Goal: Task Accomplishment & Management: Use online tool/utility

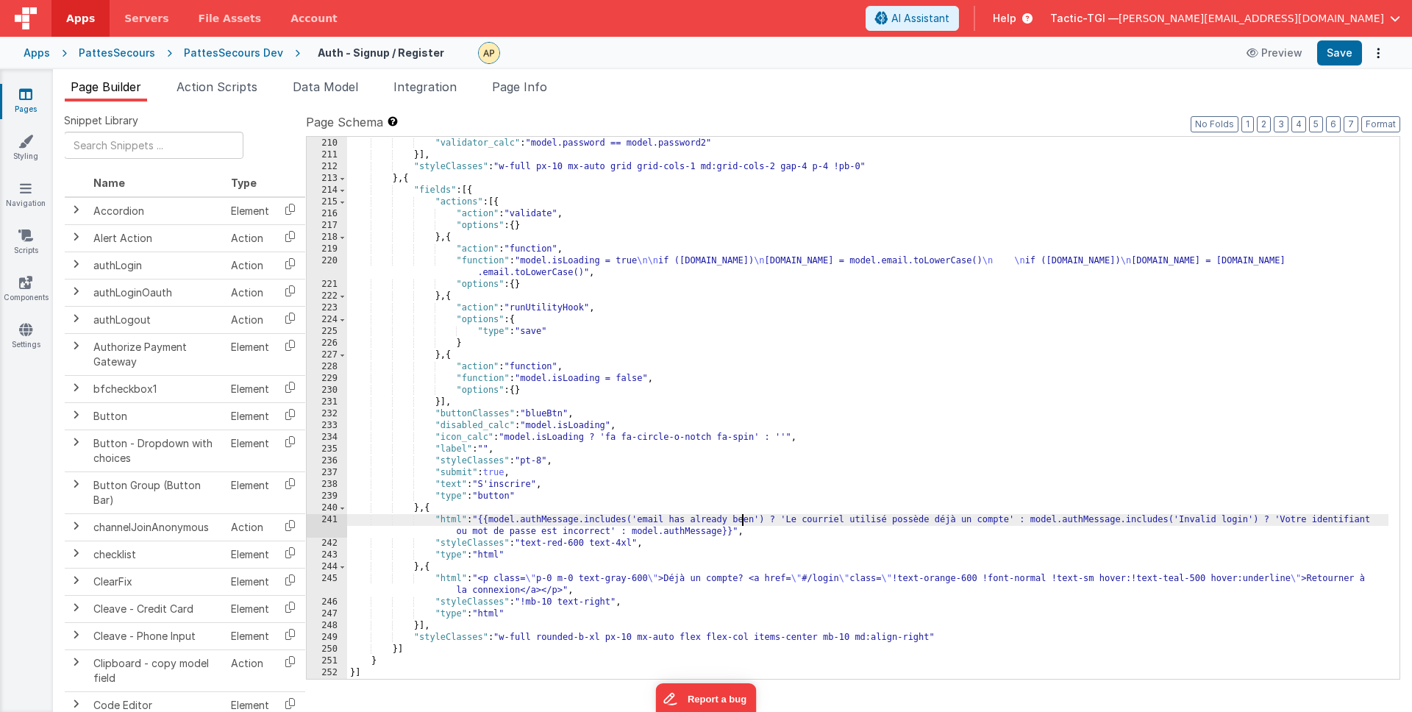
scroll to position [2470, 0]
click at [577, 263] on div ""validator" : "calc" , "validator_calc" : "model.password == model.password2" }…" at bounding box center [867, 409] width 1041 height 566
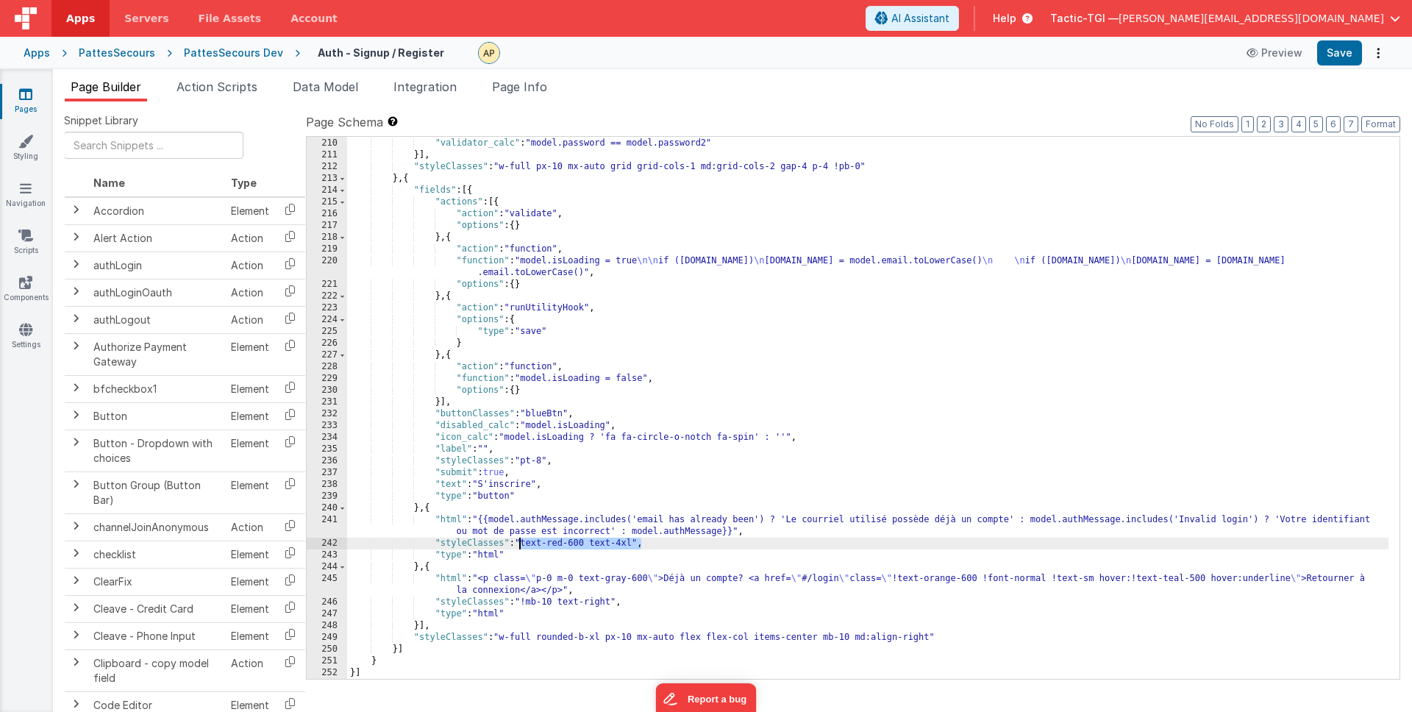
drag, startPoint x: 641, startPoint y: 543, endPoint x: 520, endPoint y: 539, distance: 120.7
click at [520, 539] on div ""validator" : "calc" , "validator_calc" : "model.password == model.password2" }…" at bounding box center [867, 409] width 1041 height 566
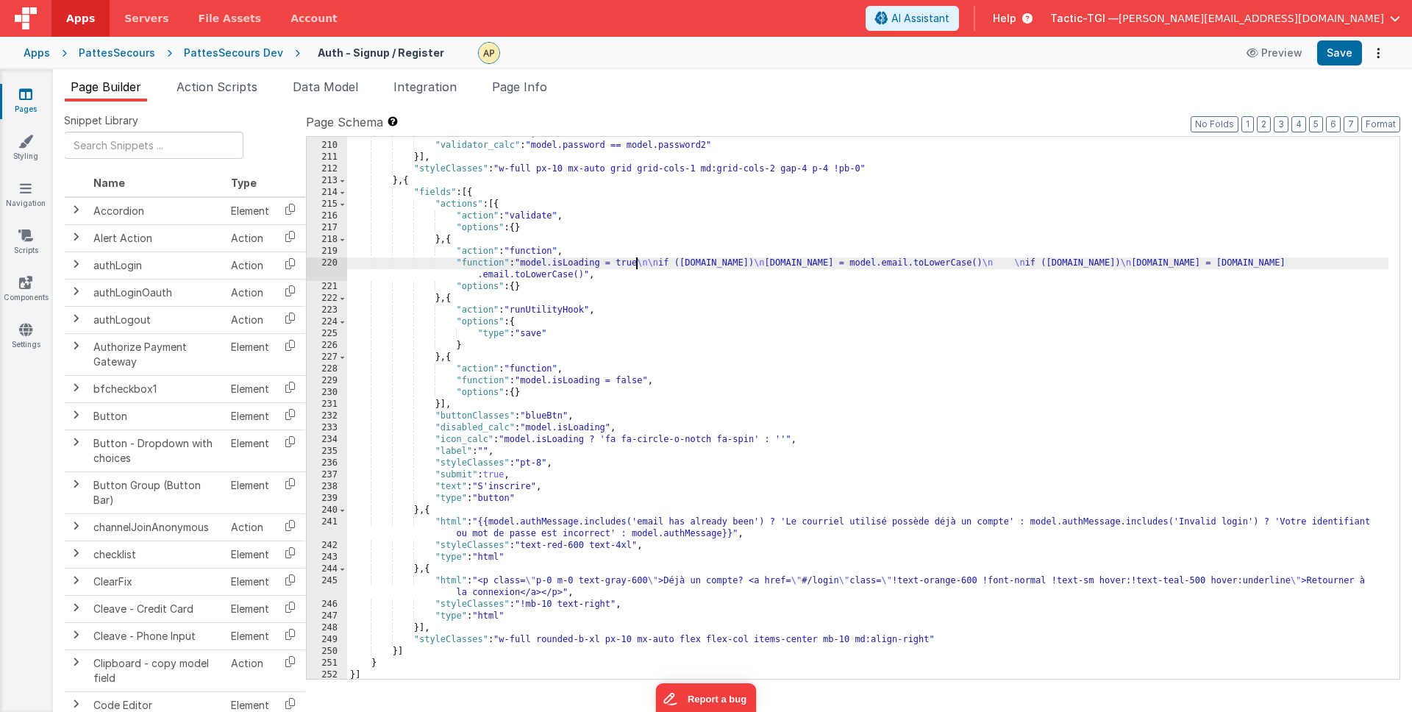
click at [635, 268] on div ""validator" : "calc" , "validator_calc" : "model.password == model.password2" }…" at bounding box center [867, 411] width 1041 height 566
click at [759, 524] on div ""validator" : "calc" , "validator_calc" : "model.password == model.password2" }…" at bounding box center [867, 409] width 1041 height 566
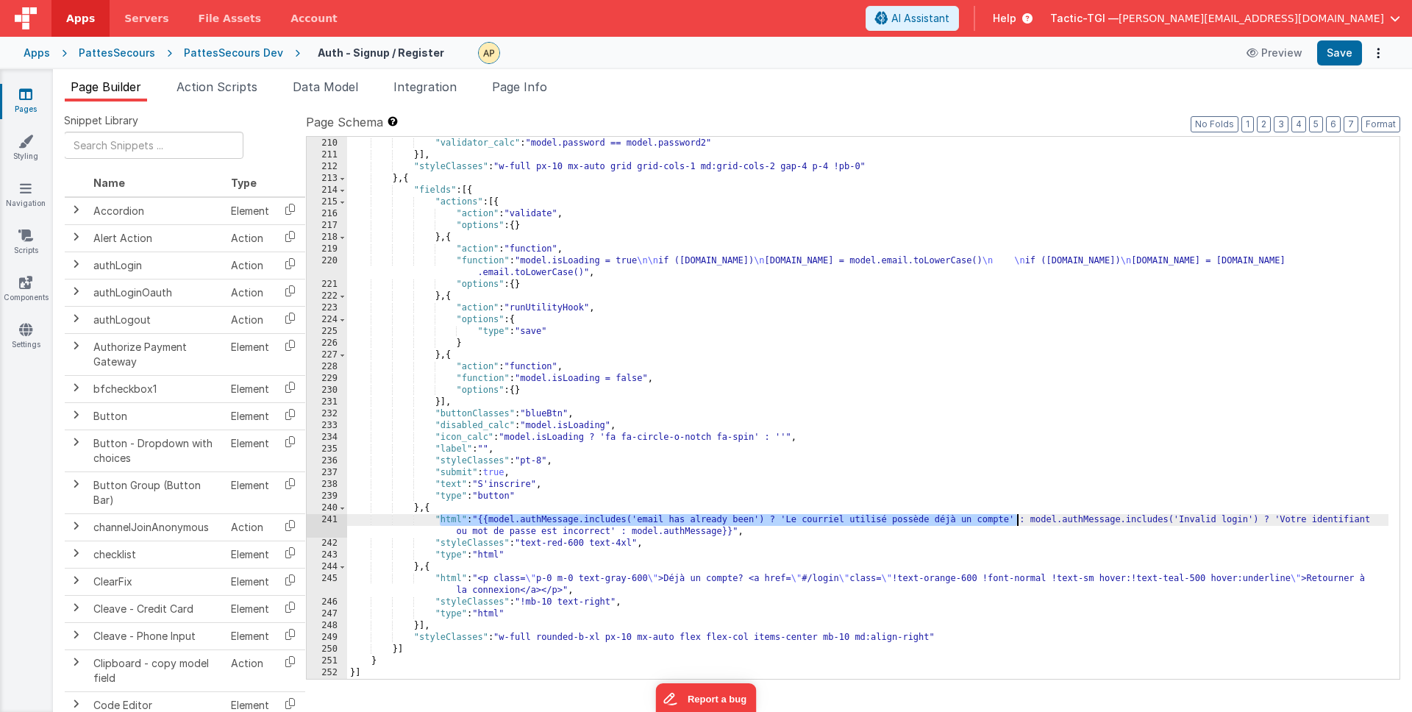
drag, startPoint x: 438, startPoint y: 521, endPoint x: 1016, endPoint y: 523, distance: 578.0
click at [1016, 523] on div ""validator" : "calc" , "validator_calc" : "model.password == model.password2" }…" at bounding box center [867, 409] width 1041 height 566
click at [792, 482] on div ""validator" : "calc" , "validator_calc" : "model.password == model.password2" }…" at bounding box center [867, 409] width 1041 height 566
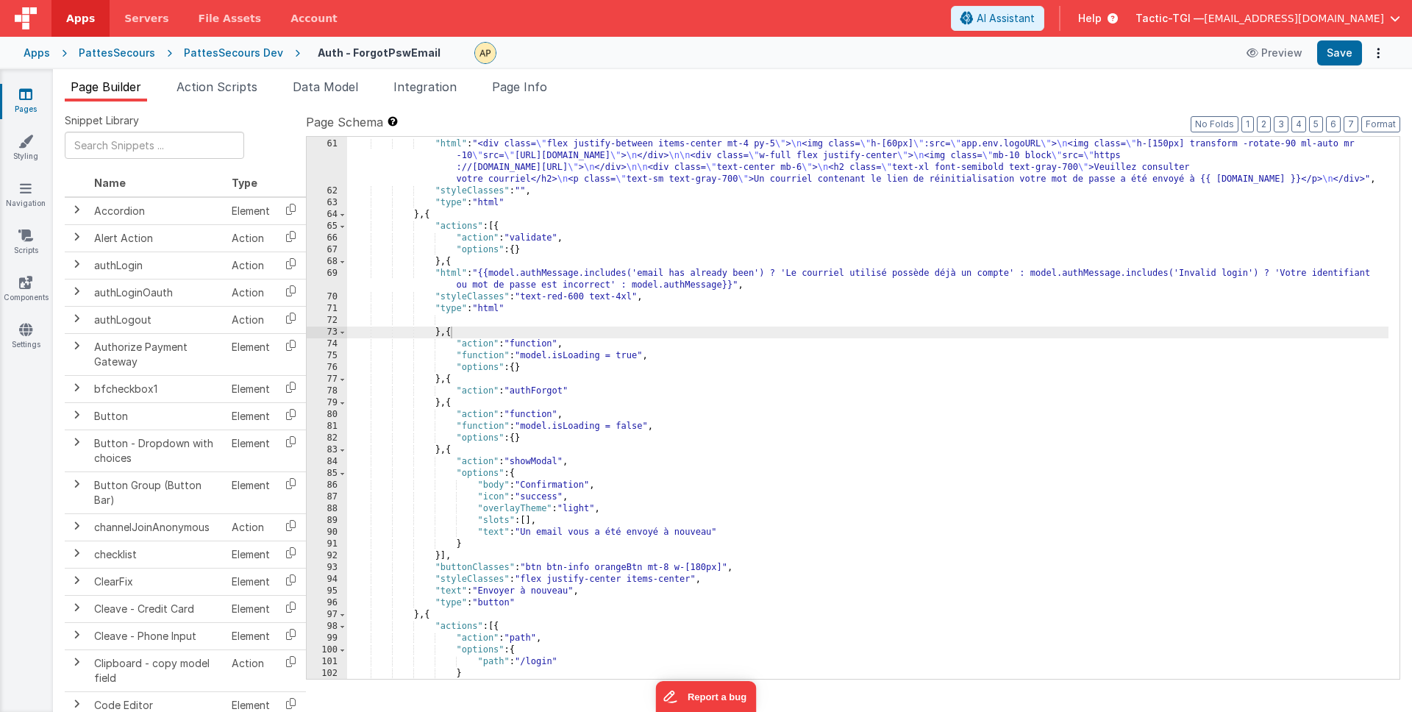
scroll to position [756, 0]
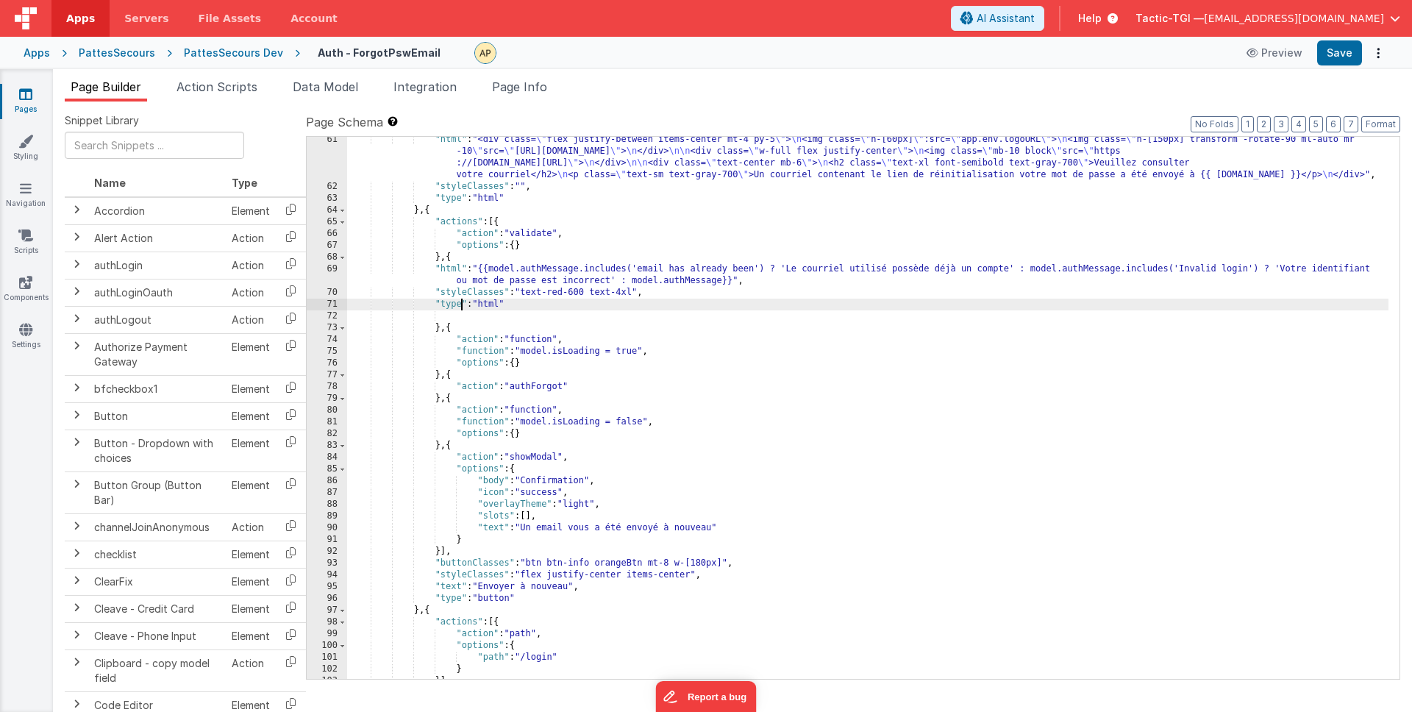
click at [463, 306] on div ""html" : "<div class= \" flex justify-between items-center mt-4 py-5 \" > \n <i…" at bounding box center [867, 434] width 1041 height 601
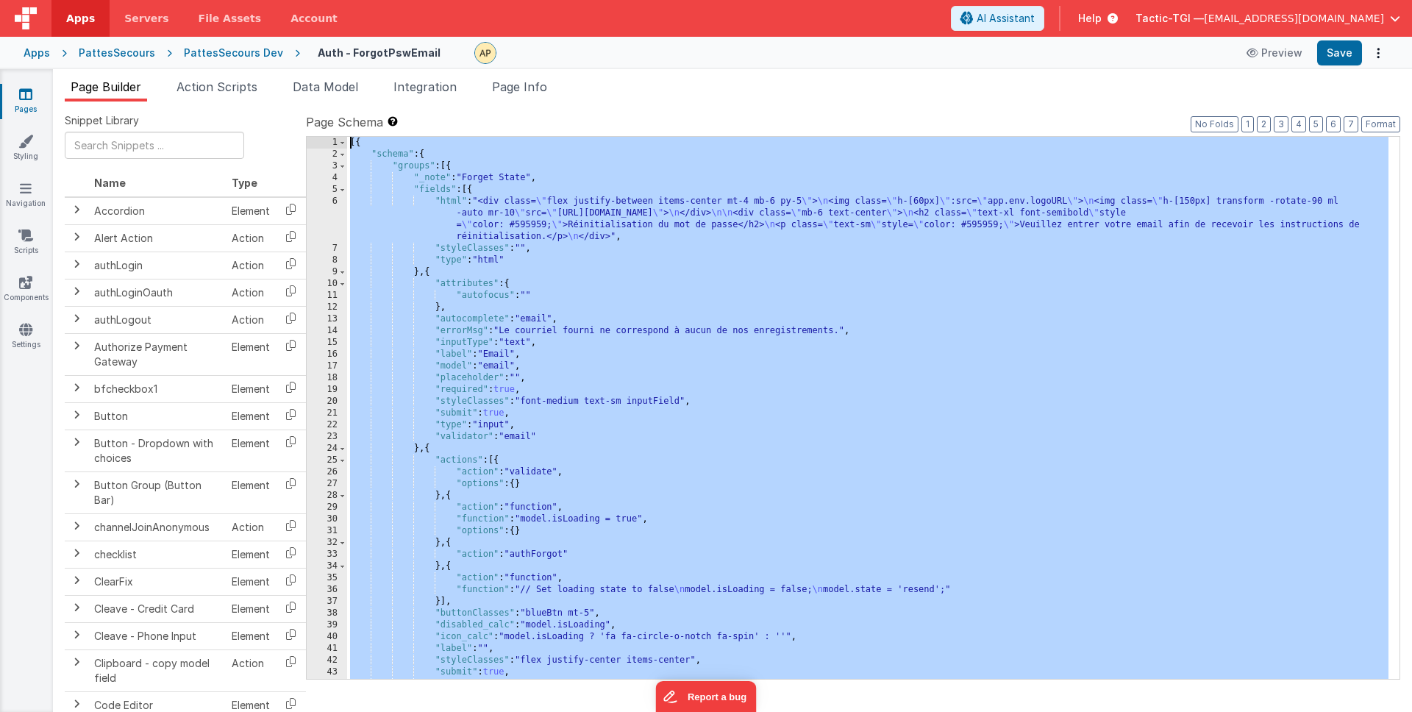
scroll to position [0, 0]
drag, startPoint x: 380, startPoint y: 673, endPoint x: 365, endPoint y: -82, distance: 755.4
click at [365, 0] on html "Apps Servers File Assets Account Some FUTURE Slot AI Assistant Help Tactic-TGI …" at bounding box center [706, 356] width 1412 height 712
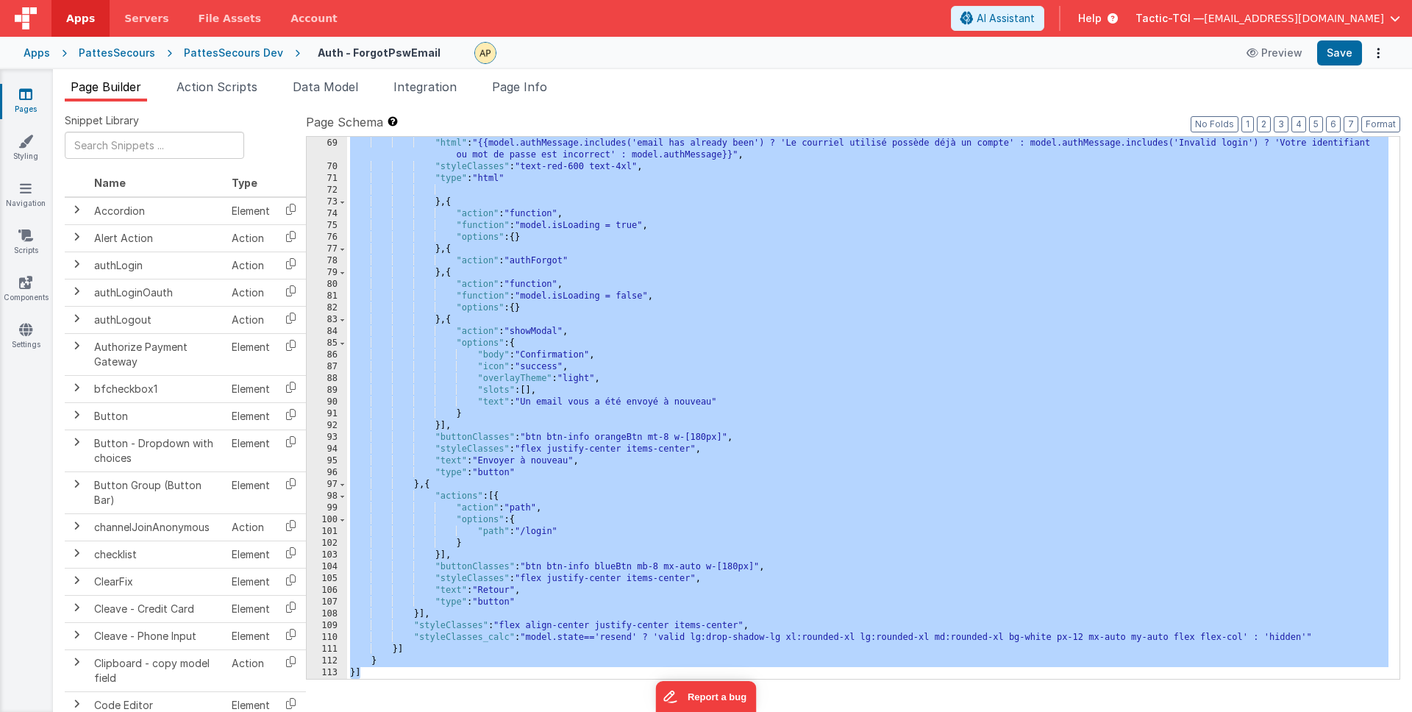
click at [767, 307] on div "} , { "html" : "{{model.authMessage.includes('email has already been') ? 'Le co…" at bounding box center [867, 409] width 1041 height 566
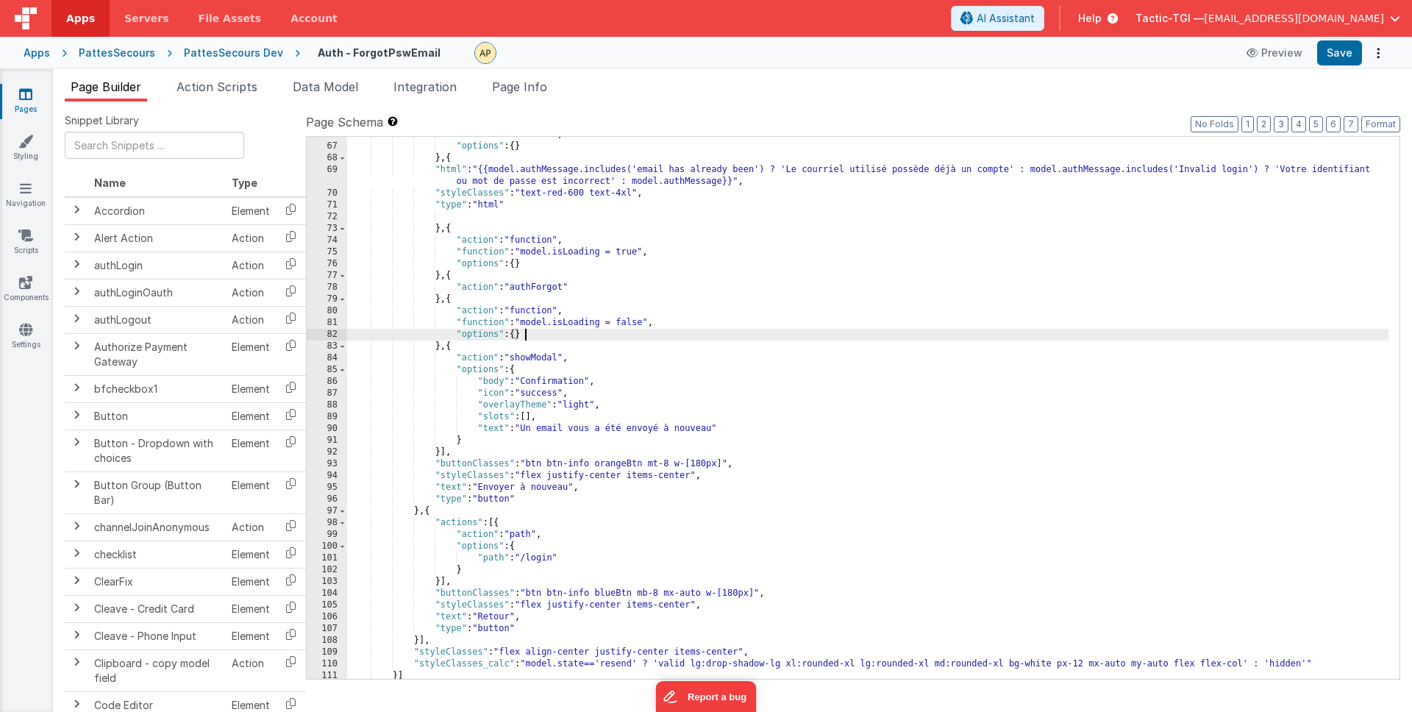
scroll to position [768, 0]
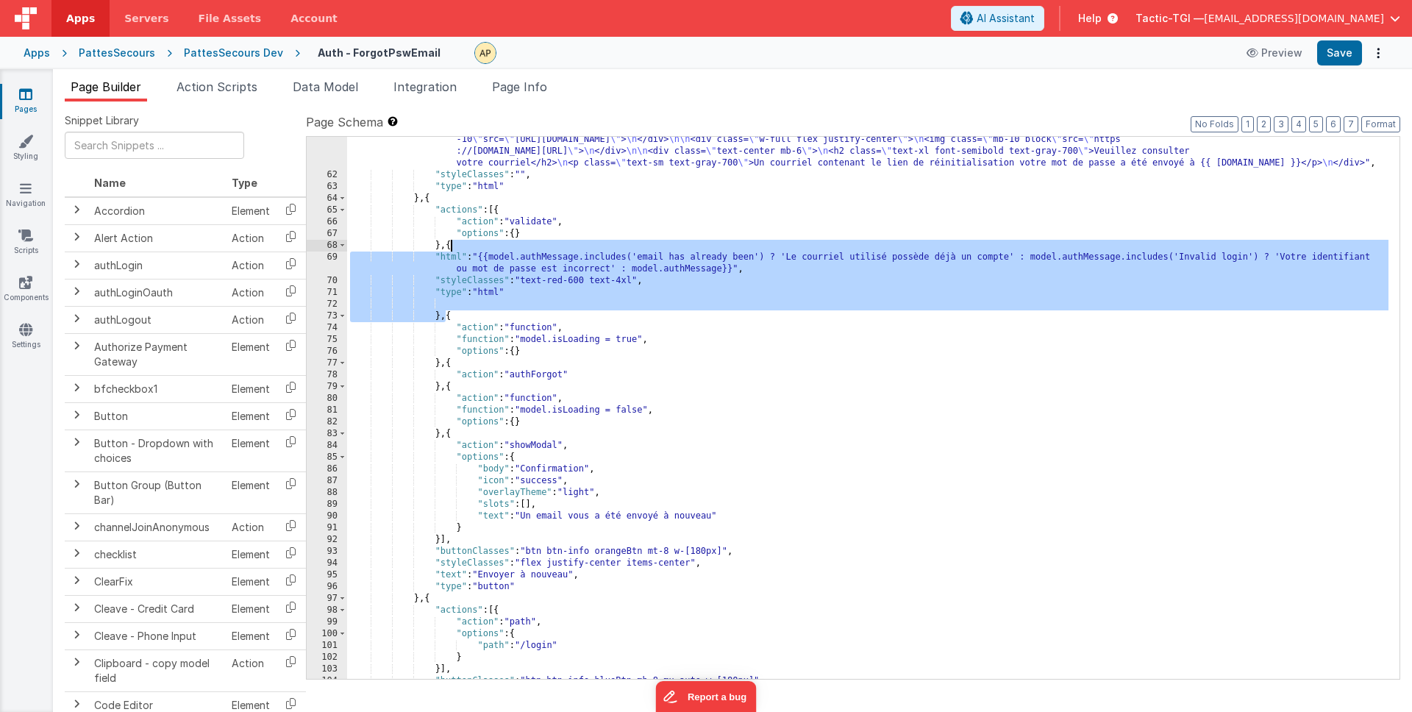
drag, startPoint x: 444, startPoint y: 313, endPoint x: 450, endPoint y: 248, distance: 65.0
click at [450, 248] on div ""html" : "<div class= \" flex justify-between items-center mt-4 py-5 \" > \n <i…" at bounding box center [867, 422] width 1041 height 601
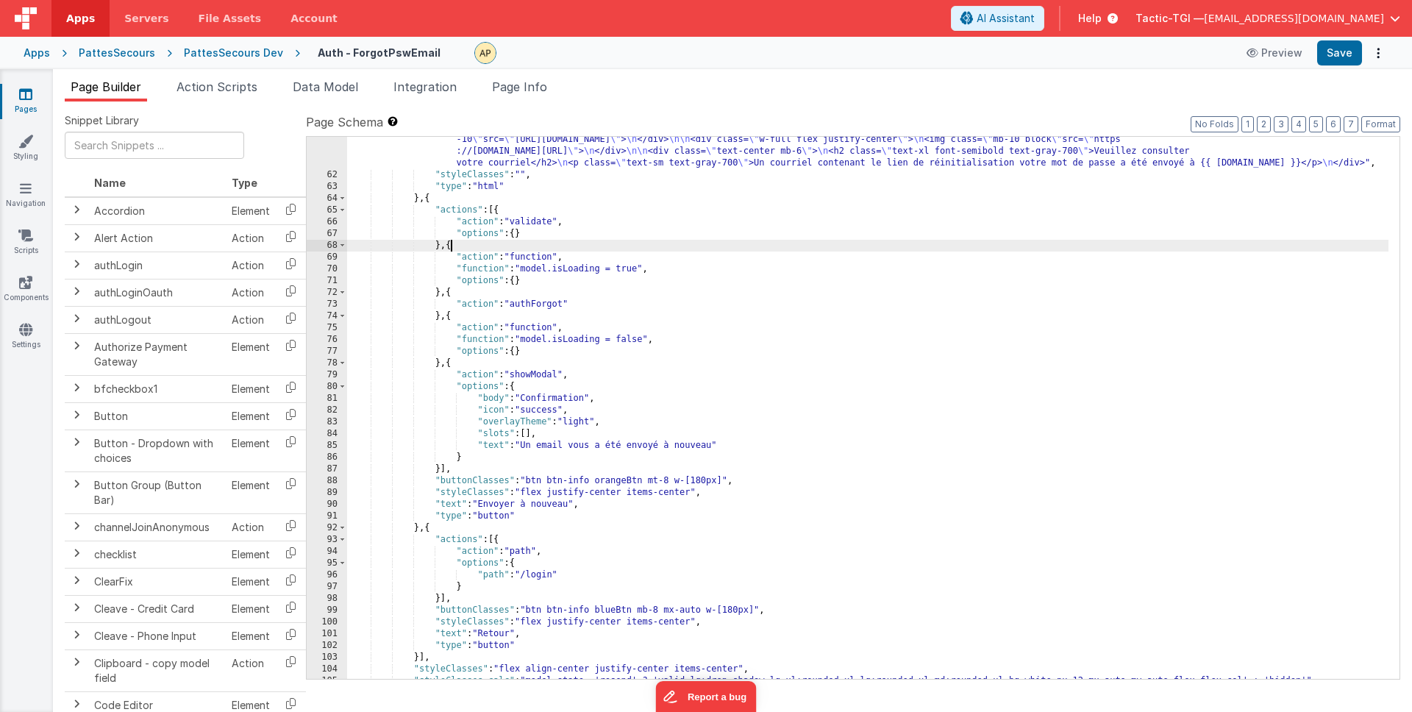
scroll to position [795, 0]
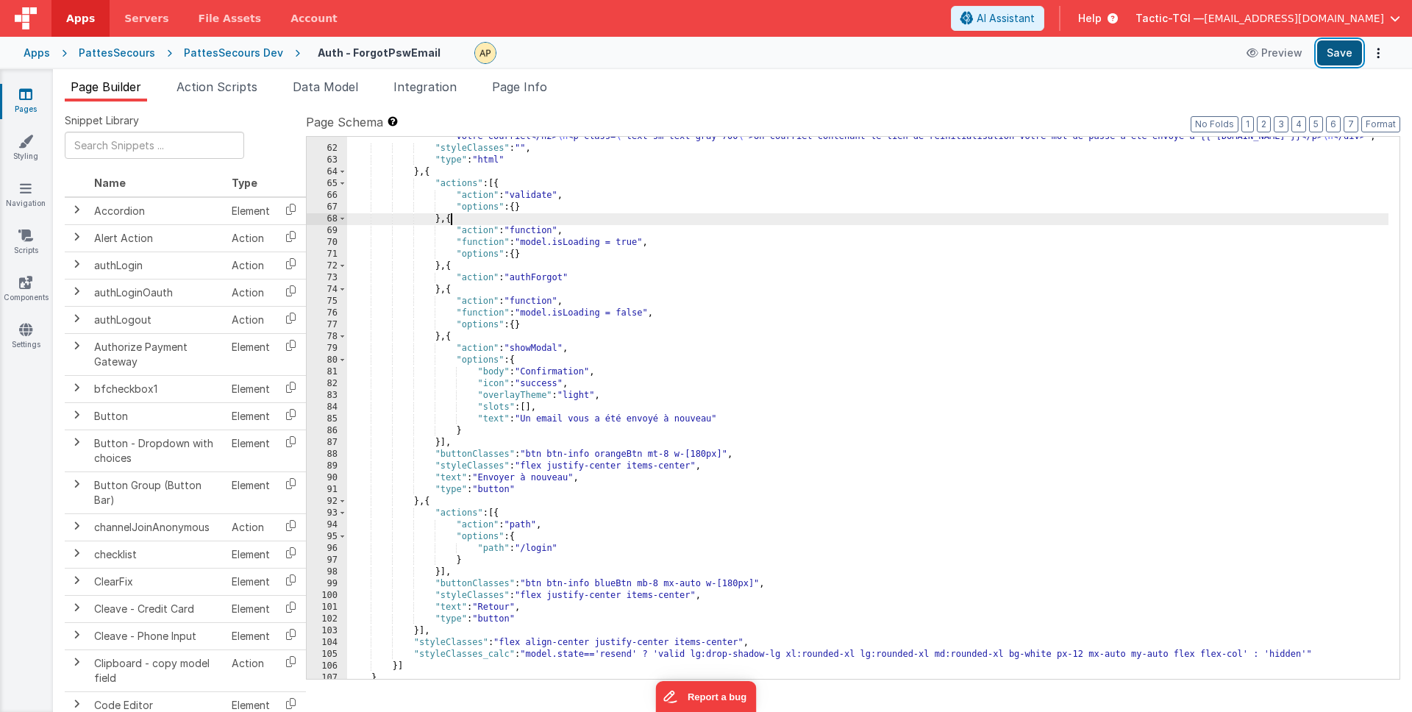
click at [1327, 60] on button "Save" at bounding box center [1339, 52] width 45 height 25
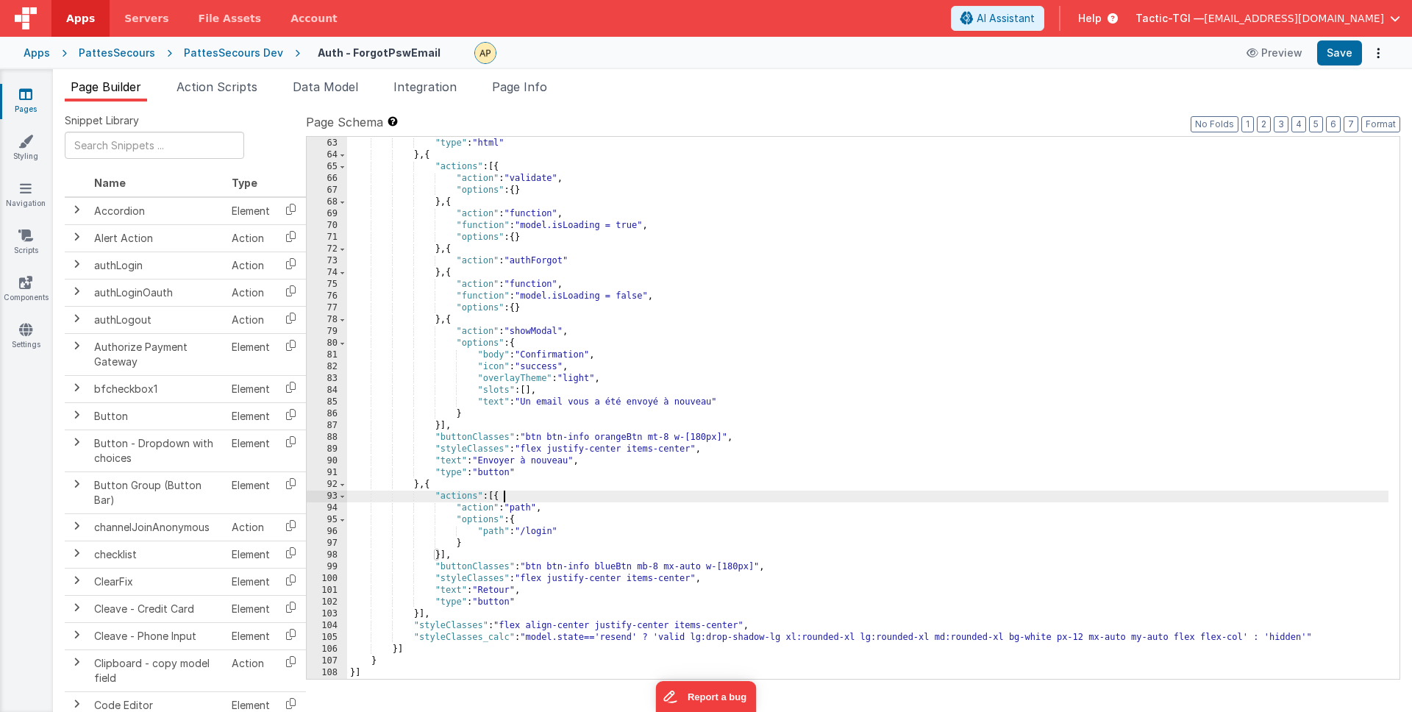
click at [643, 499] on div ""styleClasses" : "" , "type" : "html" } , { "actions" : [{ "action" : "validate…" at bounding box center [867, 409] width 1041 height 566
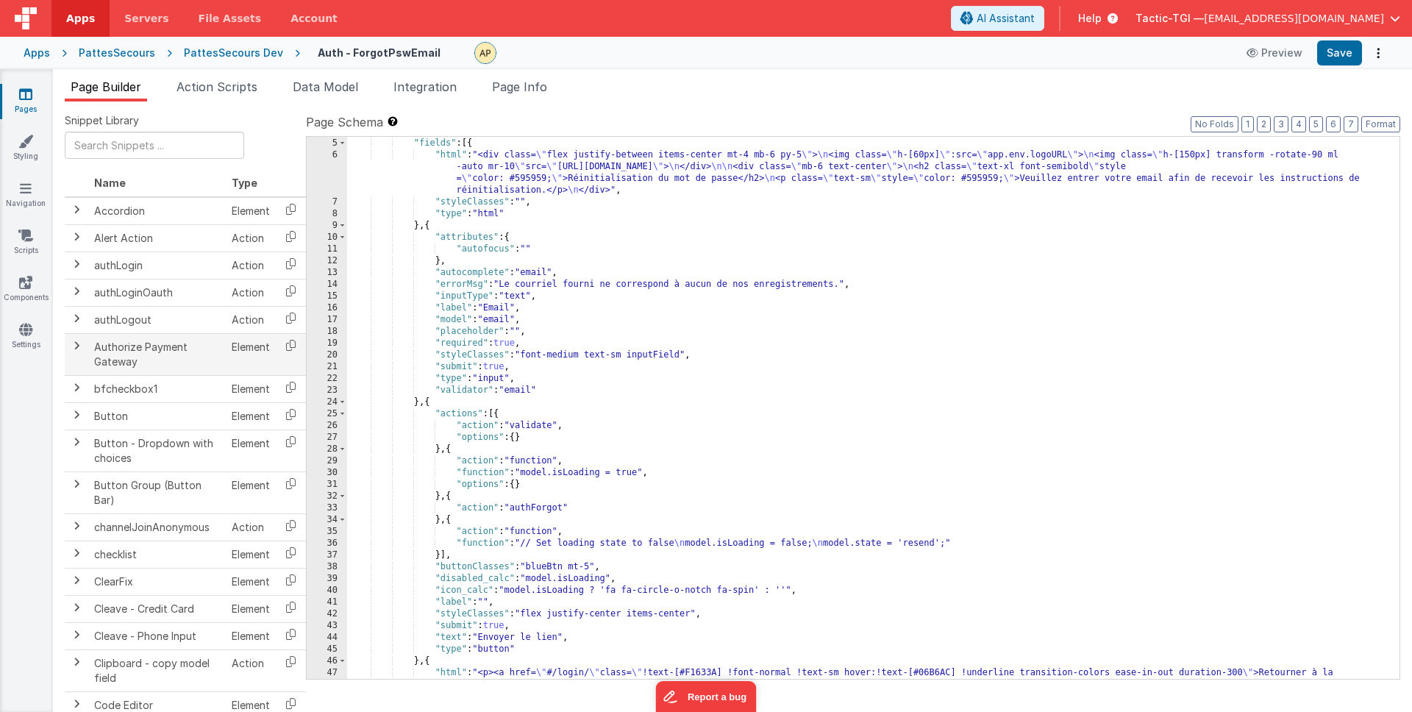
scroll to position [25, 0]
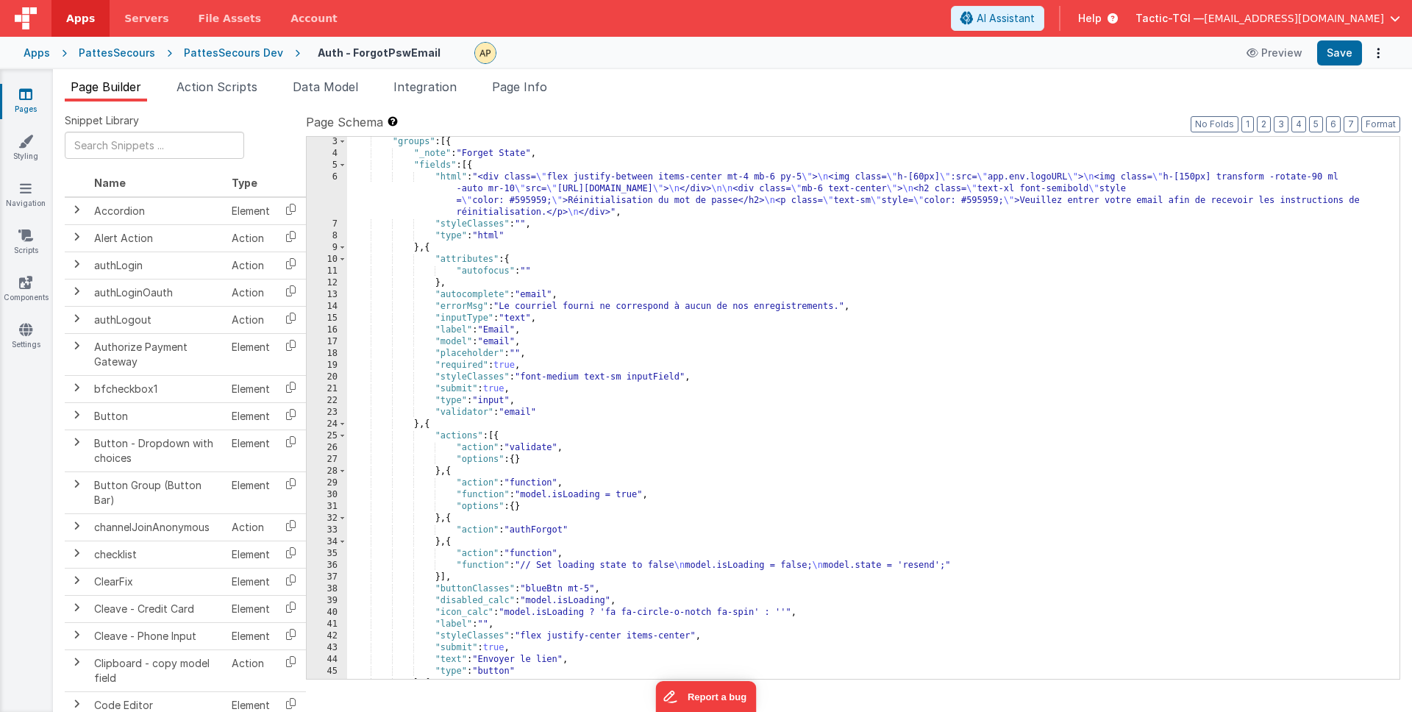
click at [571, 410] on div ""groups" : [{ "_note" : "Forget State" , "fields" : [{ "html" : "<div class= \"…" at bounding box center [867, 424] width 1041 height 577
click at [447, 470] on div ""groups" : [{ "_note" : "Forget State" , "fields" : [{ "html" : "<div class= \"…" at bounding box center [867, 424] width 1041 height 577
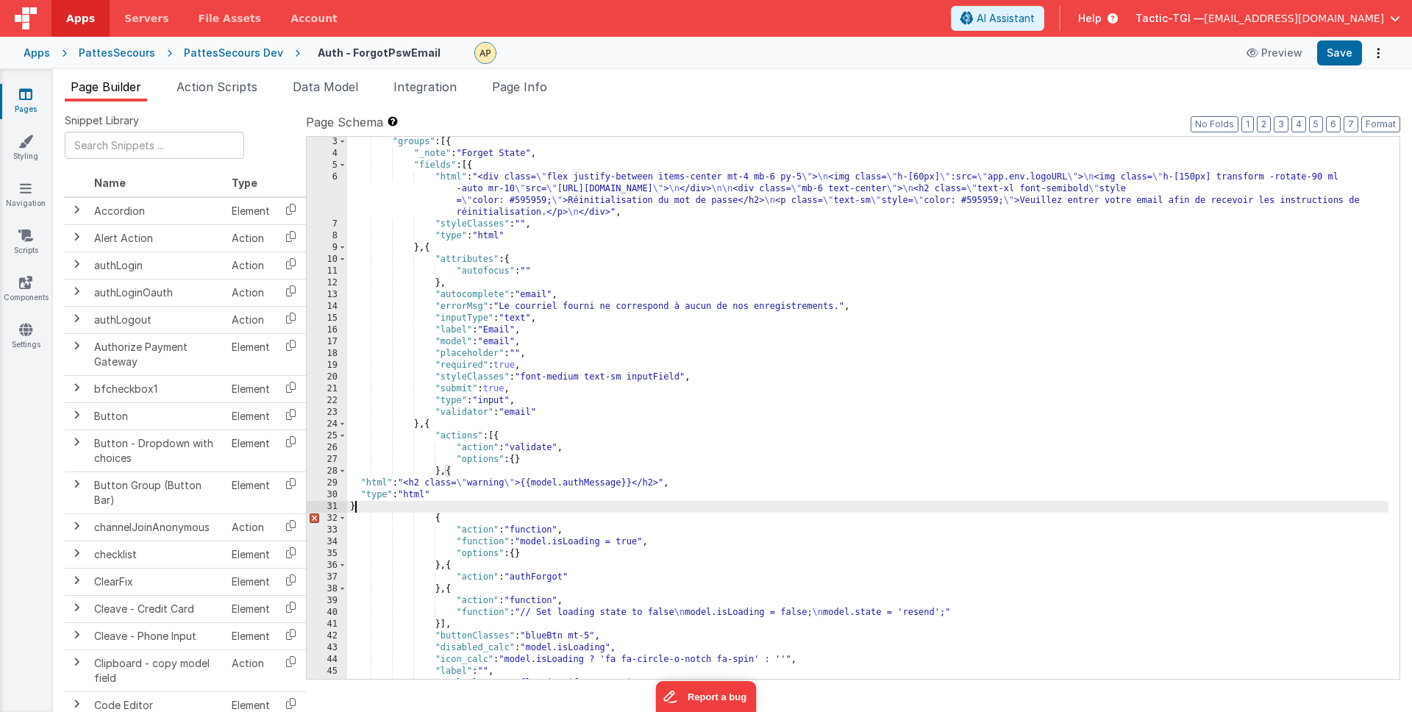
click at [360, 484] on div ""groups" : [{ "_note" : "Forget State" , "fields" : [{ "html" : "<div class= \"…" at bounding box center [867, 419] width 1041 height 566
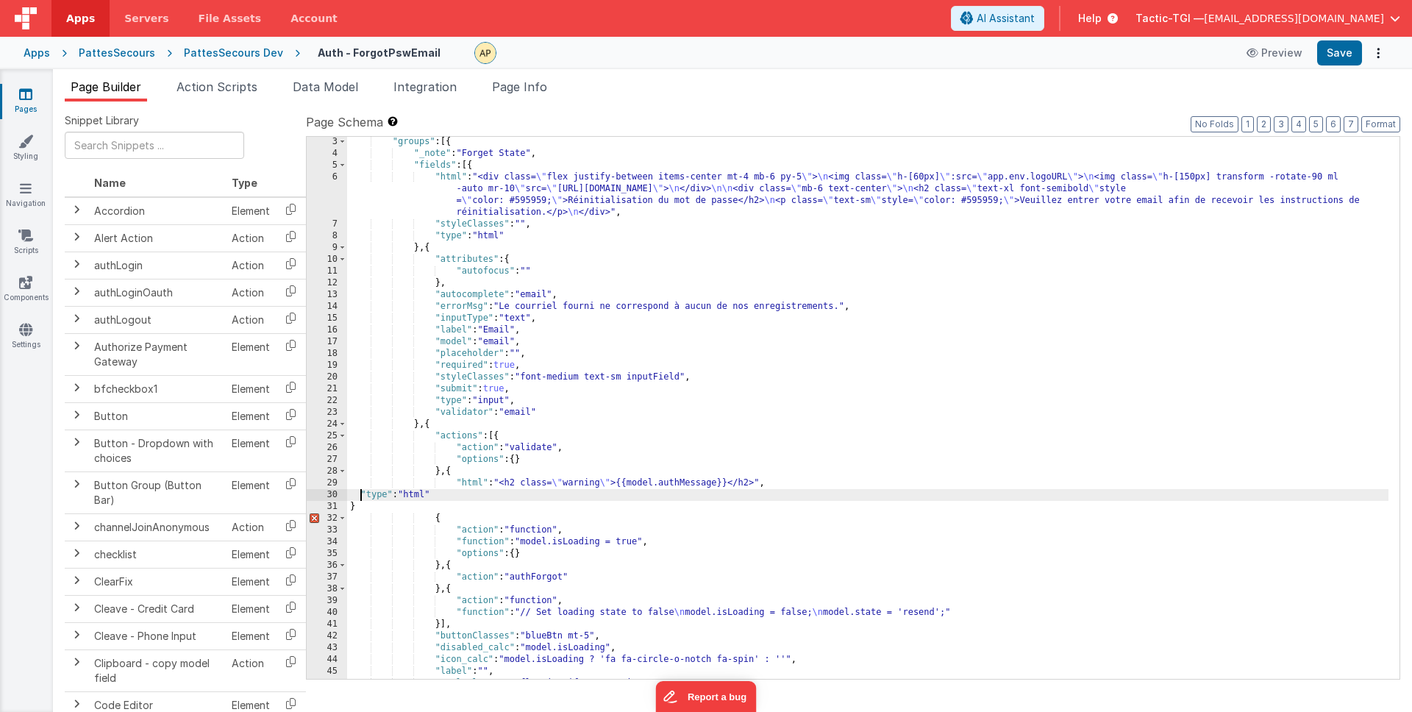
click at [362, 493] on div ""groups" : [{ "_note" : "Forget State" , "fields" : [{ "html" : "<div class= \"…" at bounding box center [867, 419] width 1041 height 566
click at [352, 507] on div ""groups" : [{ "_note" : "Forget State" , "fields" : [{ "html" : "<div class= \"…" at bounding box center [867, 419] width 1041 height 566
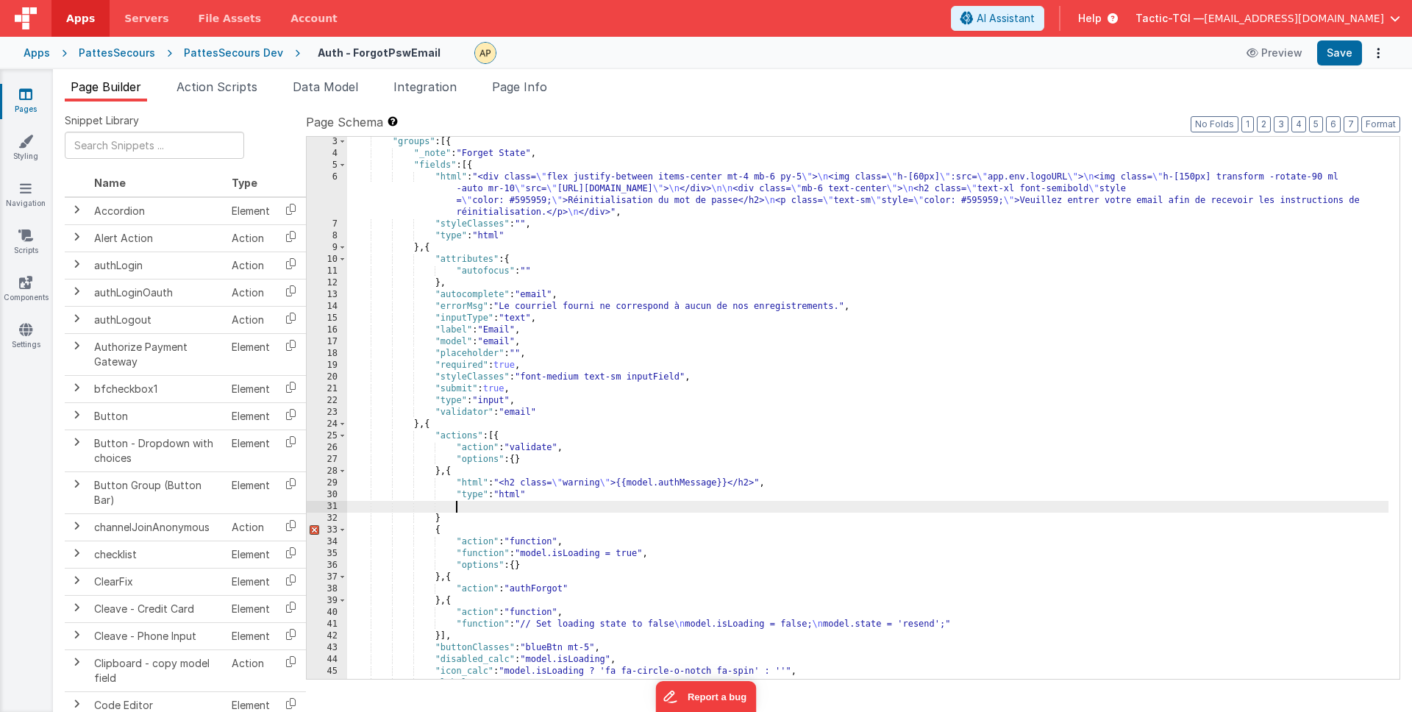
click at [464, 515] on div ""groups" : [{ "_note" : "Forget State" , "fields" : [{ "html" : "<div class= \"…" at bounding box center [867, 419] width 1041 height 566
click at [1341, 61] on button "Save" at bounding box center [1339, 52] width 45 height 25
click at [1352, 55] on button "Save" at bounding box center [1339, 52] width 45 height 25
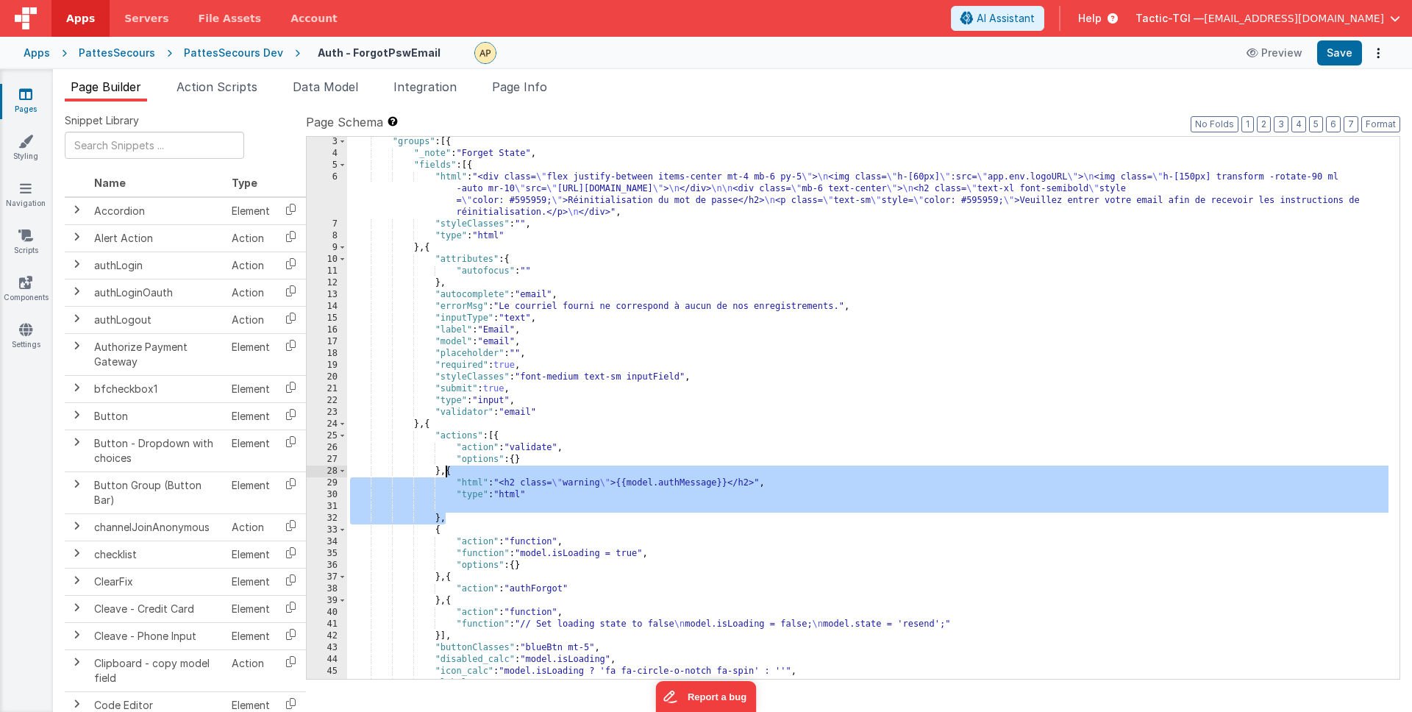
drag, startPoint x: 449, startPoint y: 520, endPoint x: 446, endPoint y: 475, distance: 44.9
click at [446, 475] on div ""groups" : [{ "_note" : "Forget State" , "fields" : [{ "html" : "<div class= \"…" at bounding box center [867, 419] width 1041 height 566
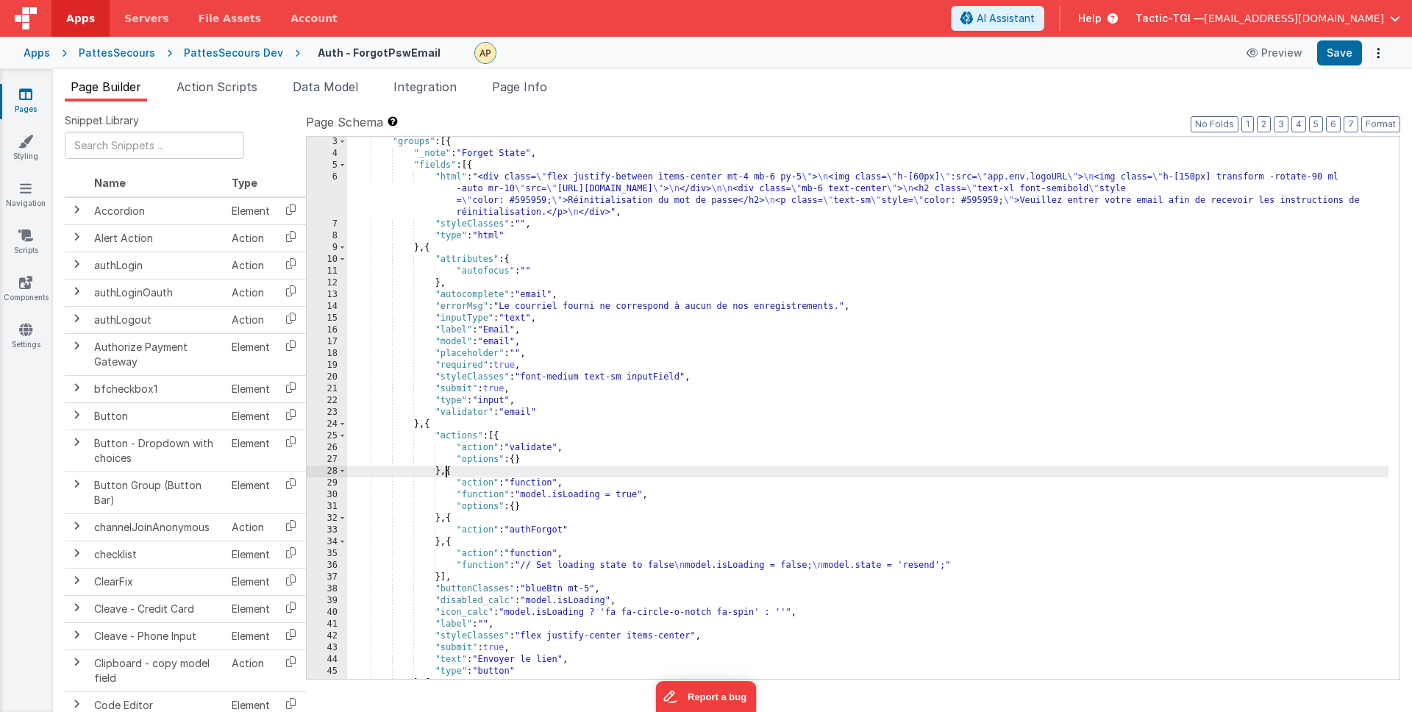
click at [430, 426] on div ""groups" : [{ "_note" : "Forget State" , "fields" : [{ "html" : "<div class= \"…" at bounding box center [867, 424] width 1041 height 577
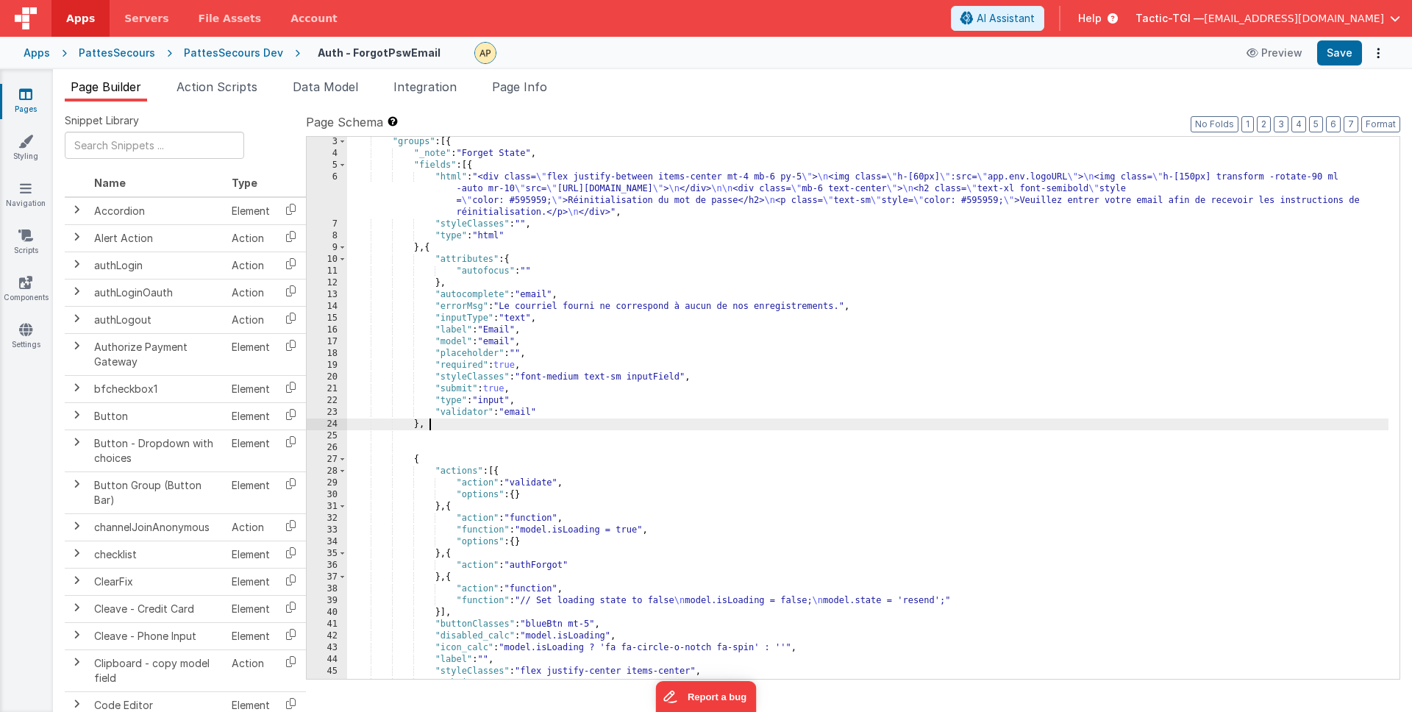
click at [504, 427] on div ""groups" : [{ "_note" : "Forget State" , "fields" : [{ "html" : "<div class= \"…" at bounding box center [867, 419] width 1041 height 566
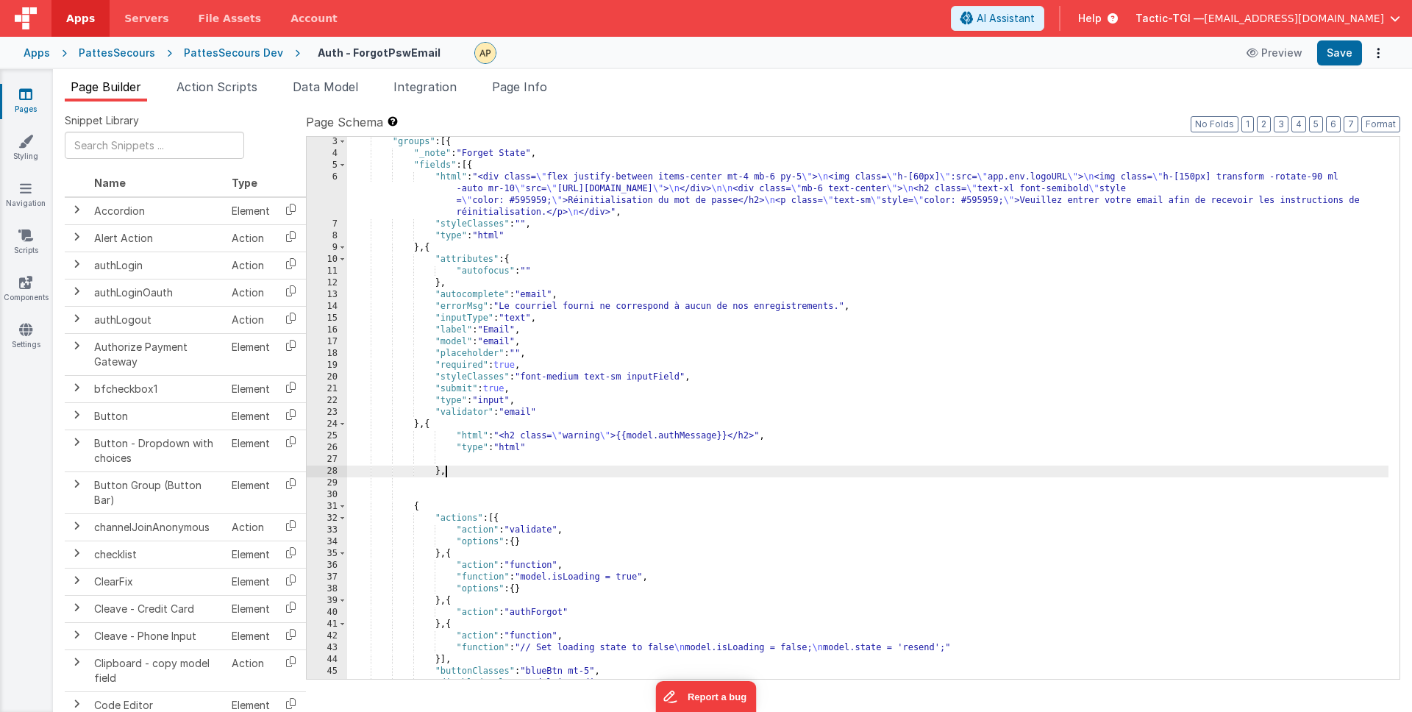
click at [413, 504] on div ""groups" : [{ "_note" : "Forget State" , "fields" : [{ "html" : "<div class= \"…" at bounding box center [867, 419] width 1041 height 566
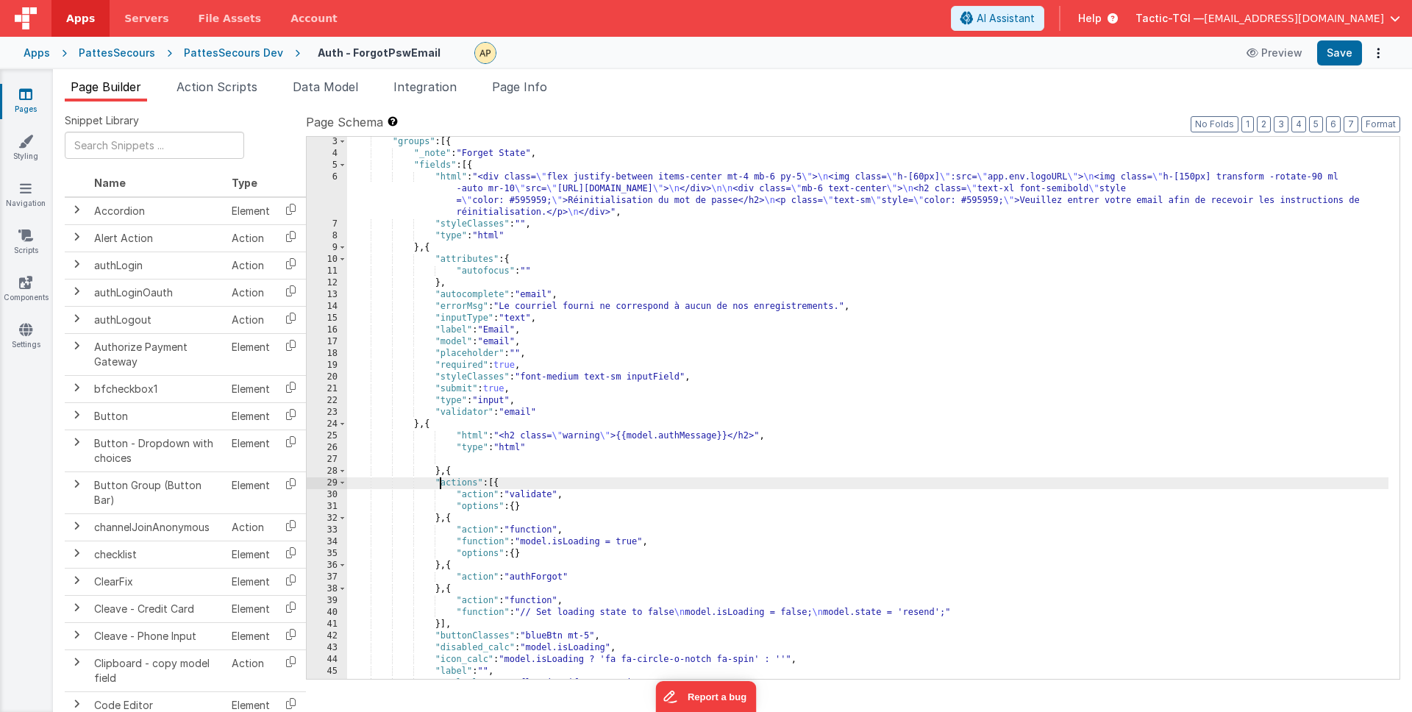
drag, startPoint x: 438, startPoint y: 483, endPoint x: 482, endPoint y: 535, distance: 68.8
click at [445, 492] on div ""groups" : [{ "_note" : "Forget State" , "fields" : [{ "html" : "<div class= \"…" at bounding box center [867, 419] width 1041 height 566
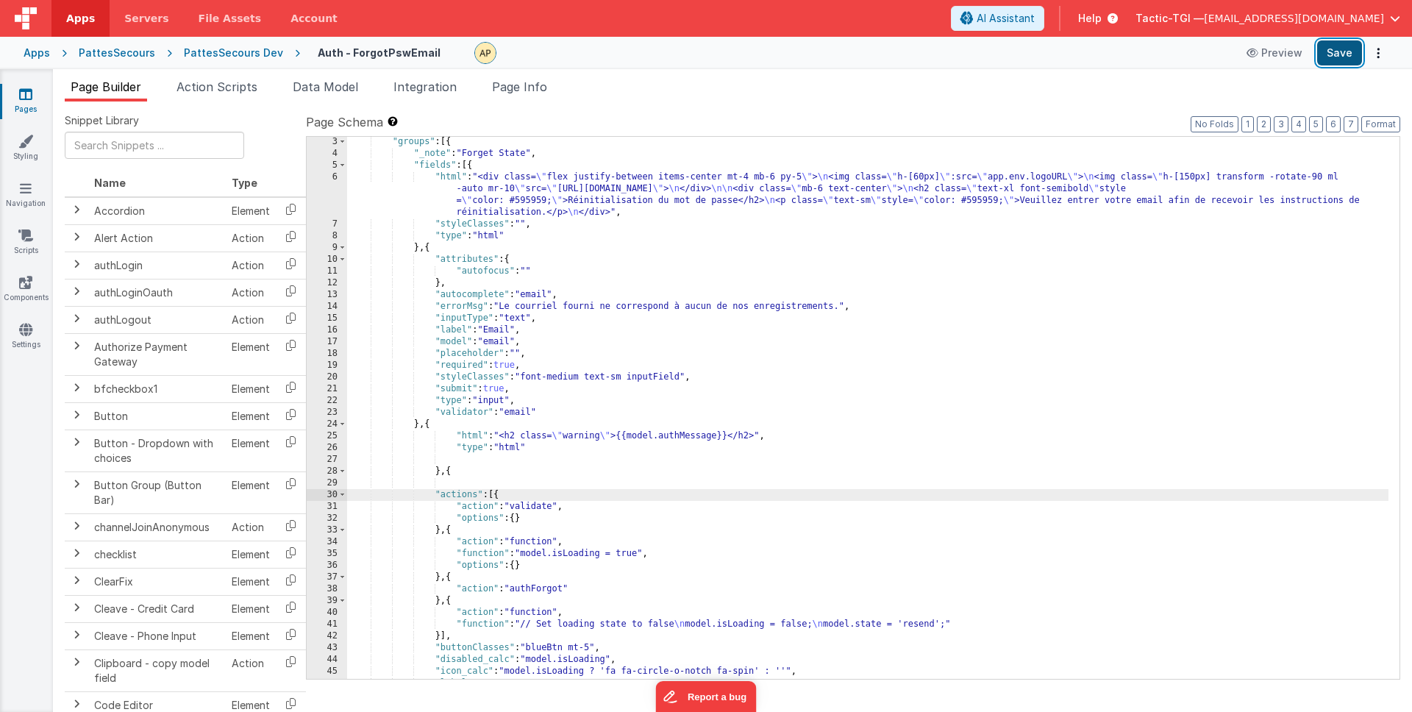
click at [1339, 54] on button "Save" at bounding box center [1339, 52] width 45 height 25
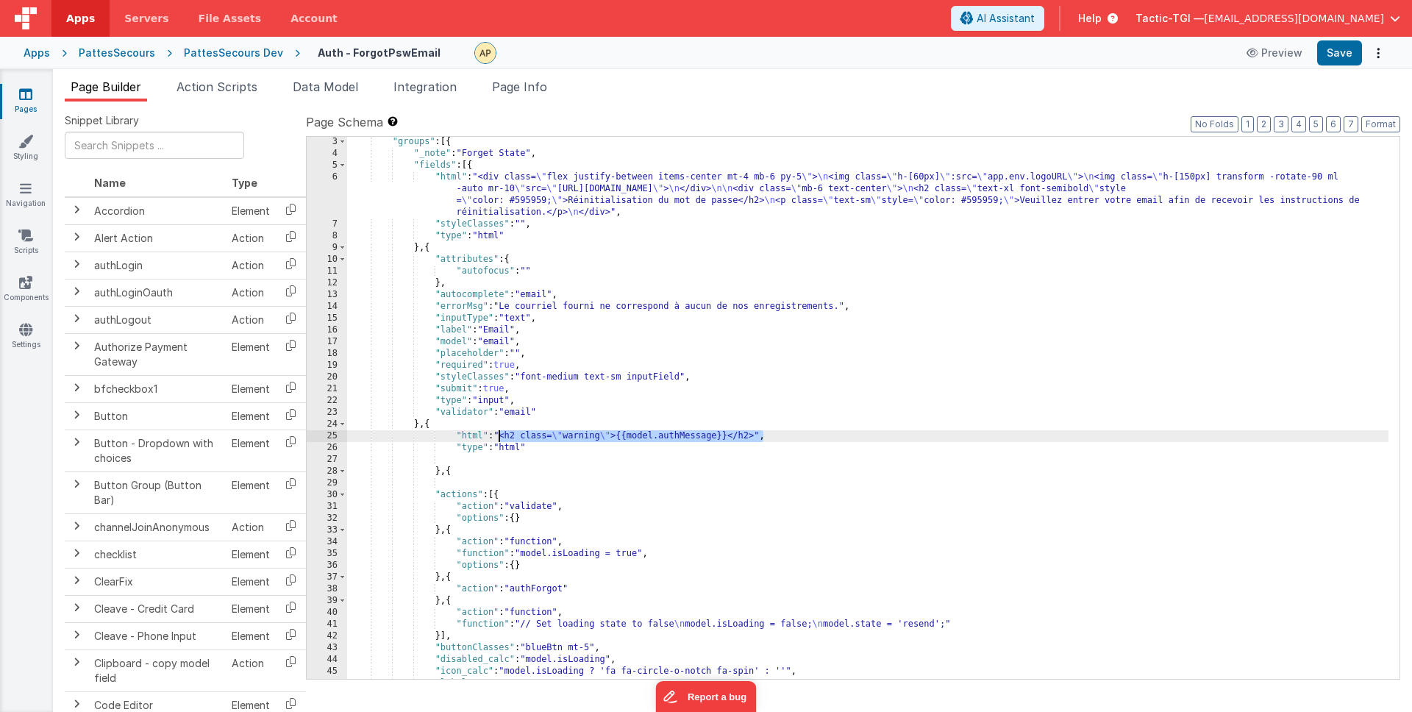
drag, startPoint x: 759, startPoint y: 435, endPoint x: 545, endPoint y: 443, distance: 214.2
click at [497, 432] on div ""groups" : [{ "_note" : "Forget State" , "fields" : [{ "html" : "<div class= \"…" at bounding box center [867, 419] width 1041 height 566
click at [1346, 49] on button "Save" at bounding box center [1339, 52] width 45 height 25
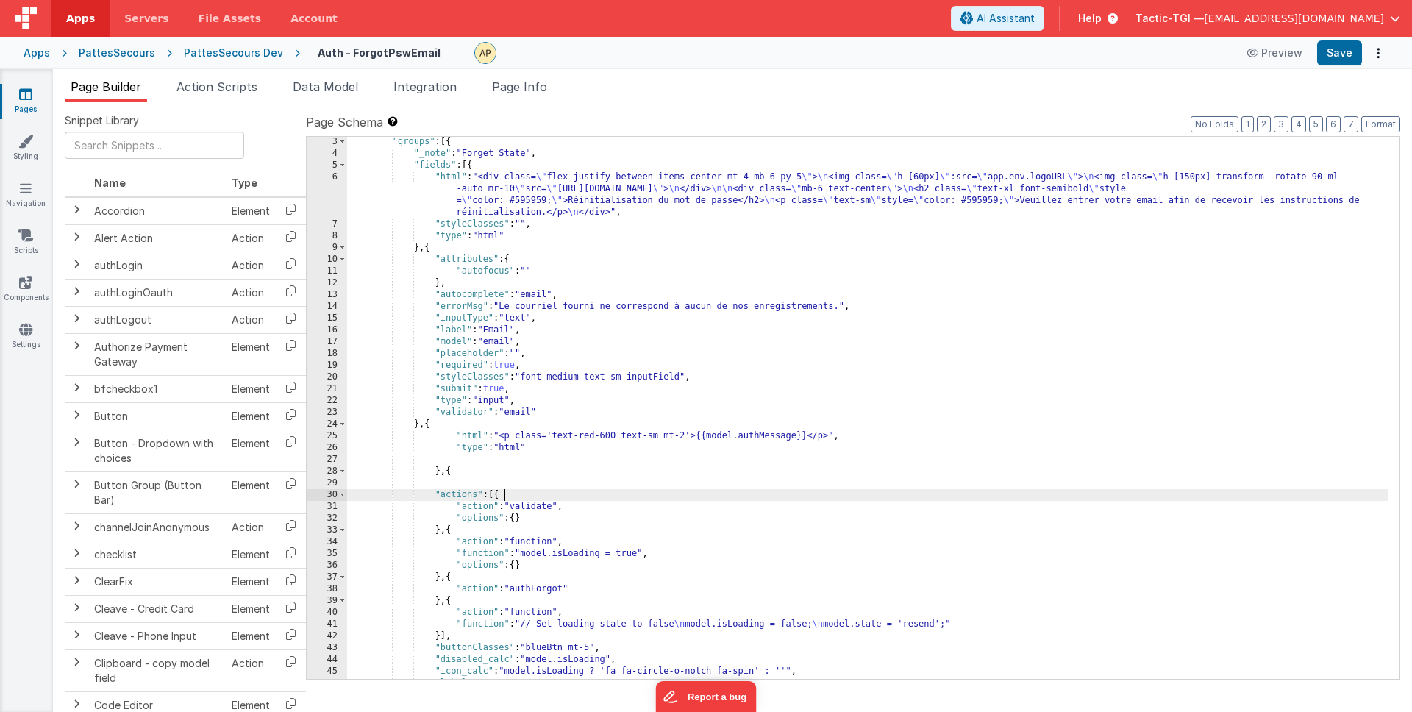
click at [632, 498] on div ""groups" : [{ "_note" : "Forget State" , "fields" : [{ "html" : "<div class= \"…" at bounding box center [867, 419] width 1041 height 566
click at [753, 488] on div ""groups" : [{ "_note" : "Forget State" , "fields" : [{ "html" : "<div class= \"…" at bounding box center [867, 419] width 1041 height 566
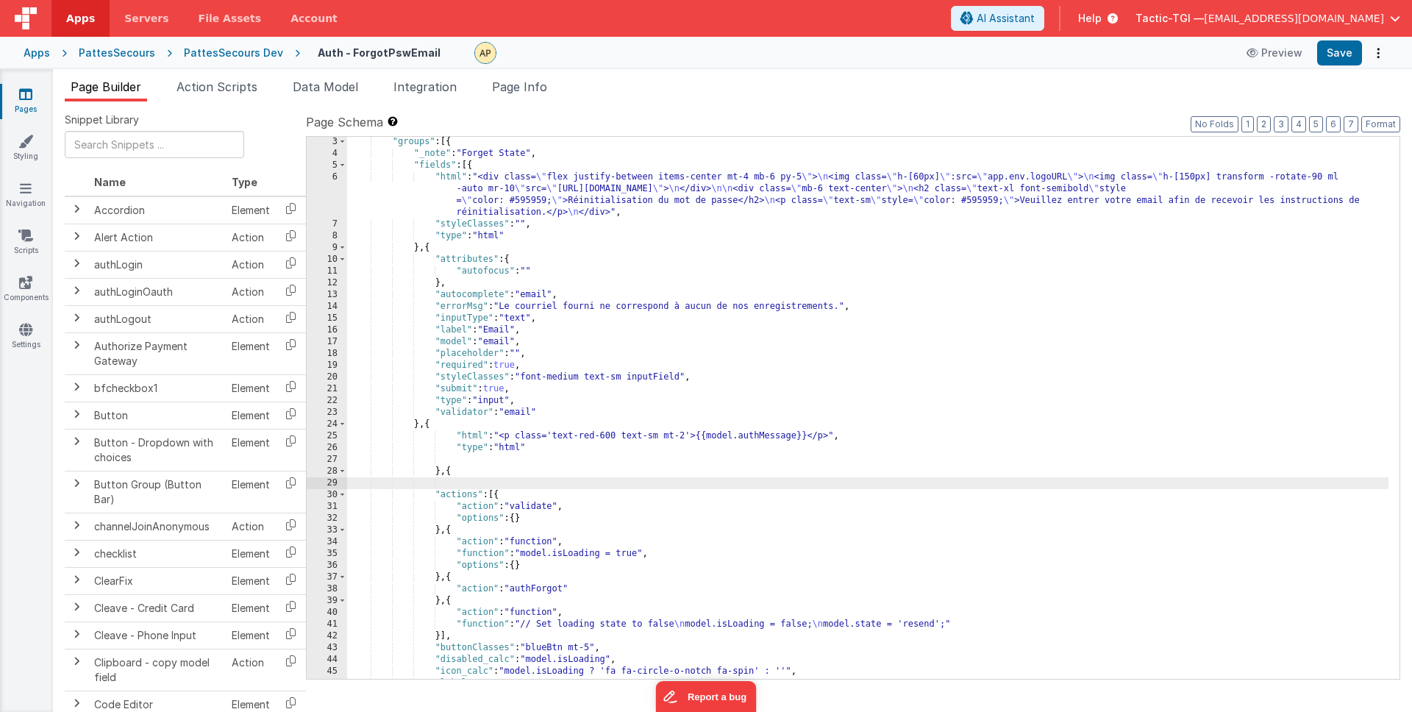
click at [562, 447] on div ""groups" : [{ "_note" : "Forget State" , "fields" : [{ "html" : "<div class= \"…" at bounding box center [867, 419] width 1041 height 566
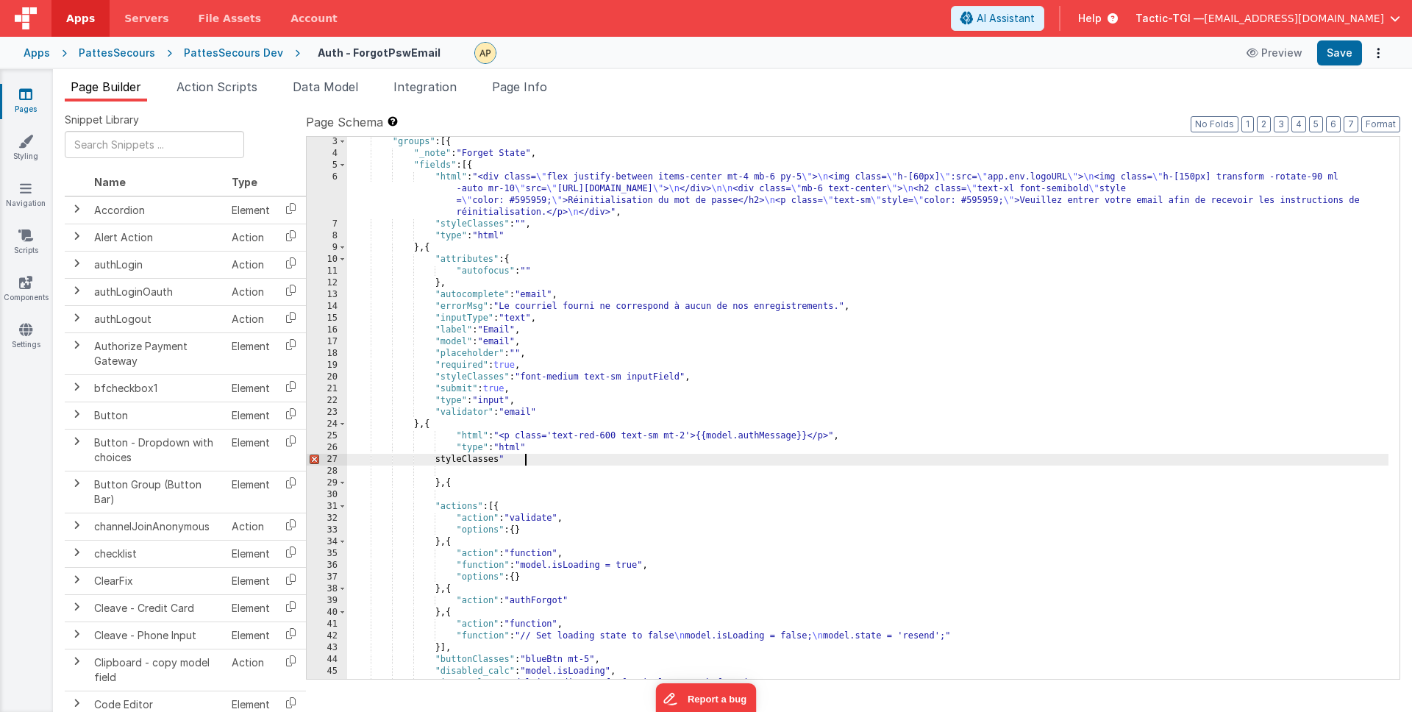
click at [456, 463] on div ""groups" : [{ "_note" : "Forget State" , "fields" : [{ "html" : "<div class= \"…" at bounding box center [867, 419] width 1041 height 566
drag, startPoint x: 531, startPoint y: 457, endPoint x: 548, endPoint y: 461, distance: 17.5
click at [532, 457] on div ""groups" : [{ "_note" : "Forget State" , "fields" : [{ "html" : "<div class= \"…" at bounding box center [867, 419] width 1041 height 566
click at [629, 449] on div ""groups" : [{ "_note" : "Forget State" , "fields" : [{ "html" : "<div class= \"…" at bounding box center [867, 419] width 1041 height 566
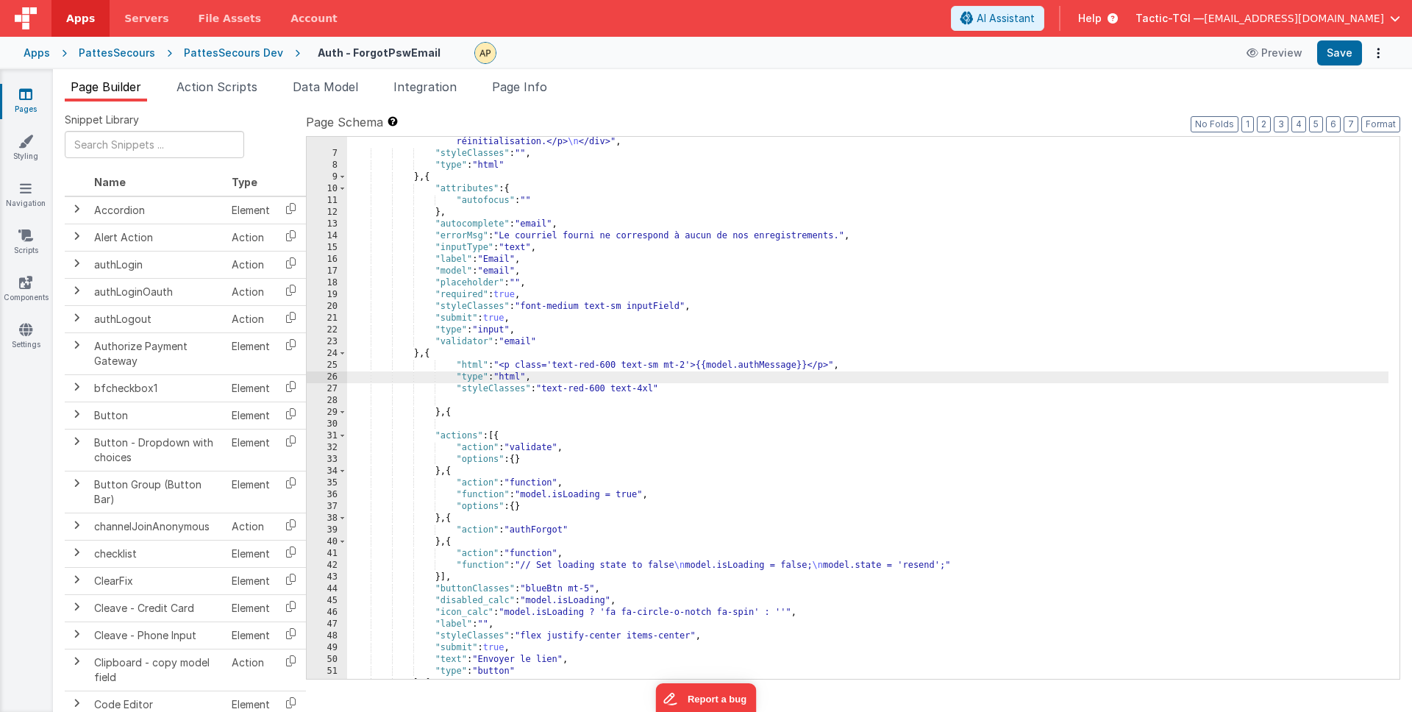
scroll to position [43, 0]
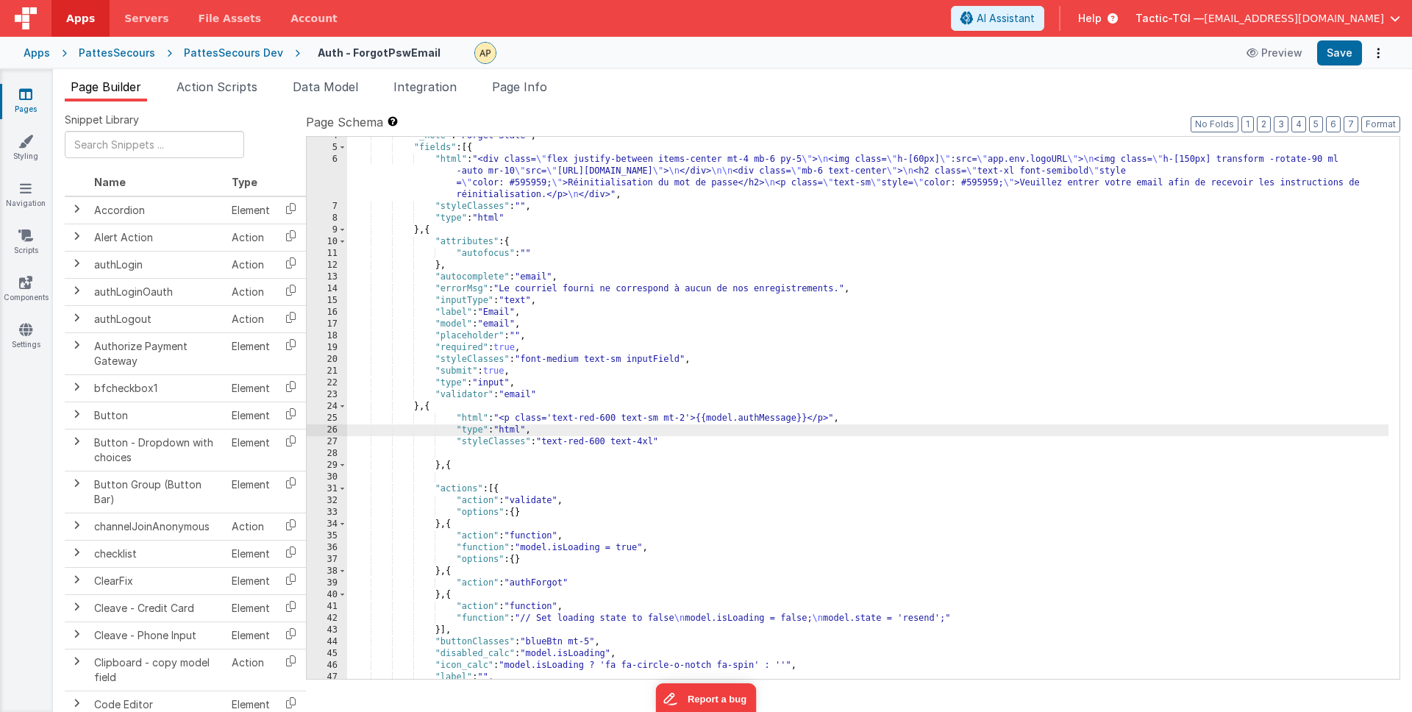
click at [635, 487] on div ""_note" : "Forget State" , "fields" : [{ "html" : "<div class= \" flex justify-…" at bounding box center [867, 413] width 1041 height 566
drag, startPoint x: 1329, startPoint y: 49, endPoint x: 1318, endPoint y: 51, distance: 11.2
click at [1329, 49] on button "Save" at bounding box center [1339, 52] width 45 height 25
click at [1269, 52] on button "Preview" at bounding box center [1275, 53] width 74 height 24
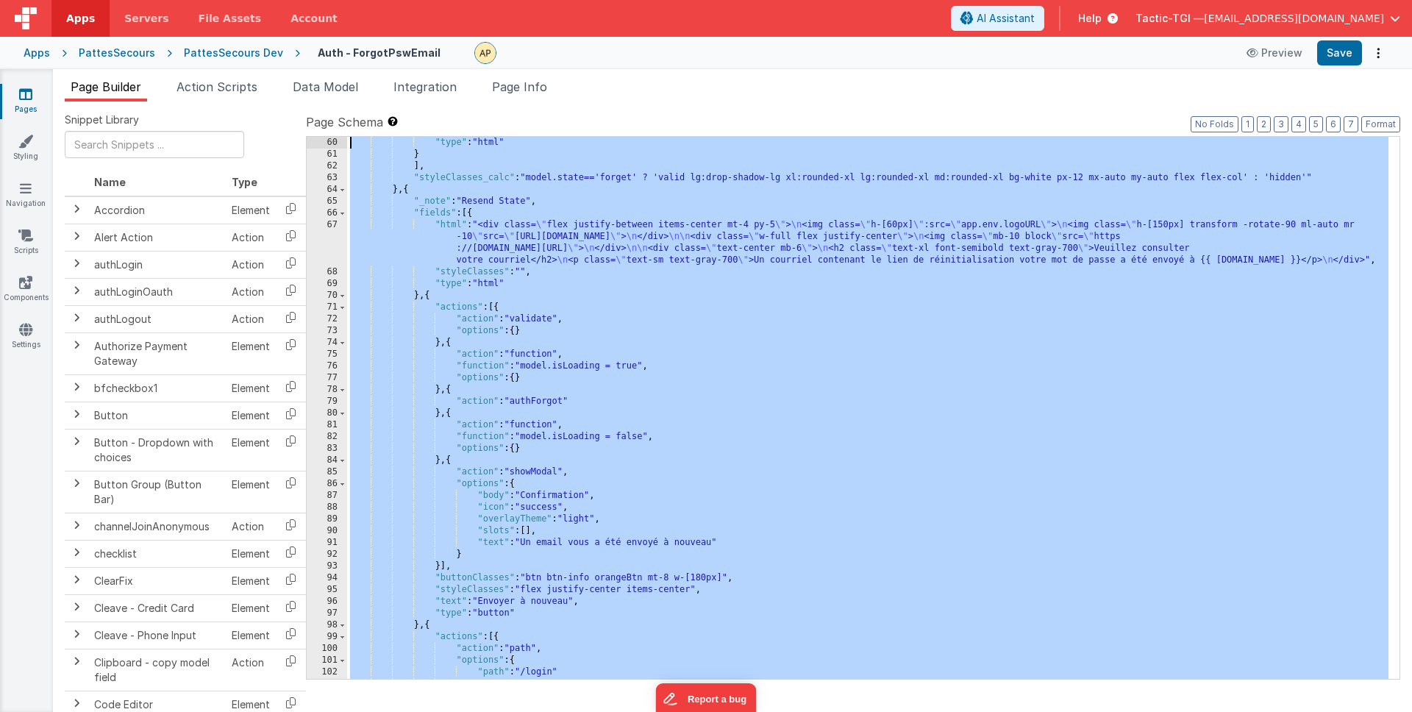
scroll to position [0, 0]
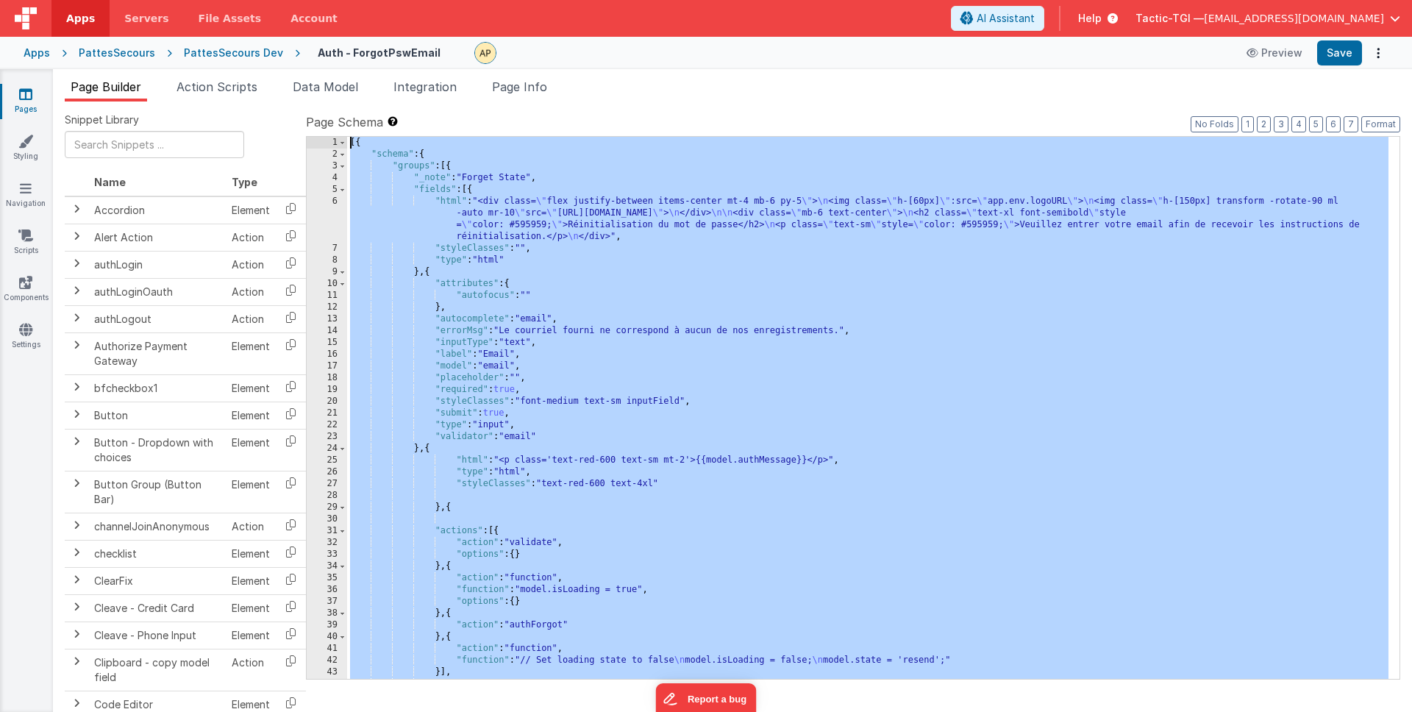
drag, startPoint x: 512, startPoint y: 659, endPoint x: 264, endPoint y: -31, distance: 733.0
click at [264, 0] on html "Apps Servers File Assets Account Some FUTURE Slot AI Assistant Help Tactic-TGI …" at bounding box center [706, 356] width 1412 height 712
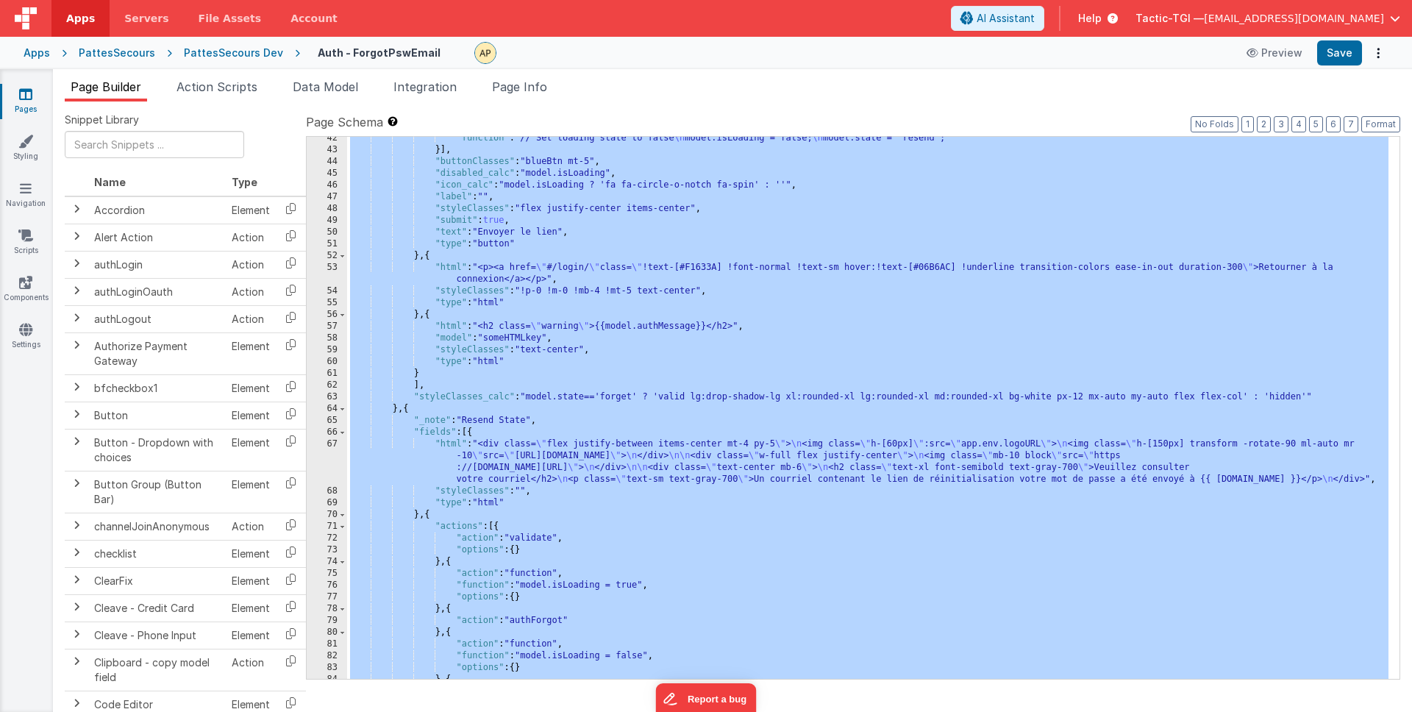
scroll to position [543, 0]
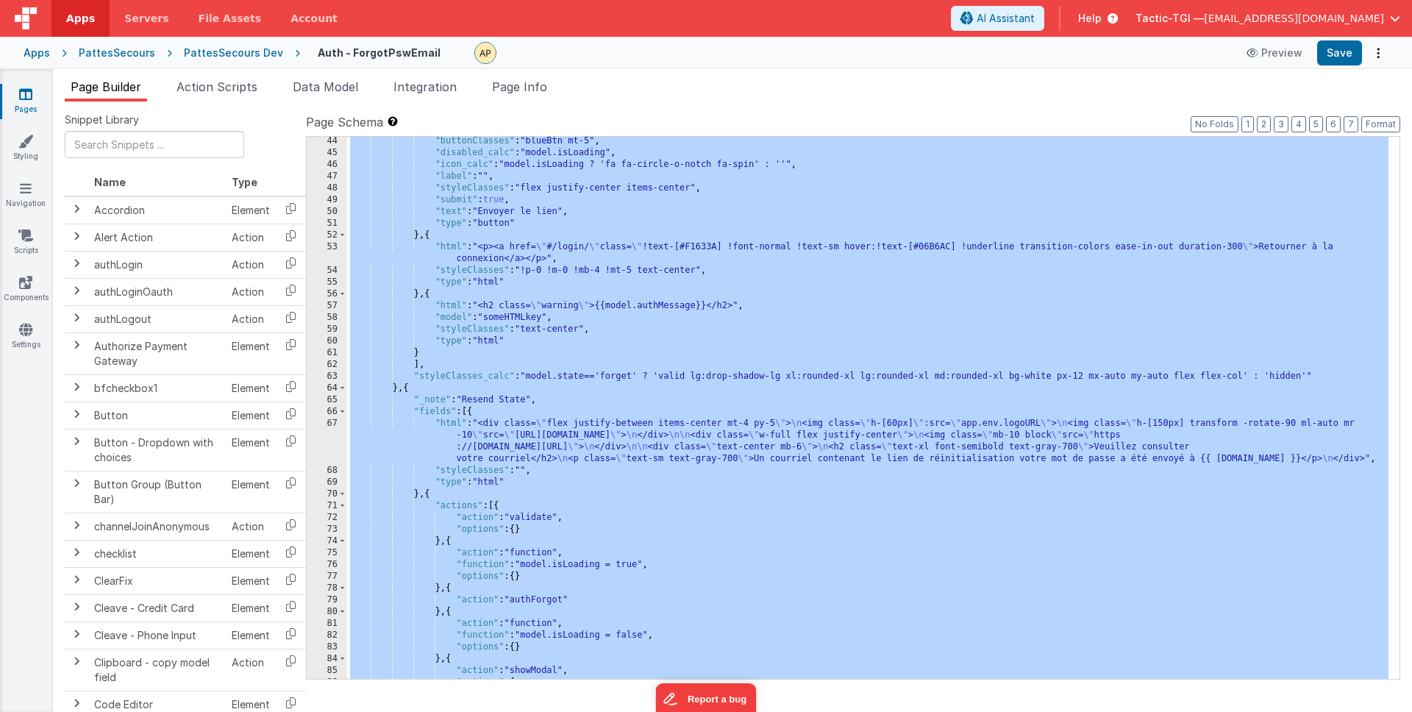
click at [729, 193] on div ""buttonClasses" : "blueBtn mt-5" , "disabled_calc" : "model.isLoading" , "icon_…" at bounding box center [867, 418] width 1041 height 566
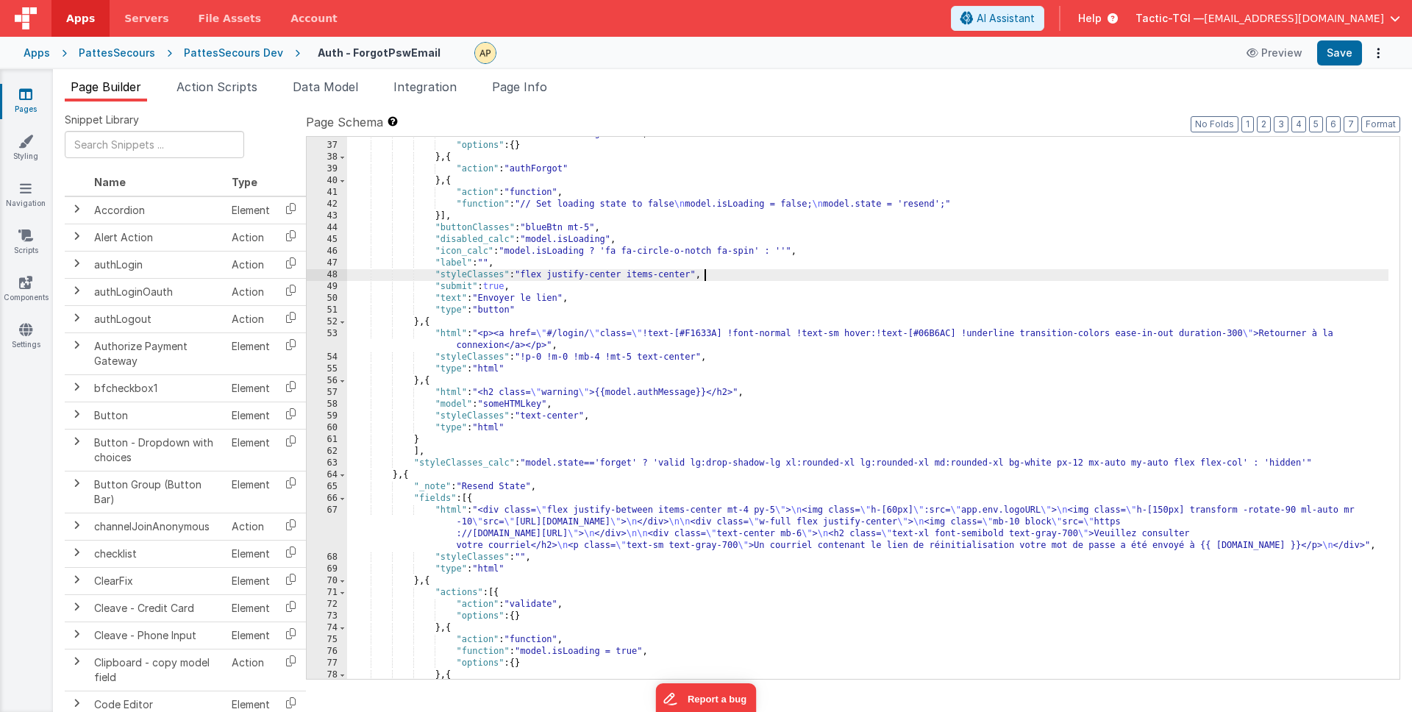
scroll to position [457, 0]
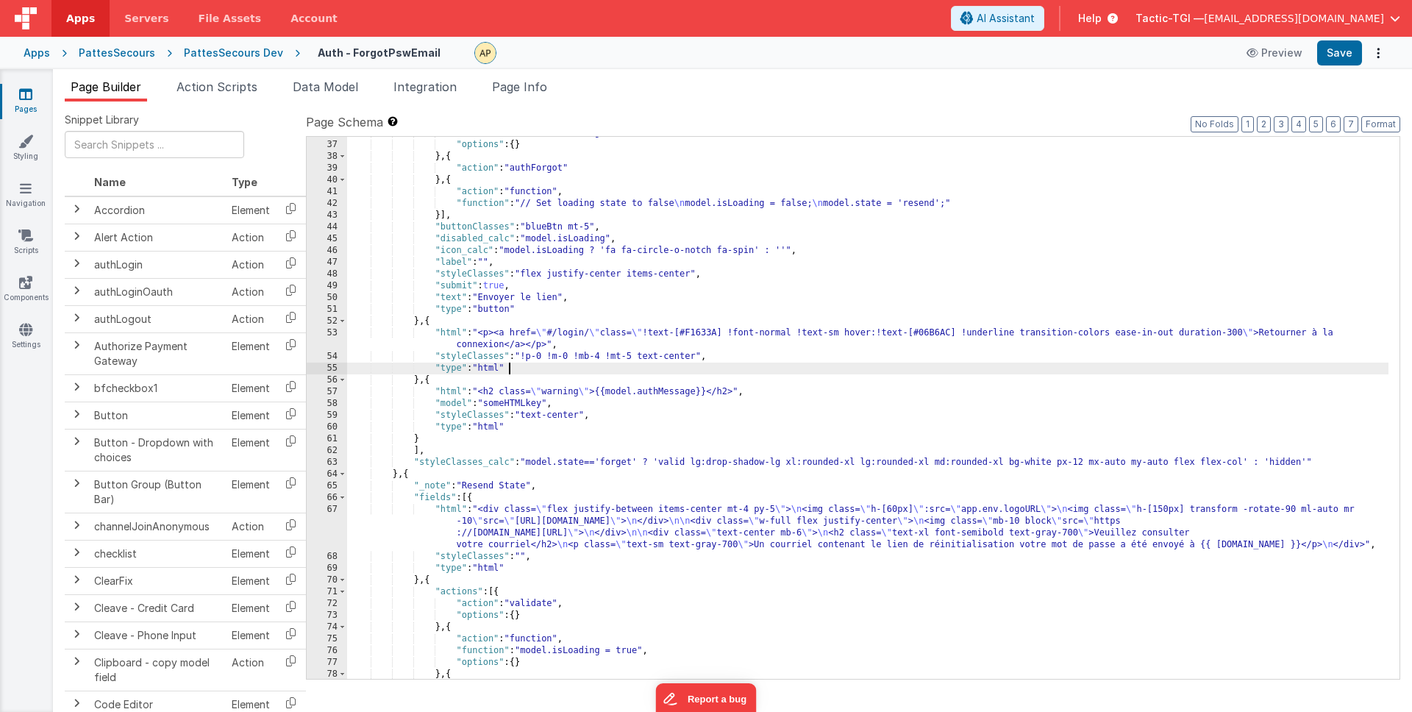
click at [637, 364] on div ""function" : "model.isLoading = true" , "options" : { } } , { "action" : "authF…" at bounding box center [867, 410] width 1041 height 566
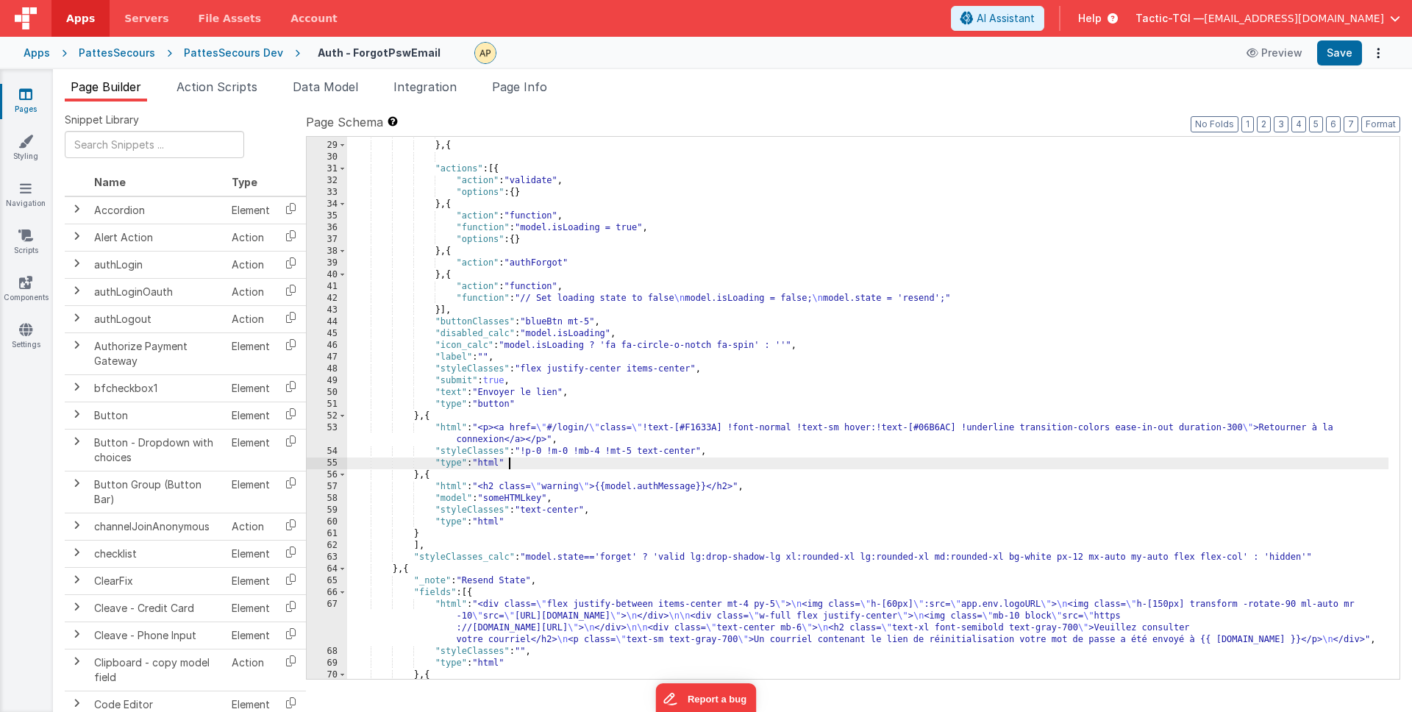
scroll to position [363, 0]
click at [695, 300] on div "} , { "actions" : [{ "action" : "validate" , "options" : { } } , { "action" : "…" at bounding box center [867, 411] width 1041 height 566
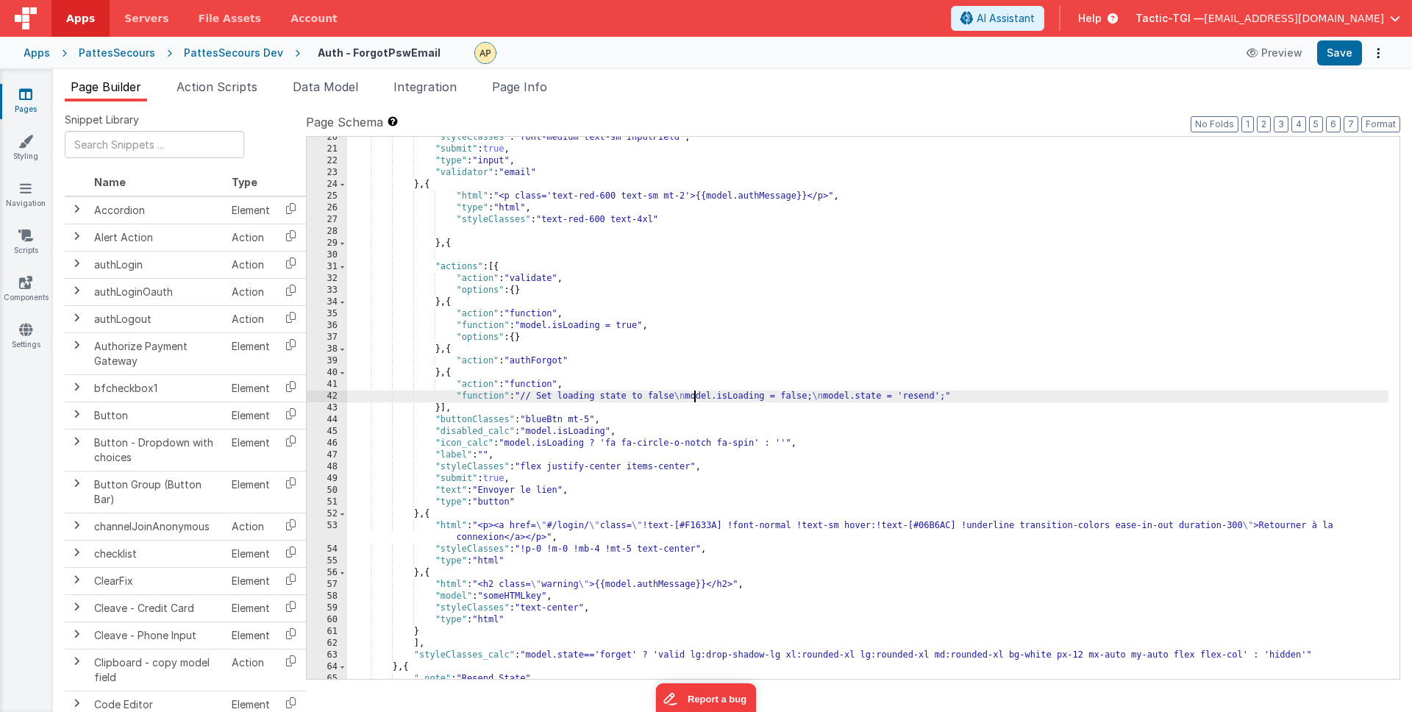
scroll to position [242, 0]
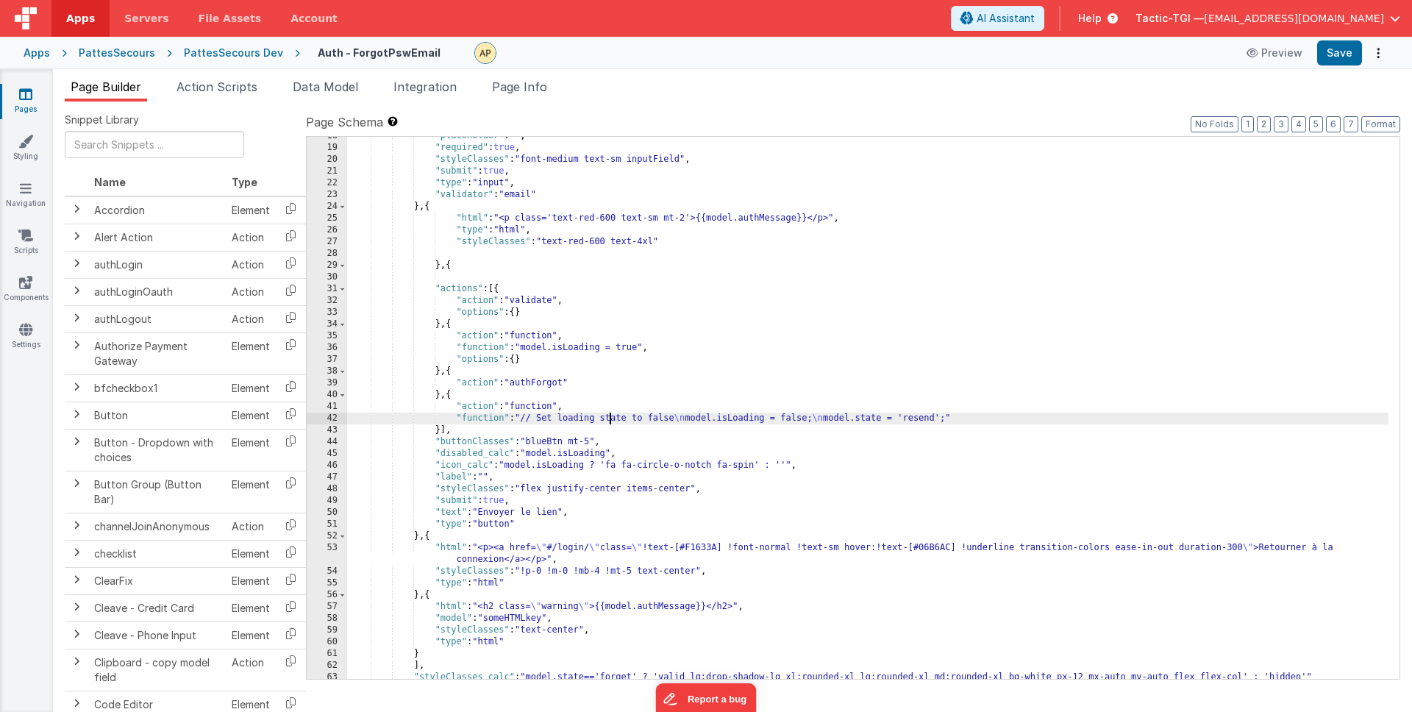
drag, startPoint x: 609, startPoint y: 422, endPoint x: 910, endPoint y: 427, distance: 300.8
click at [624, 422] on div ""placeholder" : "" , "required" : true , "styleClasses" : "font-medium text-sm …" at bounding box center [867, 413] width 1041 height 566
drag, startPoint x: 968, startPoint y: 424, endPoint x: 986, endPoint y: 428, distance: 18.2
click at [974, 426] on div ""placeholder" : "" , "required" : true , "styleClasses" : "font-medium text-sm …" at bounding box center [867, 413] width 1041 height 566
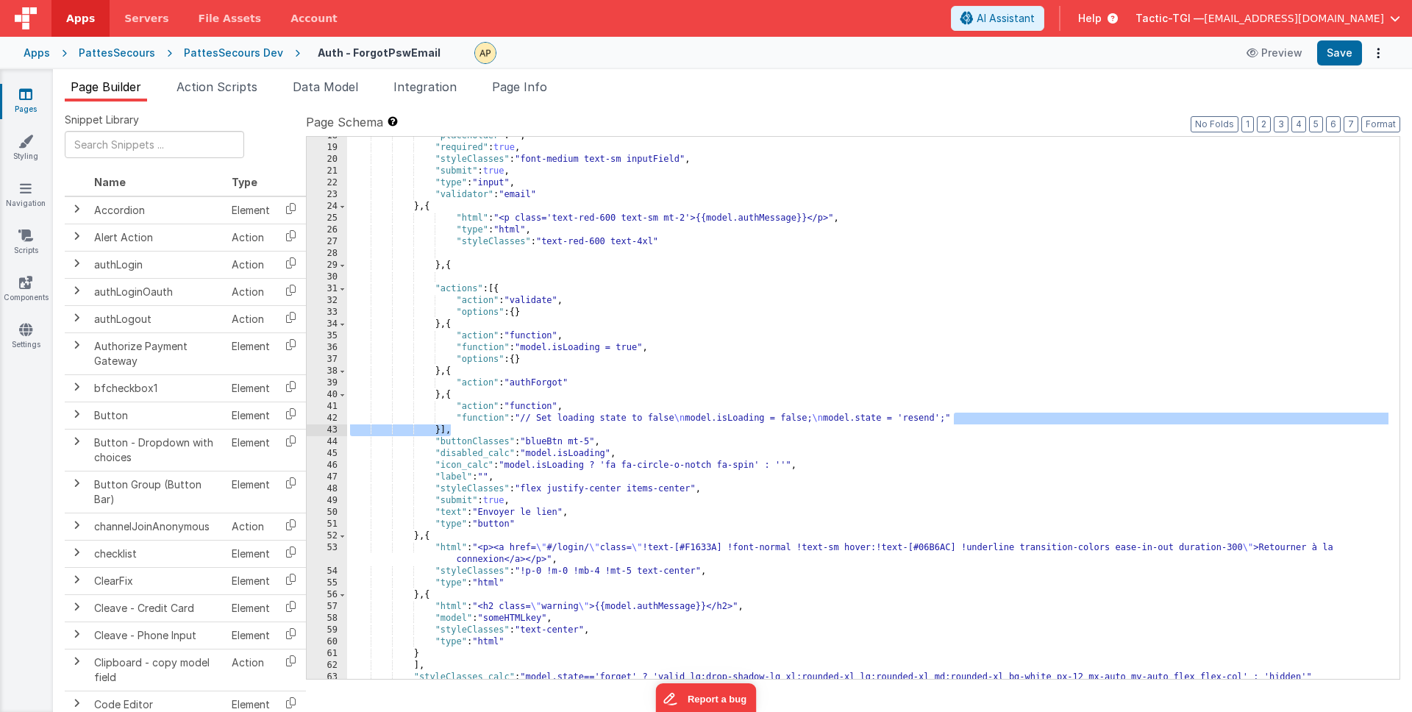
click at [985, 419] on div ""placeholder" : "" , "required" : true , "styleClasses" : "font-medium text-sm …" at bounding box center [867, 413] width 1041 height 566
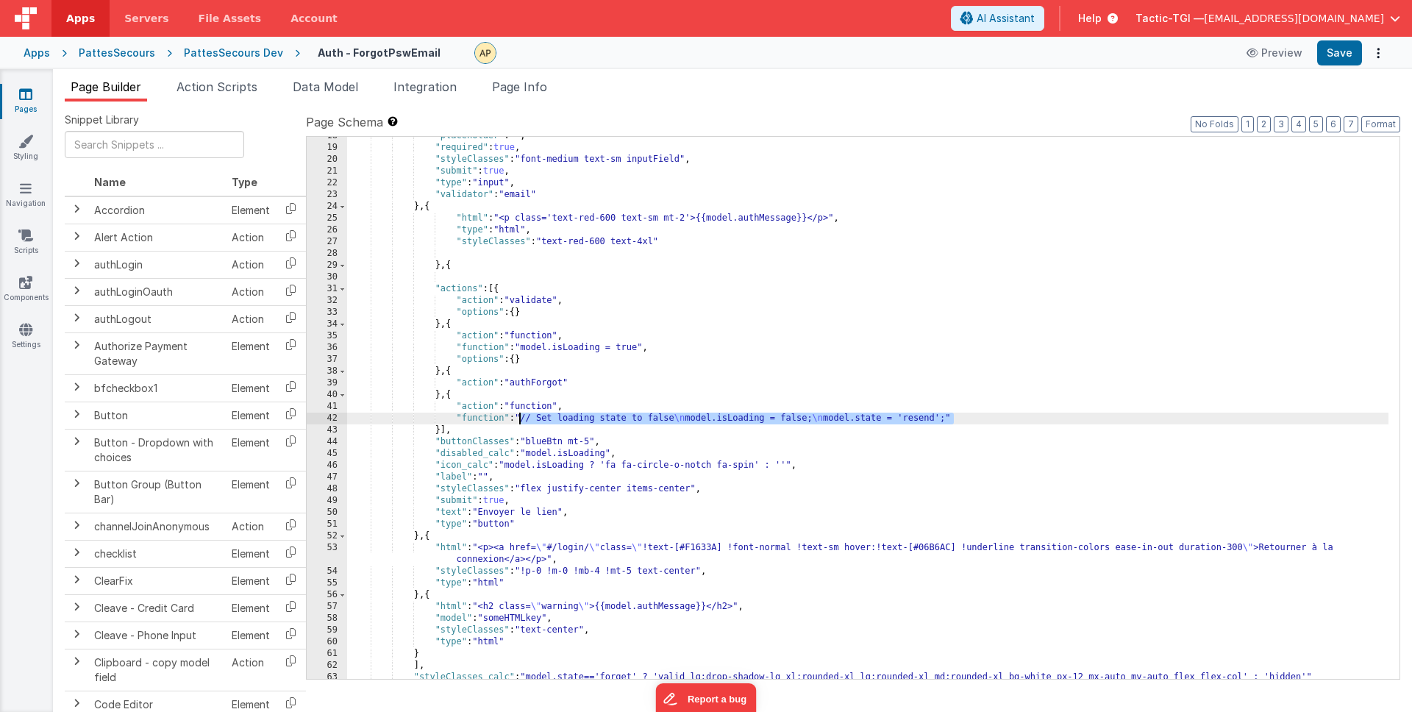
drag, startPoint x: 832, startPoint y: 405, endPoint x: 521, endPoint y: 419, distance: 311.4
click at [521, 419] on div ""placeholder" : "" , "required" : true , "styleClasses" : "font-medium text-sm …" at bounding box center [867, 413] width 1041 height 566
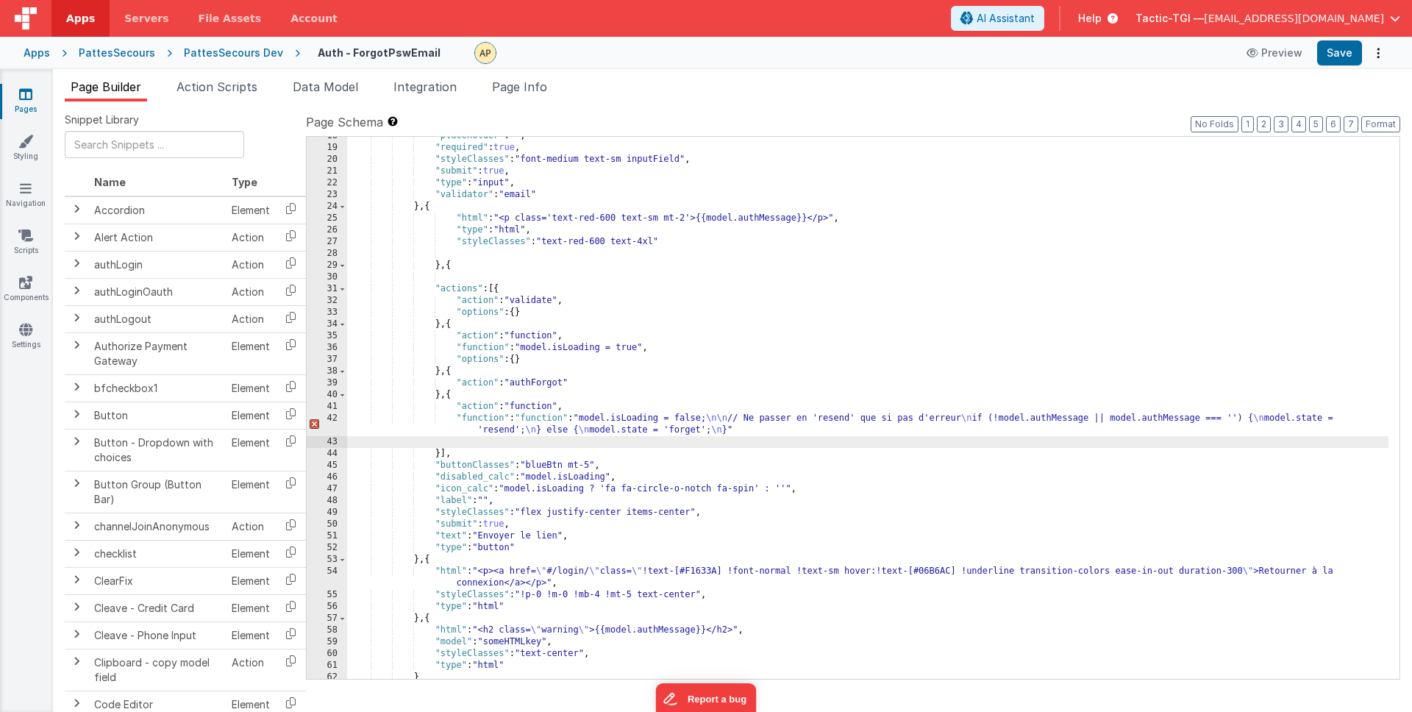
click at [531, 418] on div ""placeholder" : "" , "required" : true , "styleClasses" : "font-medium text-sm …" at bounding box center [867, 413] width 1041 height 566
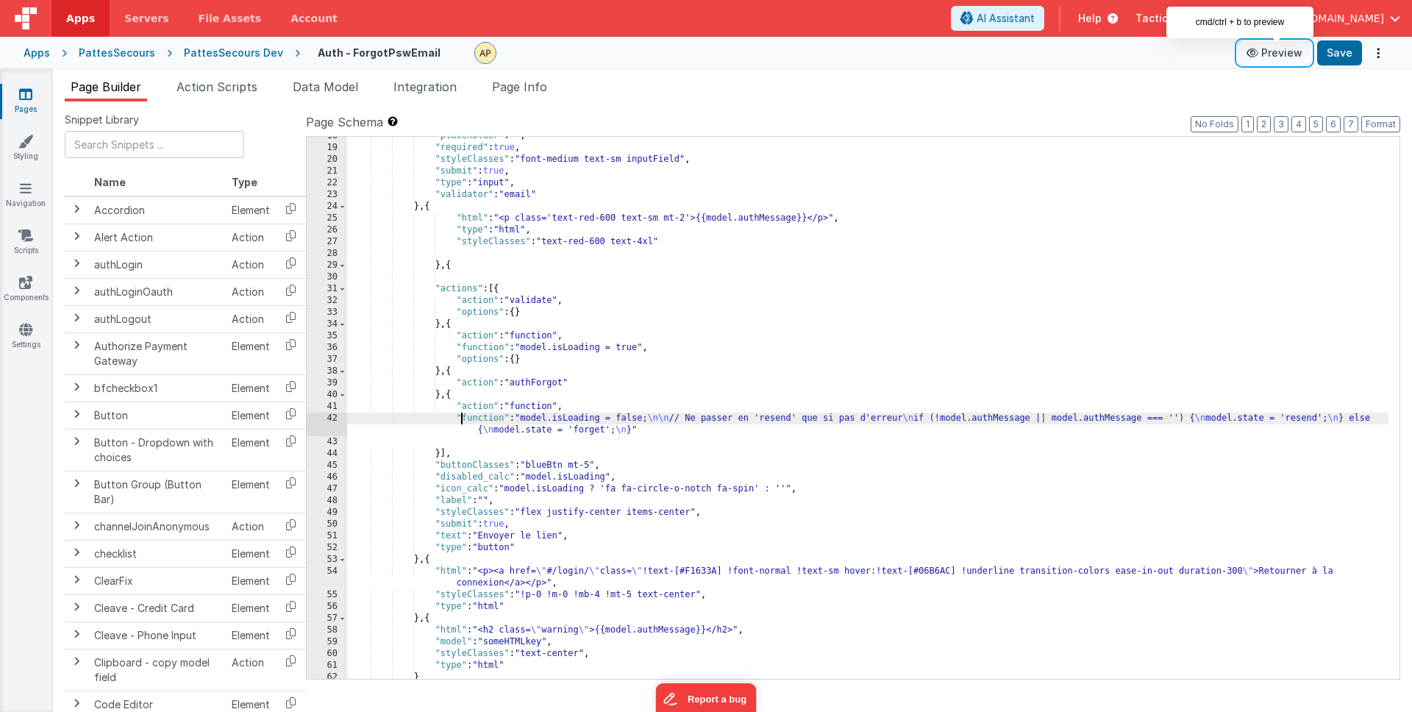
click at [1280, 56] on button "Preview" at bounding box center [1275, 53] width 74 height 24
click at [1327, 53] on button "Save" at bounding box center [1339, 52] width 45 height 25
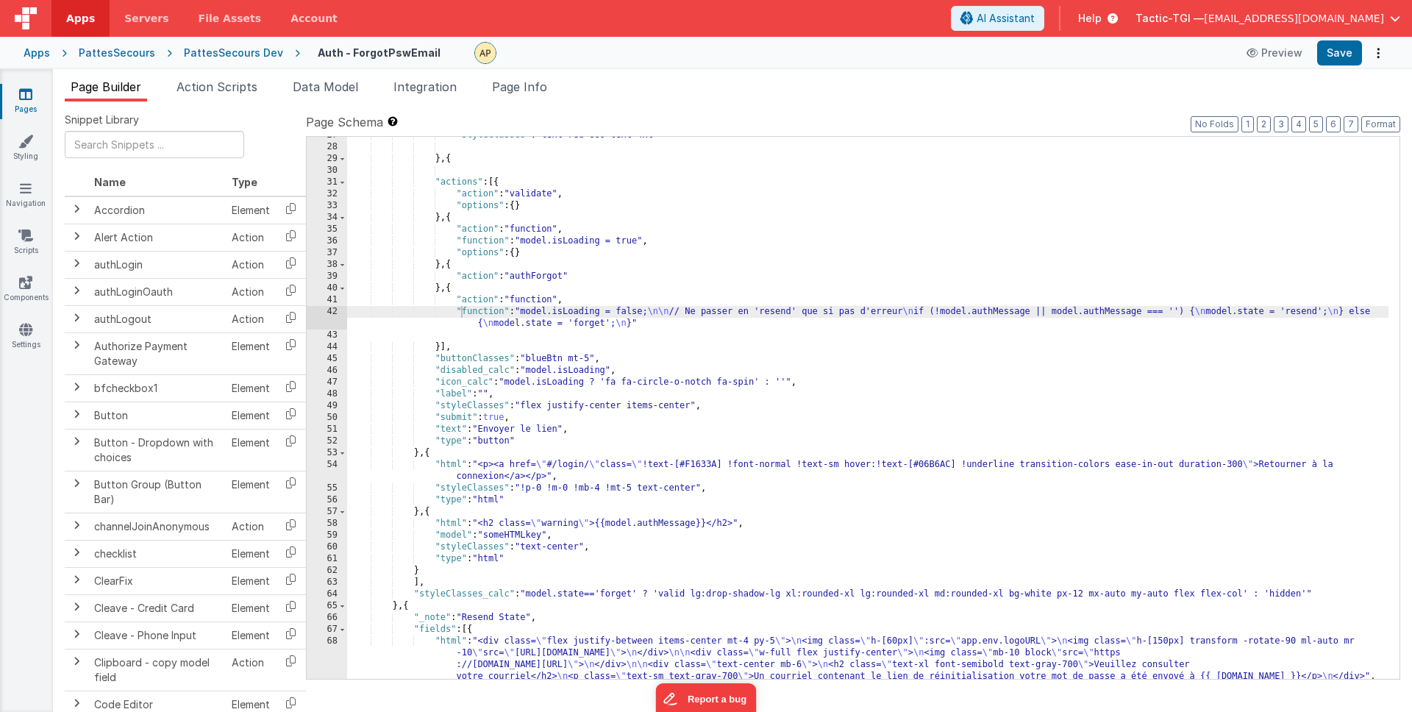
scroll to position [348, 0]
click at [562, 552] on div ""styleClasses" : "text-red-600 text-4xl" } , { "actions" : [{ "action" : "valid…" at bounding box center [867, 414] width 1041 height 566
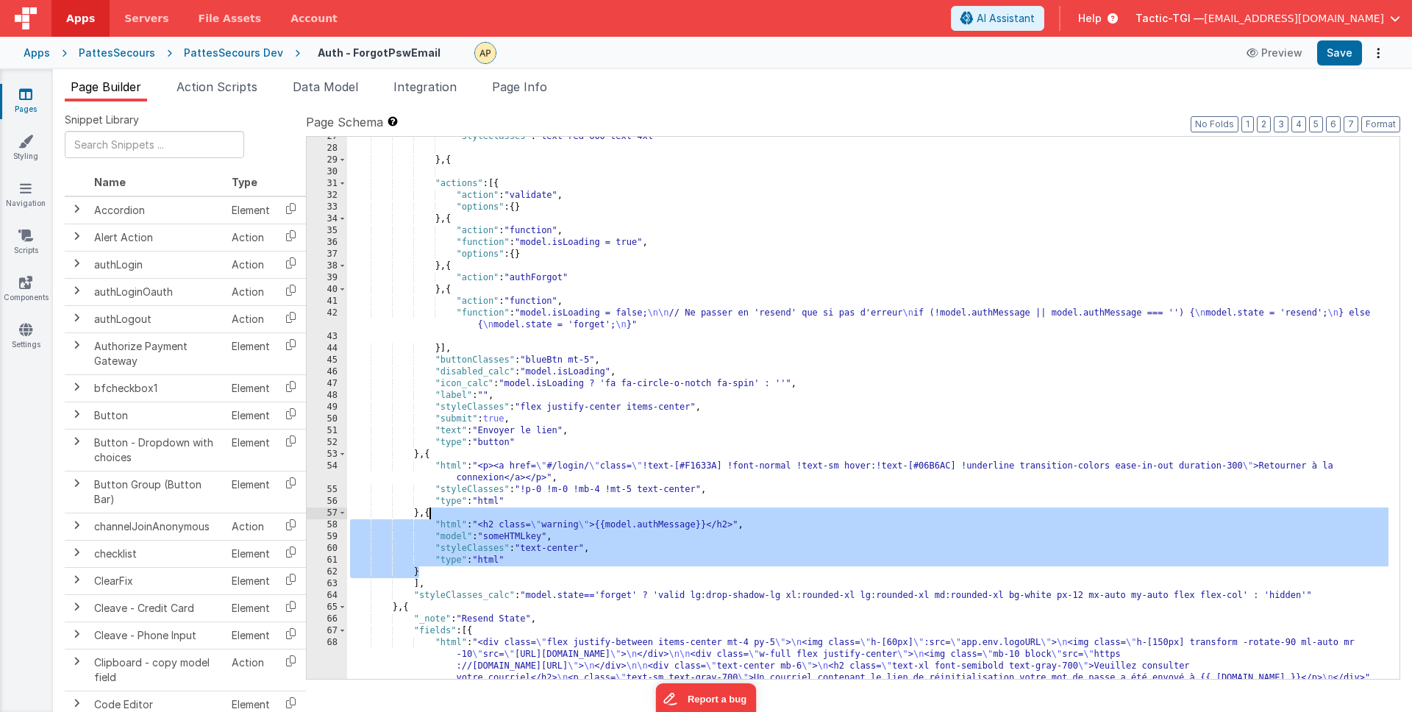
drag, startPoint x: 427, startPoint y: 571, endPoint x: 428, endPoint y: 516, distance: 54.4
click at [428, 516] on div ""styleClasses" : "text-red-600 text-4xl" } , { "actions" : [{ "action" : "valid…" at bounding box center [867, 414] width 1041 height 566
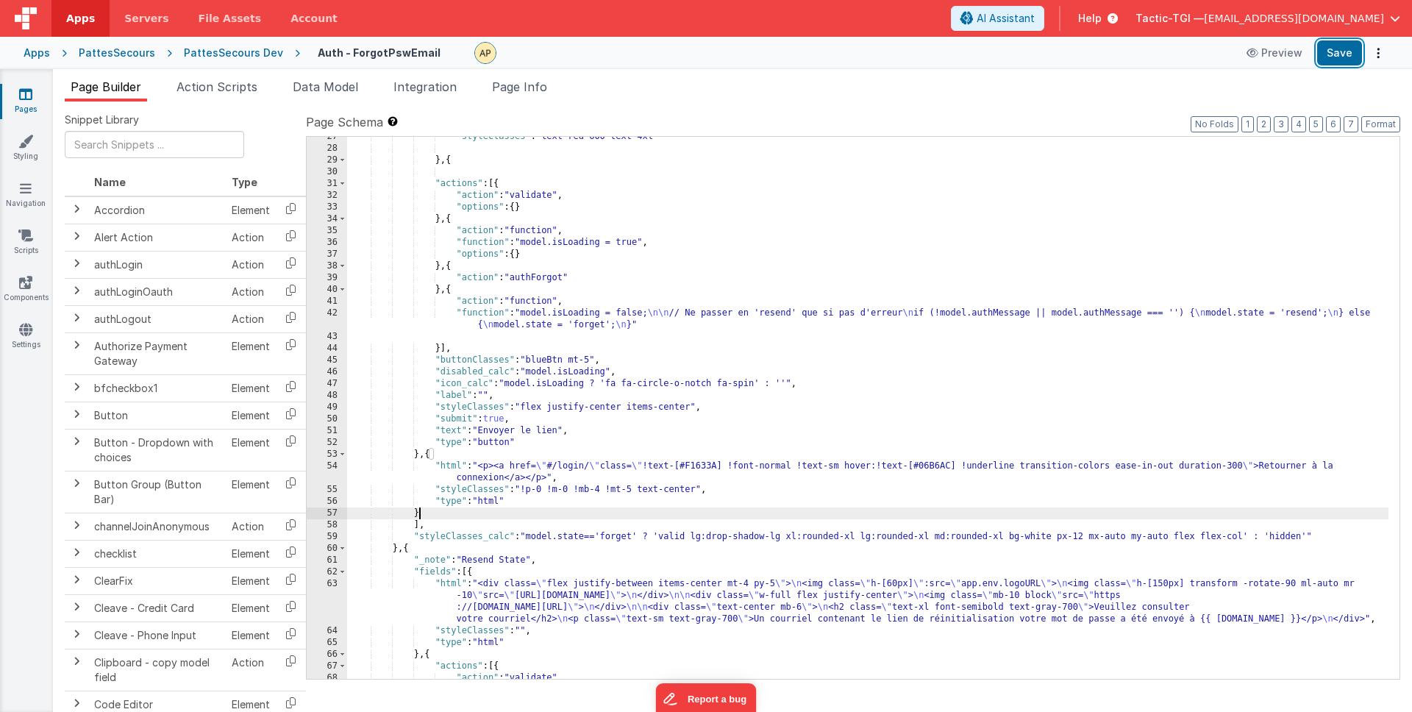
drag, startPoint x: 1358, startPoint y: 60, endPoint x: 1146, endPoint y: 17, distance: 216.0
click at [1358, 60] on button "Save" at bounding box center [1339, 52] width 45 height 25
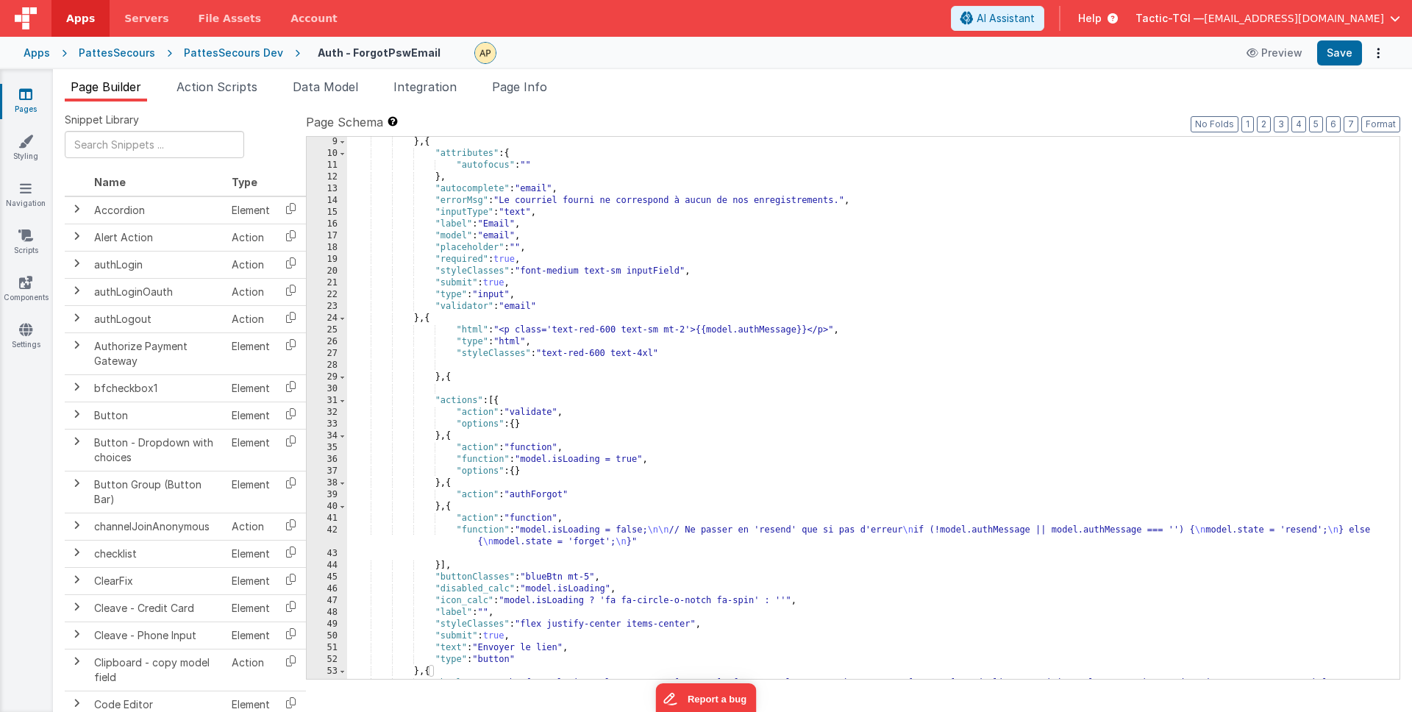
scroll to position [0, 0]
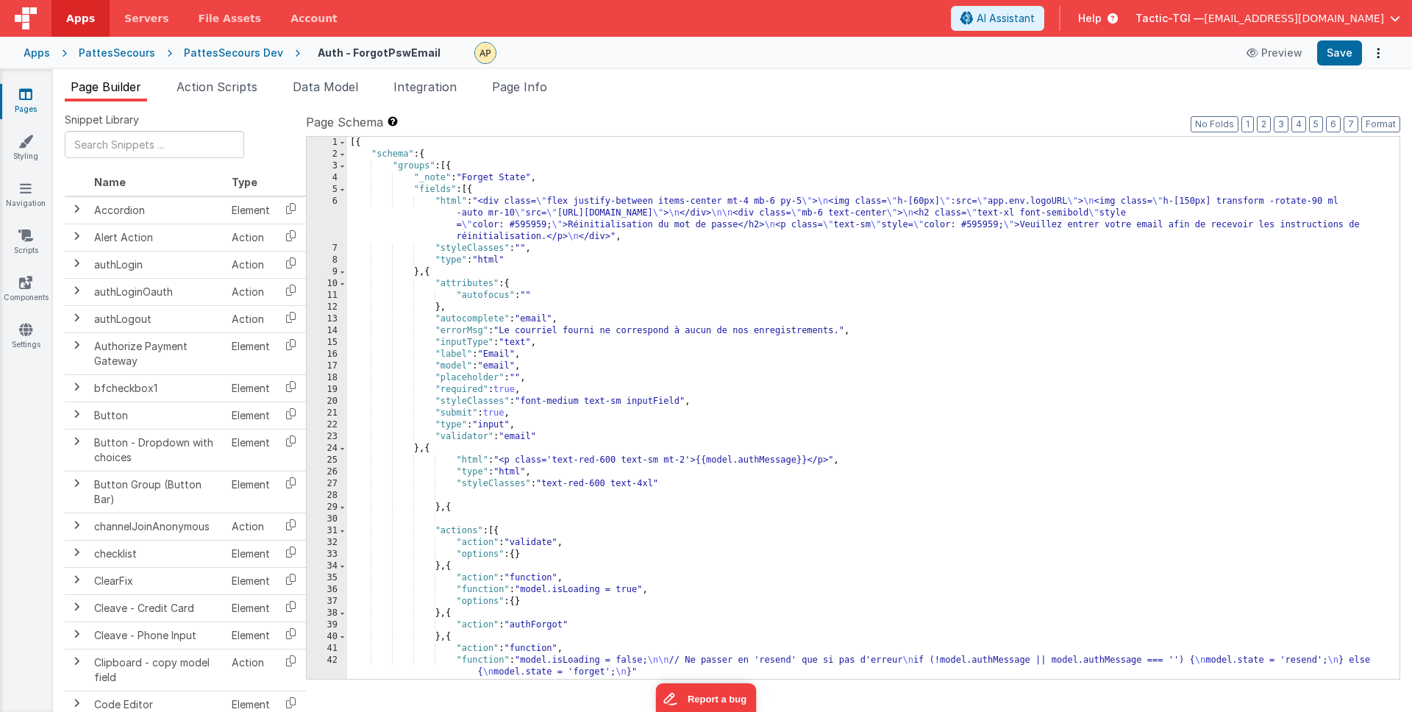
click at [588, 327] on div "[{ "schema" : { "groups" : [{ "_note" : "Forget State" , "fields" : [{ "html" :…" at bounding box center [867, 420] width 1041 height 566
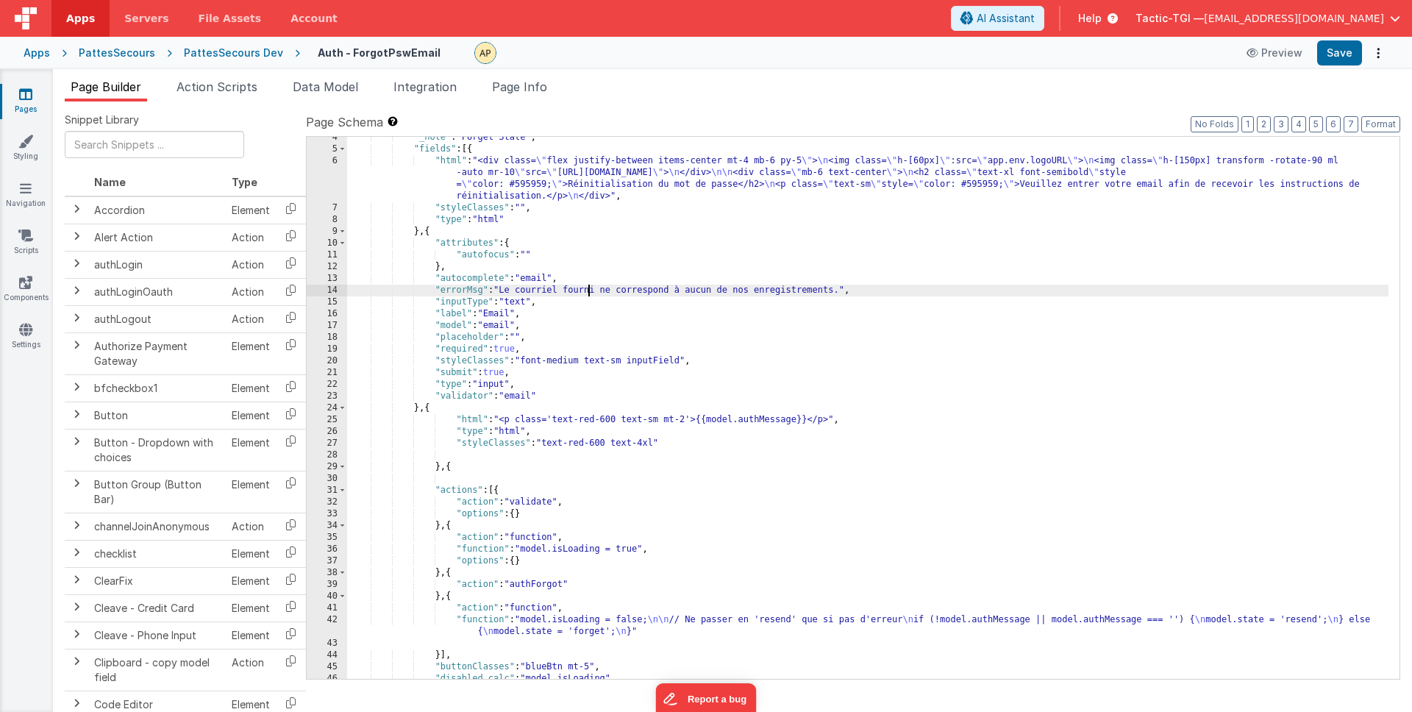
scroll to position [101, 0]
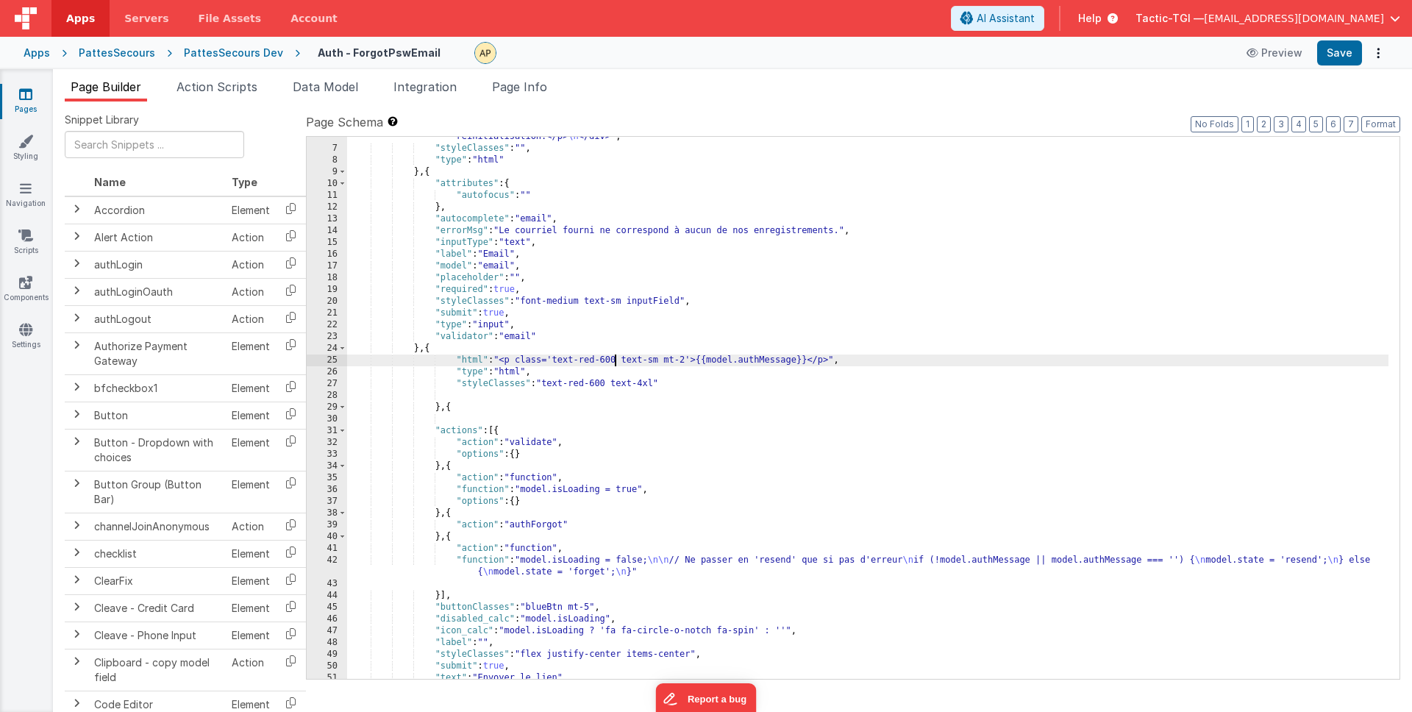
drag, startPoint x: 614, startPoint y: 357, endPoint x: 718, endPoint y: 357, distance: 104.4
click at [616, 357] on div ""html" : "<div class= \" flex justify-between items-center mt-4 mb-6 py-5 \" > …" at bounding box center [867, 396] width 1041 height 601
click at [724, 366] on div ""html" : "<div class= \" flex justify-between items-center mt-4 mb-6 py-5 \" > …" at bounding box center [867, 396] width 1041 height 601
click at [503, 360] on div ""html" : "<div class= \" flex justify-between items-center mt-4 mb-6 py-5 \" > …" at bounding box center [867, 396] width 1041 height 601
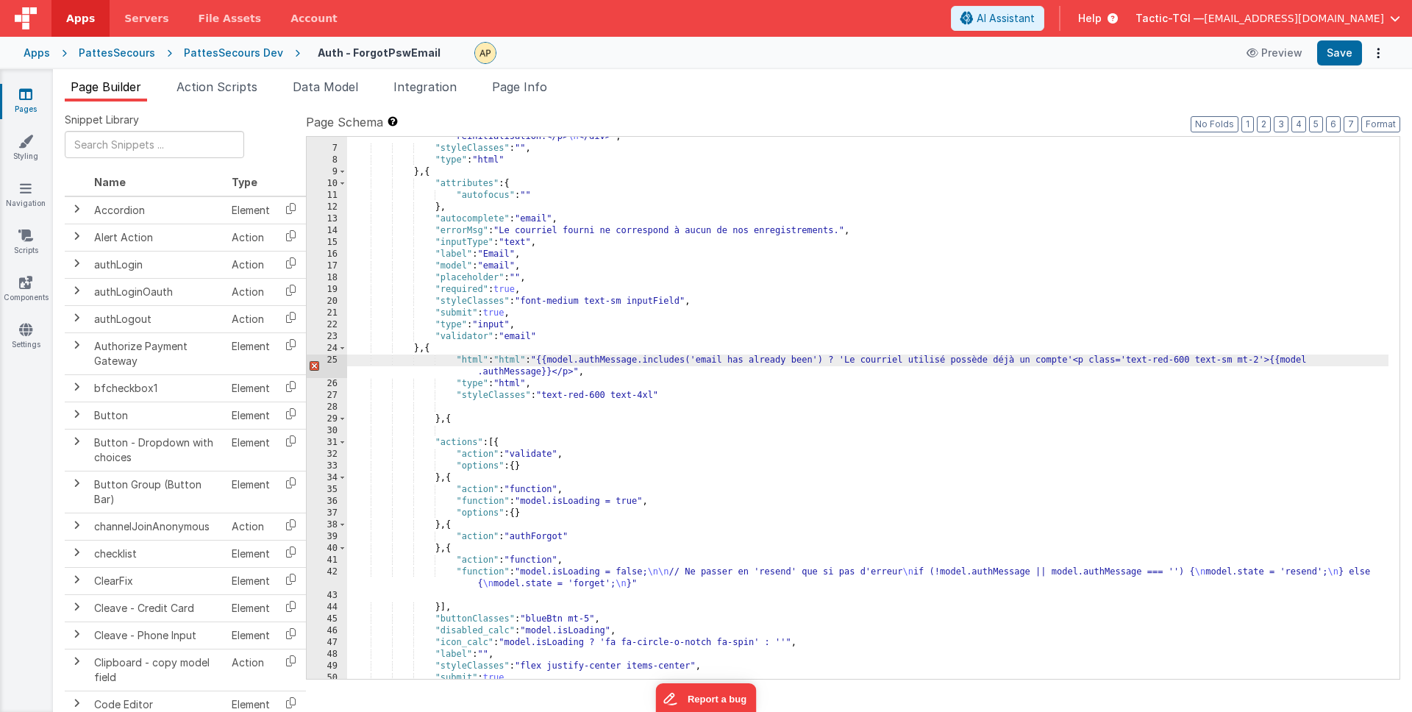
click at [541, 360] on div ""html" : "<div class= \" flex justify-between items-center mt-4 mb-6 py-5 \" > …" at bounding box center [867, 396] width 1041 height 601
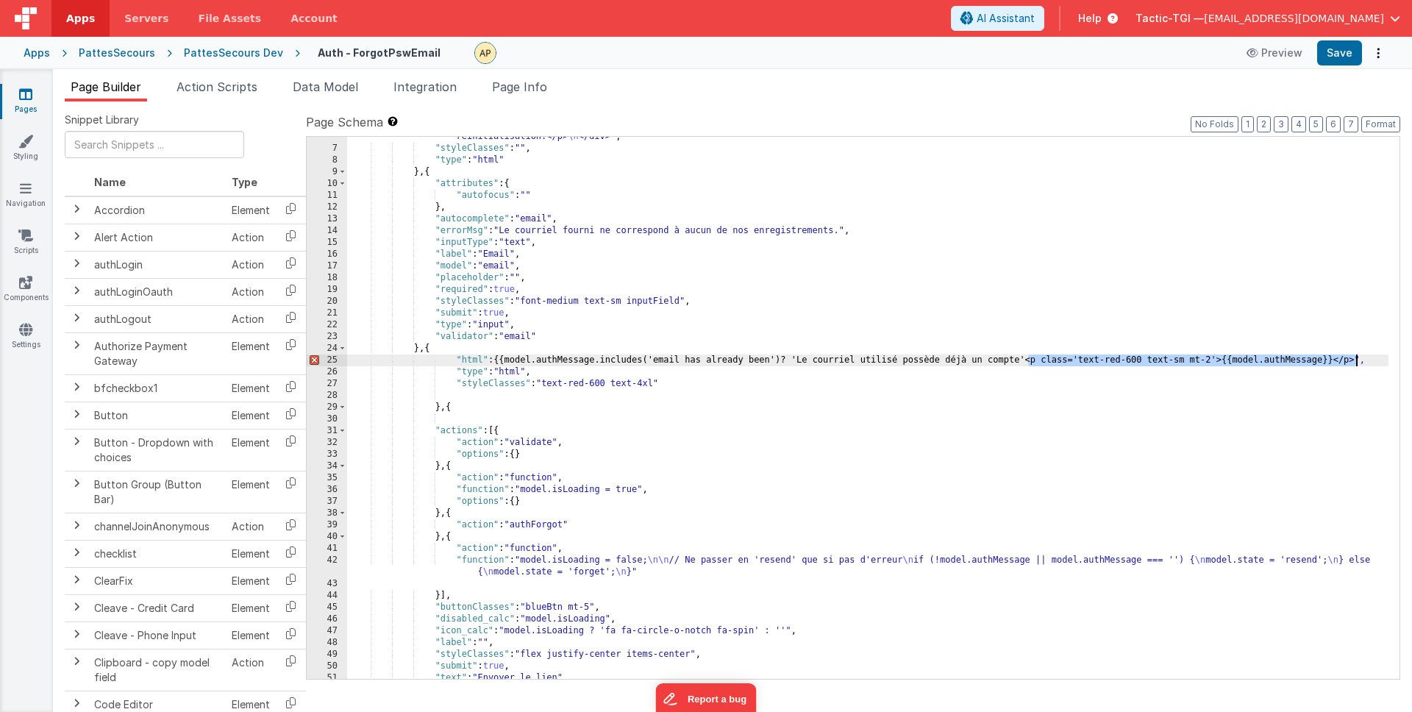
drag, startPoint x: 1028, startPoint y: 359, endPoint x: 1358, endPoint y: 359, distance: 330.2
click at [1358, 359] on div ""html" : "<div class= \" flex justify-between items-center mt-4 mb-6 py-5 \" > …" at bounding box center [867, 396] width 1041 height 601
drag, startPoint x: 1063, startPoint y: 385, endPoint x: 1046, endPoint y: 370, distance: 22.9
click at [1063, 385] on div ""html" : "<div class= \" flex justify-between items-center mt-4 mb-6 py-5 \" > …" at bounding box center [867, 396] width 1041 height 601
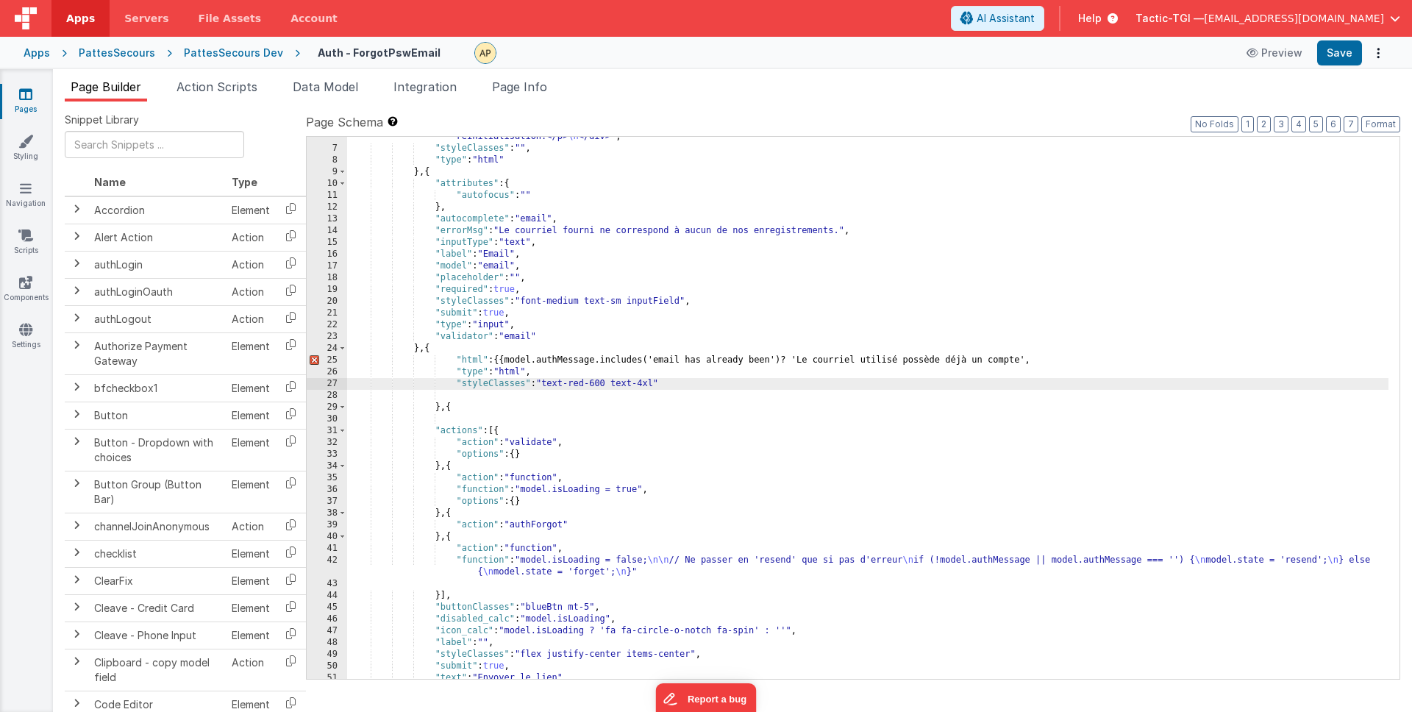
click at [1030, 361] on div ""html" : "<div class= \" flex justify-between items-center mt-4 mb-6 py-5 \" > …" at bounding box center [867, 396] width 1041 height 601
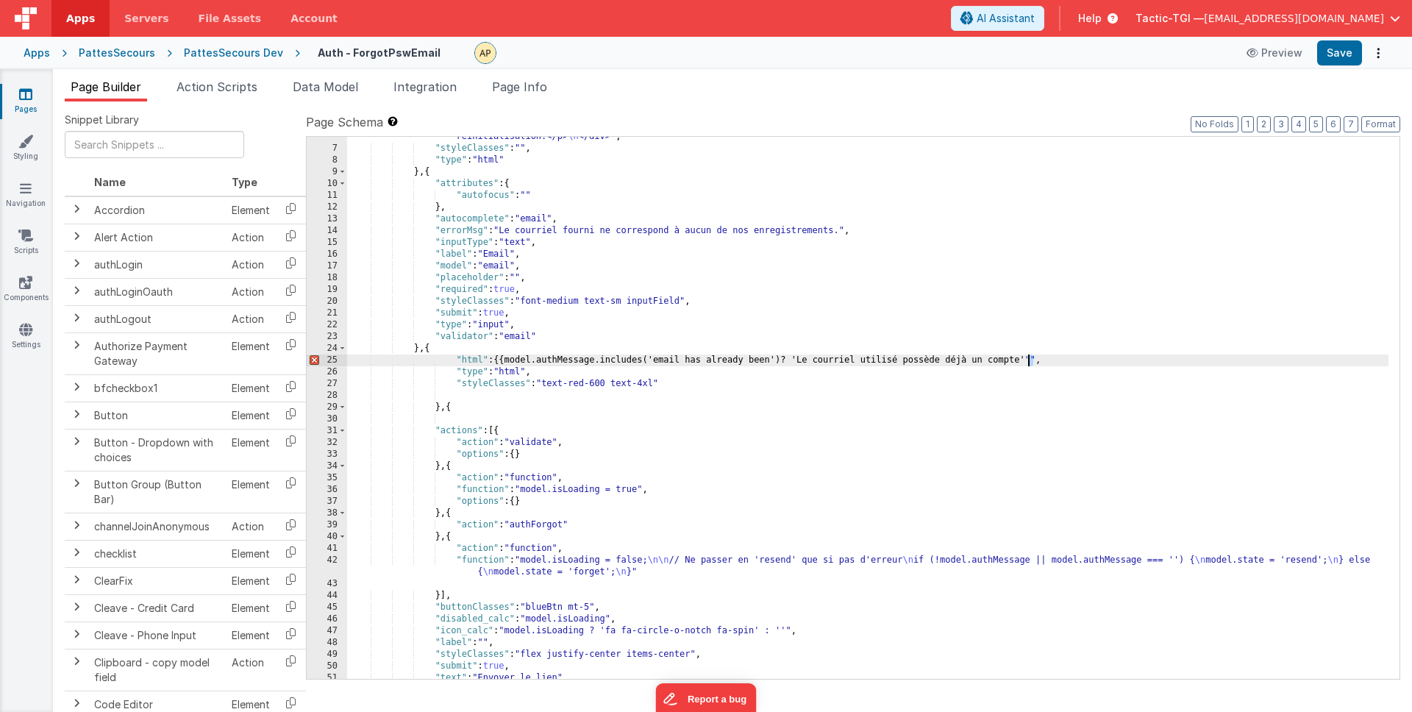
click at [1029, 361] on div ""html" : "<div class= \" flex justify-between items-center mt-4 mb-6 py-5 \" > …" at bounding box center [867, 396] width 1041 height 601
click at [495, 357] on div ""html" : "<div class= \" flex justify-between items-center mt-4 mb-6 py-5 \" > …" at bounding box center [867, 396] width 1041 height 601
click at [1335, 59] on button "Save" at bounding box center [1339, 52] width 45 height 25
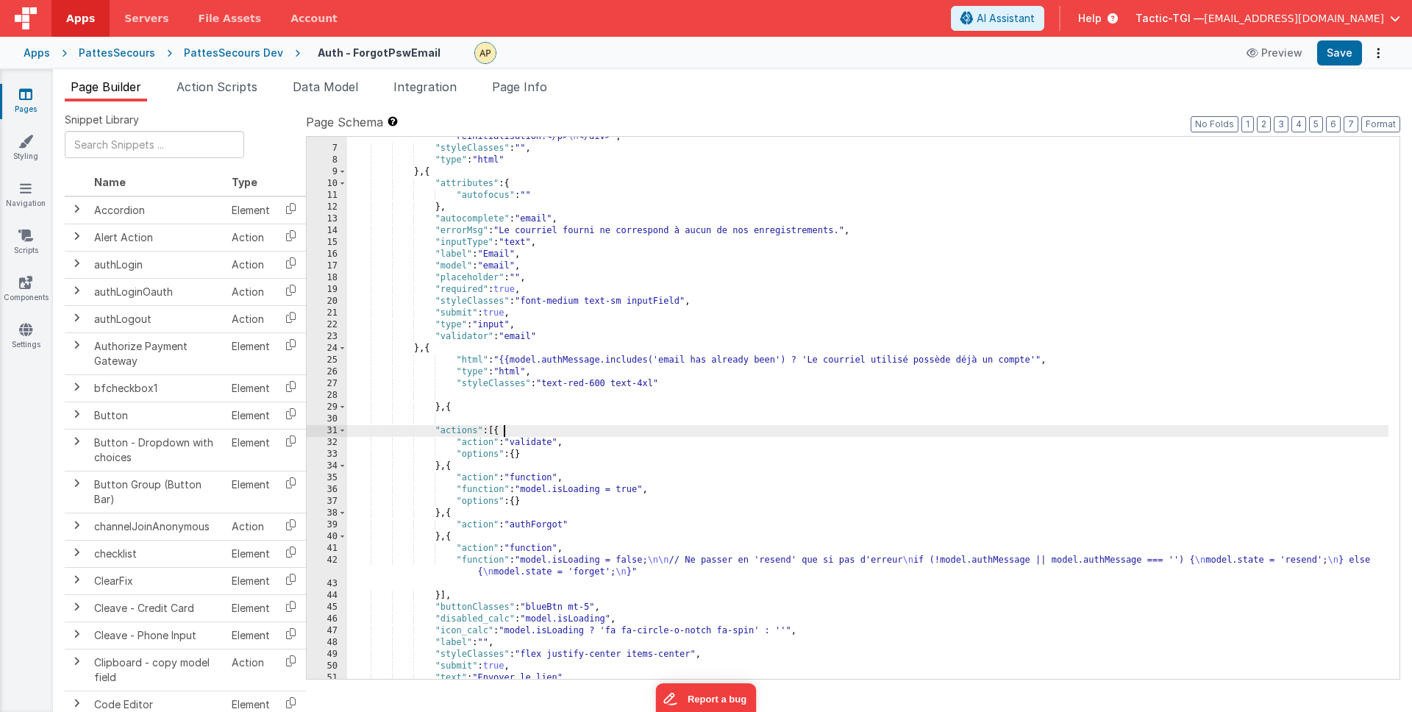
click at [777, 426] on div ""html" : "<div class= \" flex justify-between items-center mt-4 mb-6 py-5 \" > …" at bounding box center [867, 396] width 1041 height 601
click at [781, 409] on div ""html" : "<div class= \" flex justify-between items-center mt-4 mb-6 py-5 \" > …" at bounding box center [867, 396] width 1041 height 601
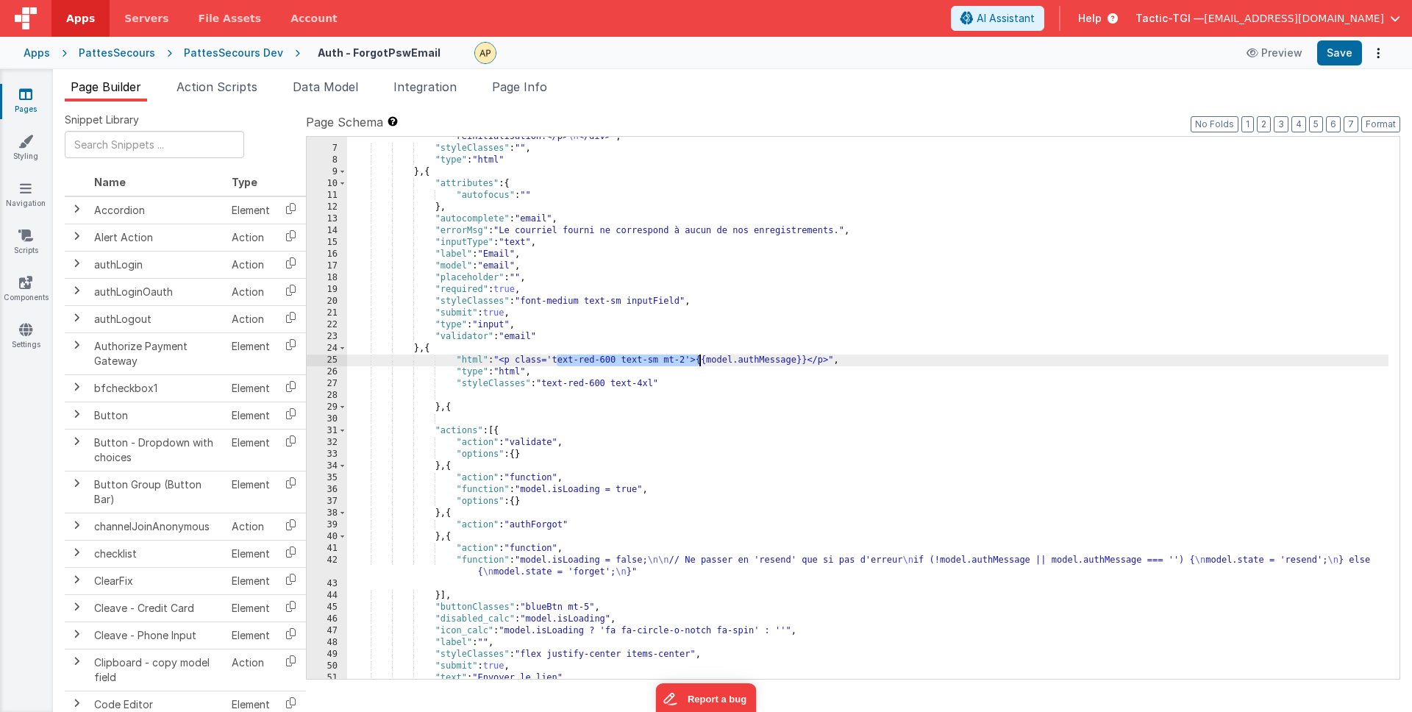
drag, startPoint x: 557, startPoint y: 360, endPoint x: 701, endPoint y: 357, distance: 144.2
click at [701, 357] on div ""html" : "<div class= \" flex justify-between items-center mt-4 mb-6 py-5 \" > …" at bounding box center [867, 396] width 1041 height 601
click at [1315, 58] on div "Preview Save" at bounding box center [1313, 52] width 151 height 25
click at [1324, 55] on button "Save" at bounding box center [1339, 52] width 45 height 25
click at [693, 374] on div ""html" : "<div class= \" flex justify-between items-center mt-4 mb-6 py-5 \" > …" at bounding box center [867, 396] width 1041 height 601
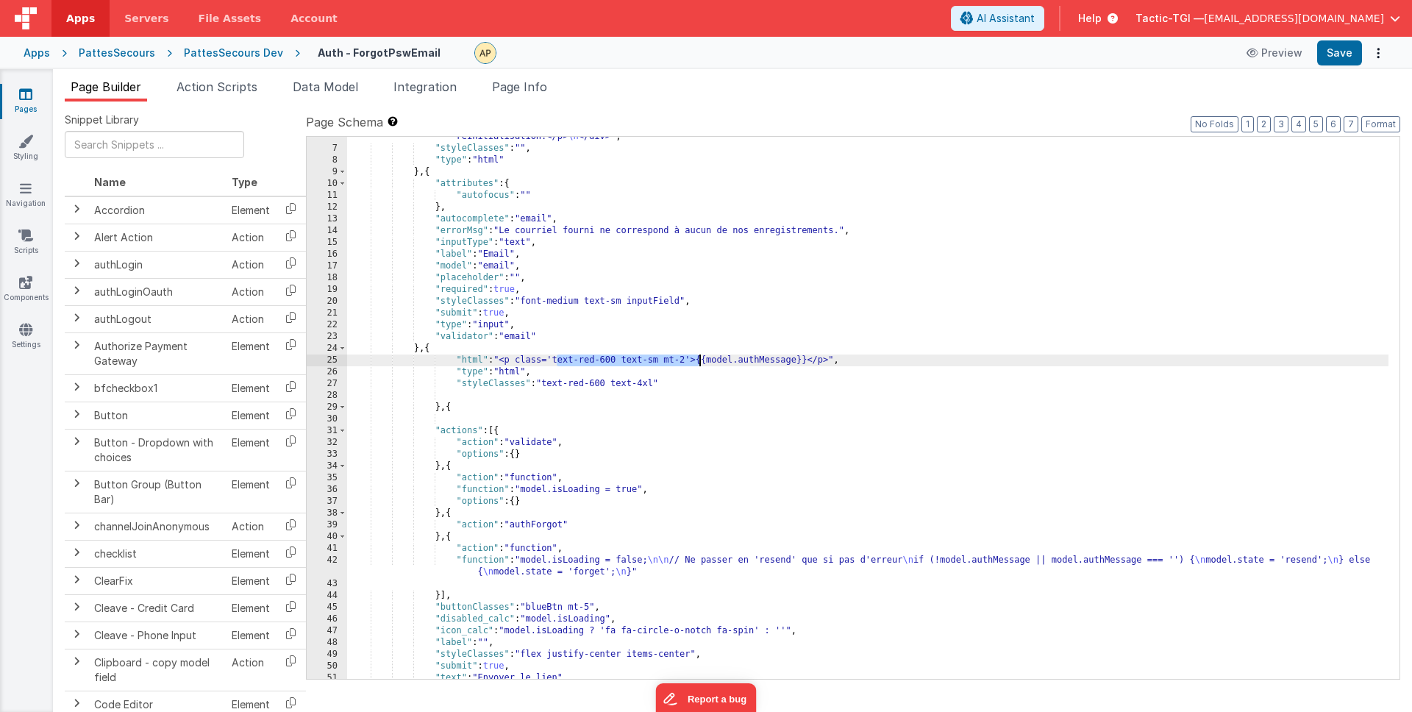
click at [727, 407] on div ""html" : "<div class= \" flex justify-between items-center mt-4 mb-6 py-5 \" > …" at bounding box center [867, 396] width 1041 height 601
drag, startPoint x: 679, startPoint y: 361, endPoint x: 562, endPoint y: 359, distance: 116.9
click at [562, 359] on div ""html" : "<div class= \" flex justify-between items-center mt-4 mb-6 py-5 \" > …" at bounding box center [867, 396] width 1041 height 601
drag, startPoint x: 1353, startPoint y: 57, endPoint x: 830, endPoint y: 12, distance: 524.8
click at [1342, 59] on button "Save" at bounding box center [1339, 52] width 45 height 25
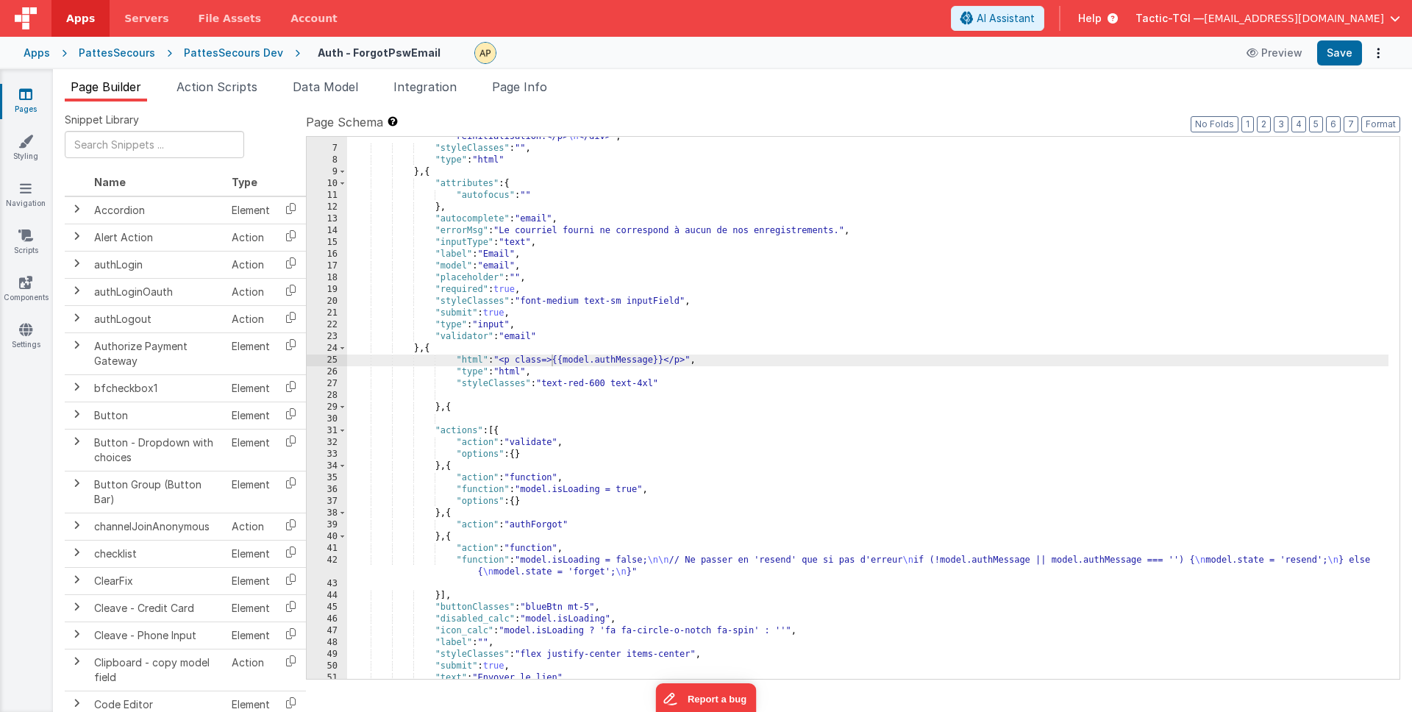
click at [590, 385] on div ""html" : "<div class= \" flex justify-between items-center mt-4 mb-6 py-5 \" > …" at bounding box center [867, 396] width 1041 height 601
drag, startPoint x: 551, startPoint y: 363, endPoint x: 608, endPoint y: 399, distance: 67.7
click at [551, 363] on div ""html" : "<div class= \" flex justify-between items-center mt-4 mb-6 py-5 \" > …" at bounding box center [867, 396] width 1041 height 601
drag, startPoint x: 520, startPoint y: 360, endPoint x: 691, endPoint y: 360, distance: 170.6
click at [691, 358] on div ""html" : "<div class= \" flex justify-between items-center mt-4 mb-6 py-5 \" > …" at bounding box center [867, 396] width 1041 height 601
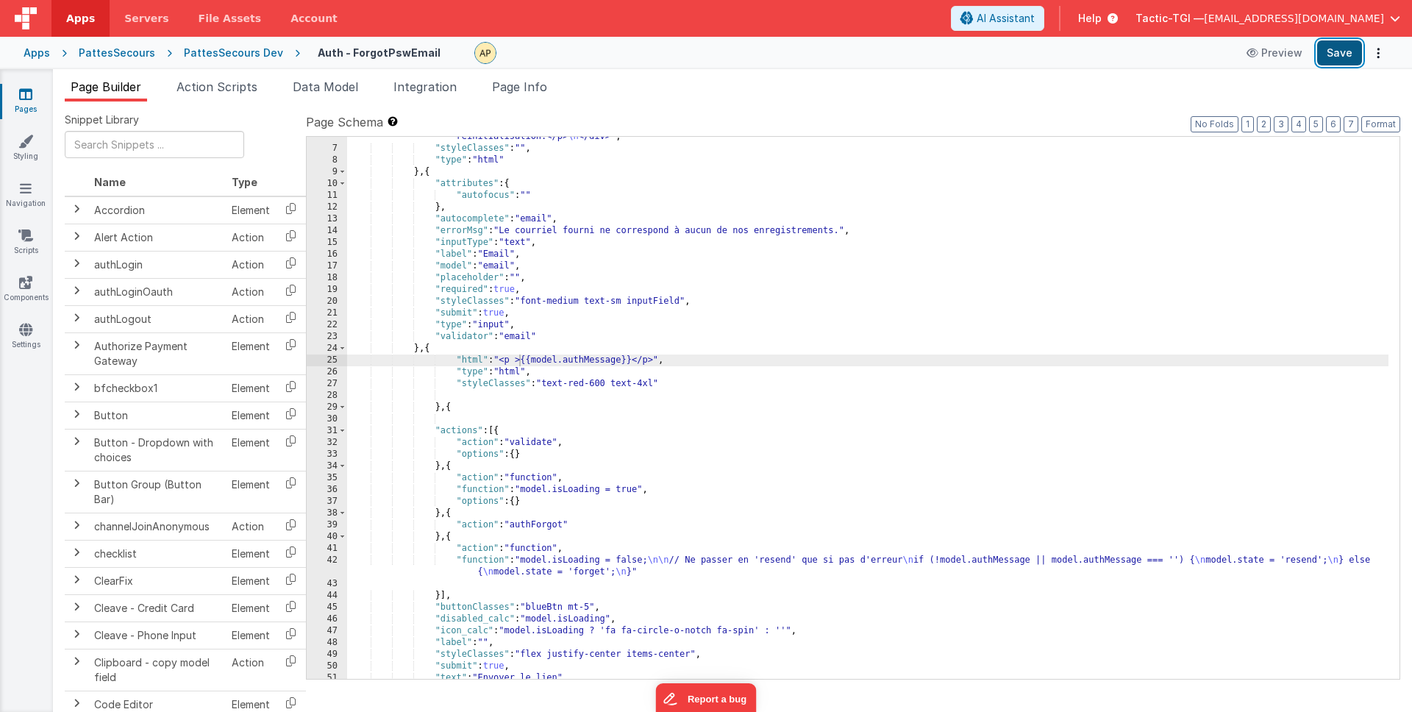
click at [1331, 49] on button "Save" at bounding box center [1339, 52] width 45 height 25
click at [625, 358] on div ""html" : "<div class= \" flex justify-between items-center mt-4 mb-6 py-5 \" > …" at bounding box center [867, 396] width 1041 height 601
click at [1341, 53] on button "Save" at bounding box center [1339, 52] width 45 height 25
click at [704, 358] on div ""html" : "<div class= \" flex justify-between items-center mt-4 mb-6 py-5 \" > …" at bounding box center [867, 396] width 1041 height 601
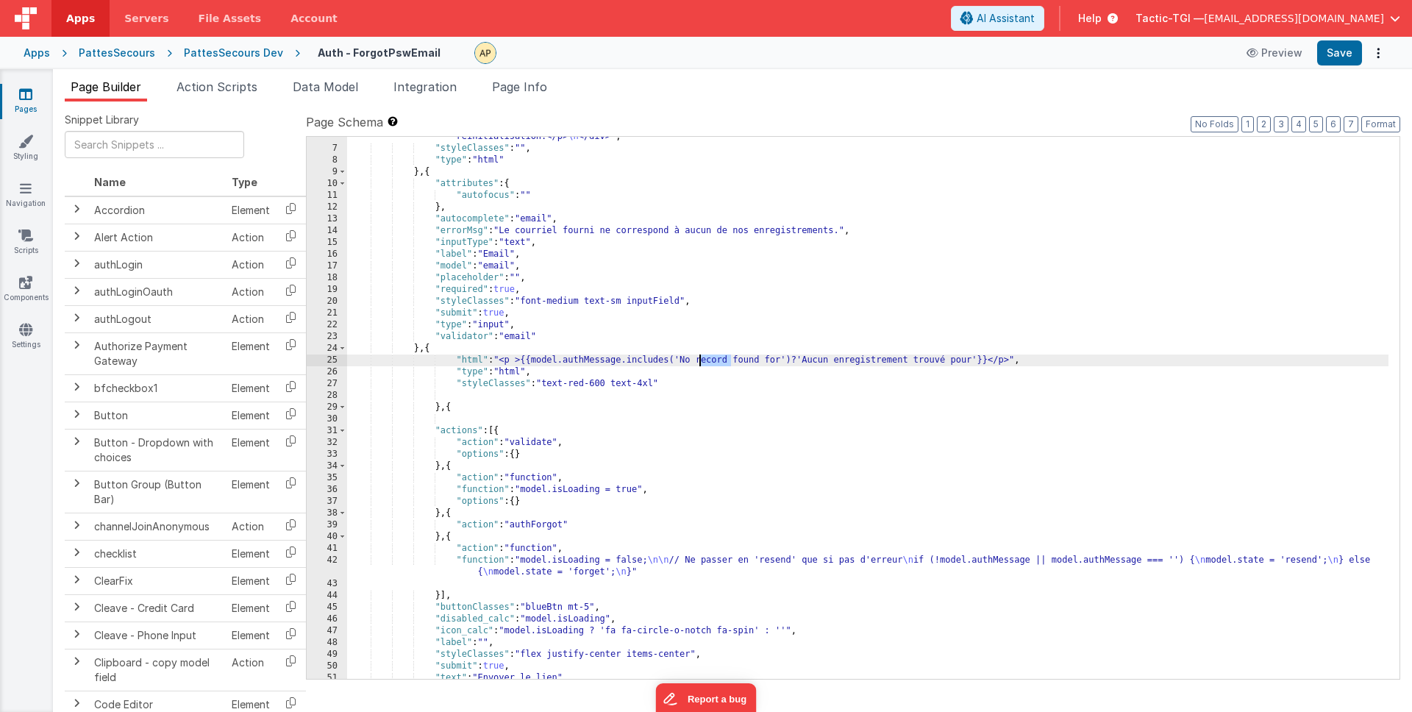
click at [704, 358] on div ""html" : "<div class= \" flex justify-between items-center mt-4 mb-6 py-5 \" > …" at bounding box center [867, 396] width 1041 height 601
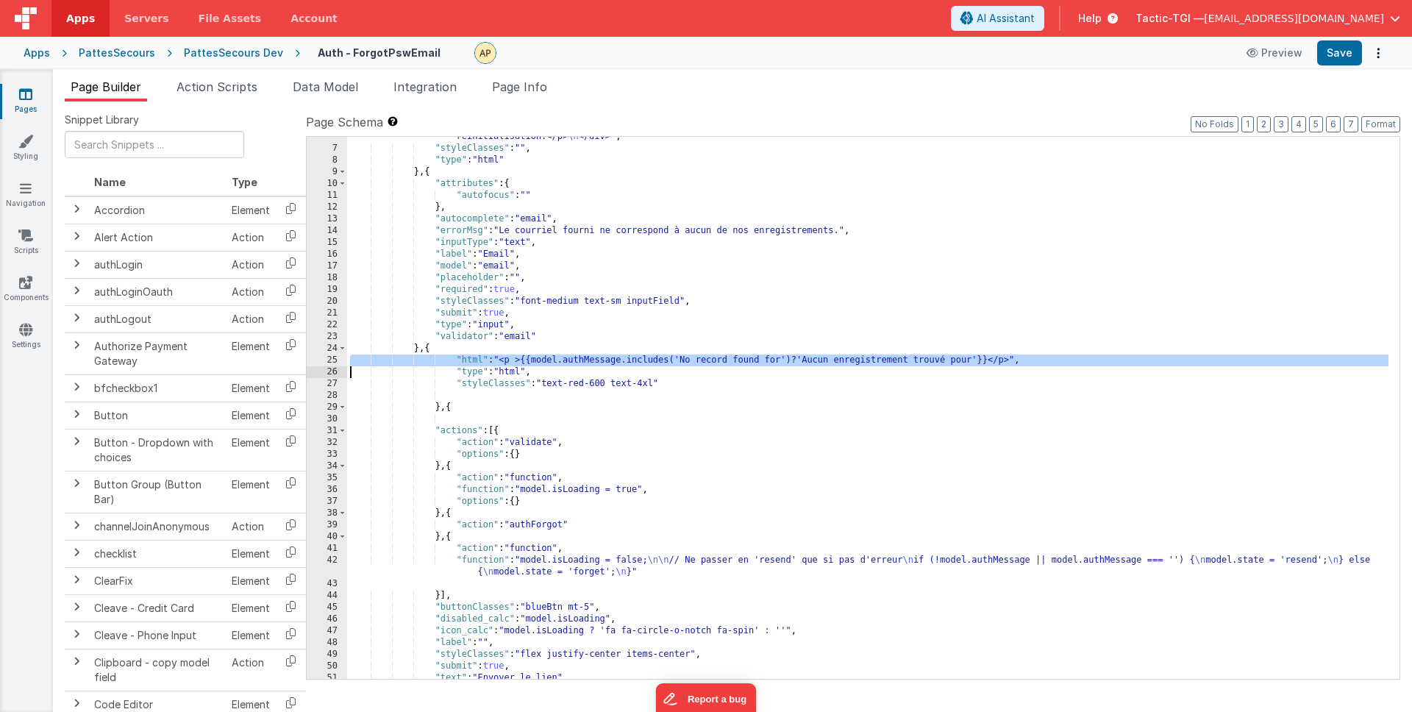
click at [704, 358] on div ""html" : "<div class= \" flex justify-between items-center mt-4 mb-6 py-5 \" > …" at bounding box center [867, 396] width 1041 height 601
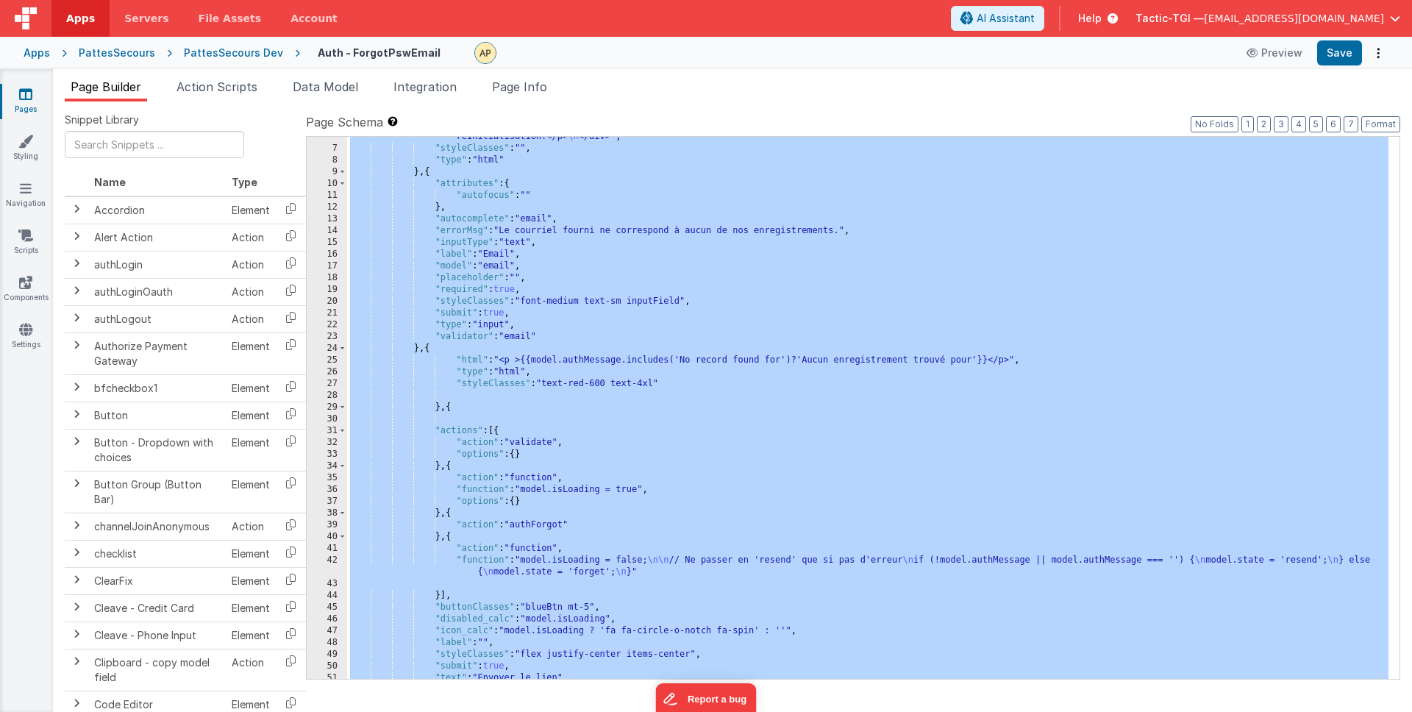
click at [700, 365] on div ""html" : "<div class= \" flex justify-between items-center mt-4 mb-6 py-5 \" > …" at bounding box center [867, 396] width 1041 height 601
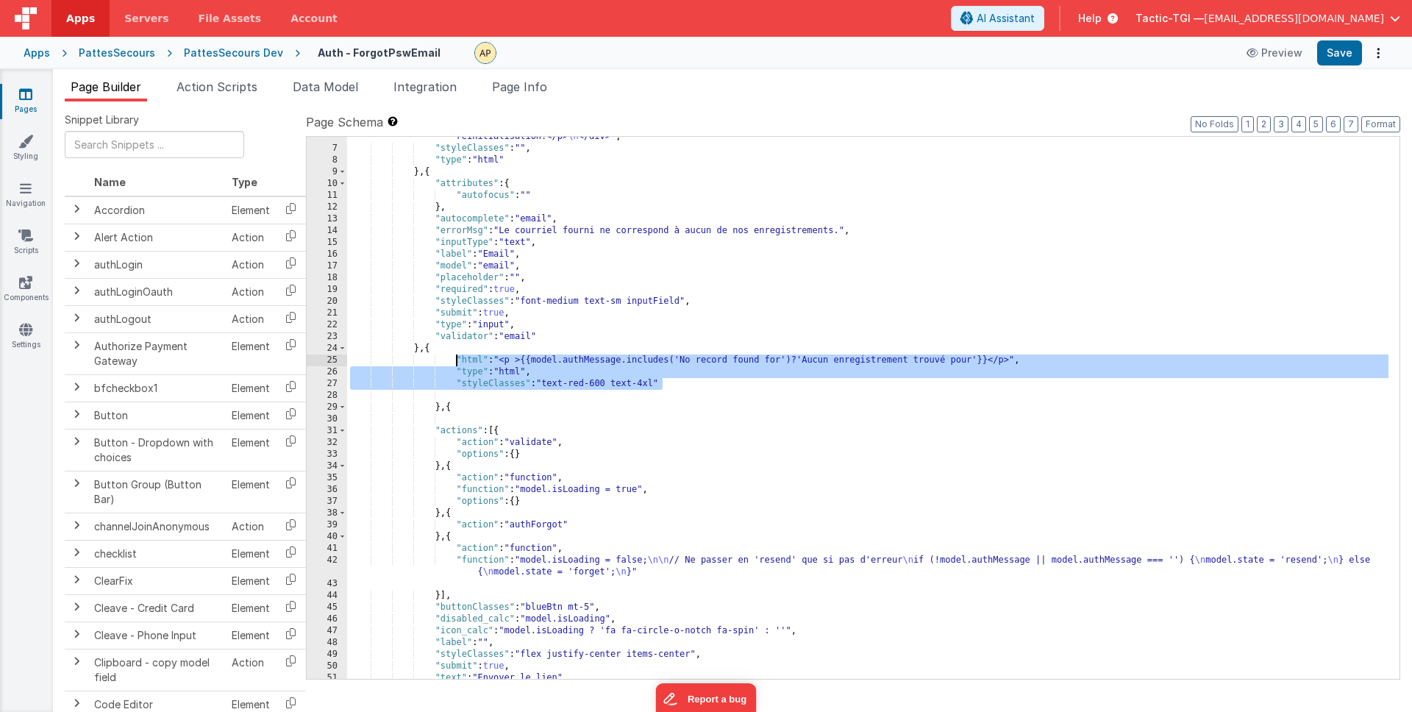
drag, startPoint x: 555, startPoint y: 371, endPoint x: 454, endPoint y: 363, distance: 101.8
click at [454, 363] on div ""html" : "<div class= \" flex justify-between items-center mt-4 mb-6 py-5 \" > …" at bounding box center [867, 396] width 1041 height 601
click at [674, 448] on div ""html" : "<div class= \" flex justify-between items-center mt-4 mb-6 py-5 \" > …" at bounding box center [867, 396] width 1041 height 601
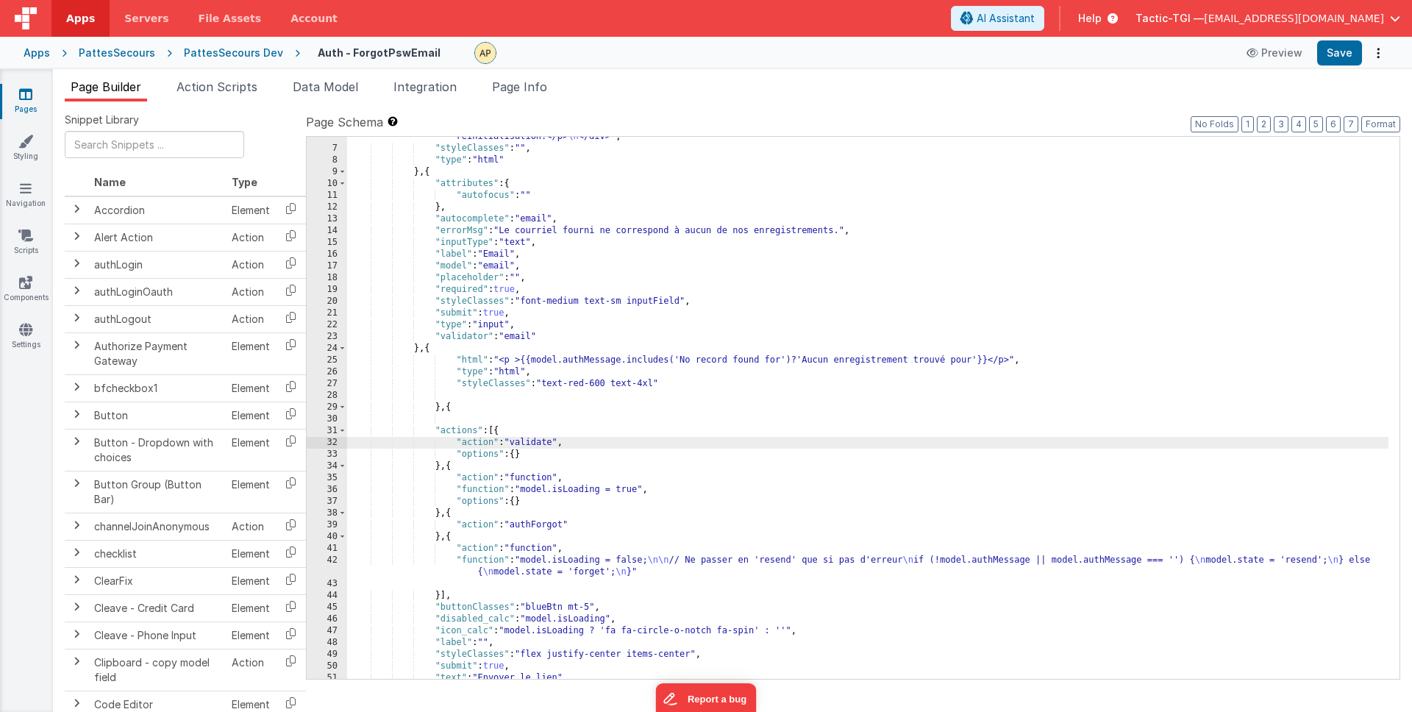
click at [981, 363] on div ""html" : "<div class= \" flex justify-between items-center mt-4 mb-6 py-5 \" > …" at bounding box center [867, 396] width 1041 height 601
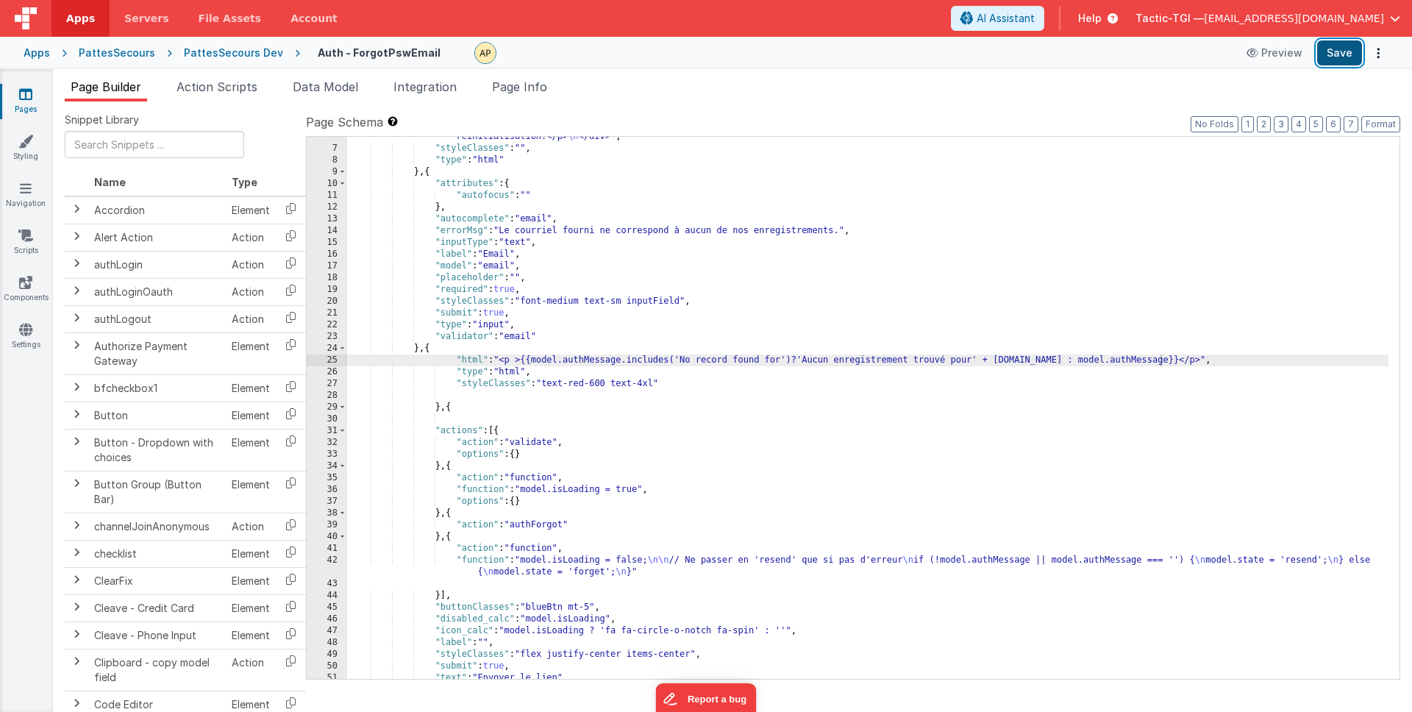
click at [1341, 54] on button "Save" at bounding box center [1339, 52] width 45 height 25
drag, startPoint x: 1339, startPoint y: 57, endPoint x: 1324, endPoint y: 62, distance: 16.1
click at [1338, 57] on button "Save" at bounding box center [1339, 52] width 45 height 25
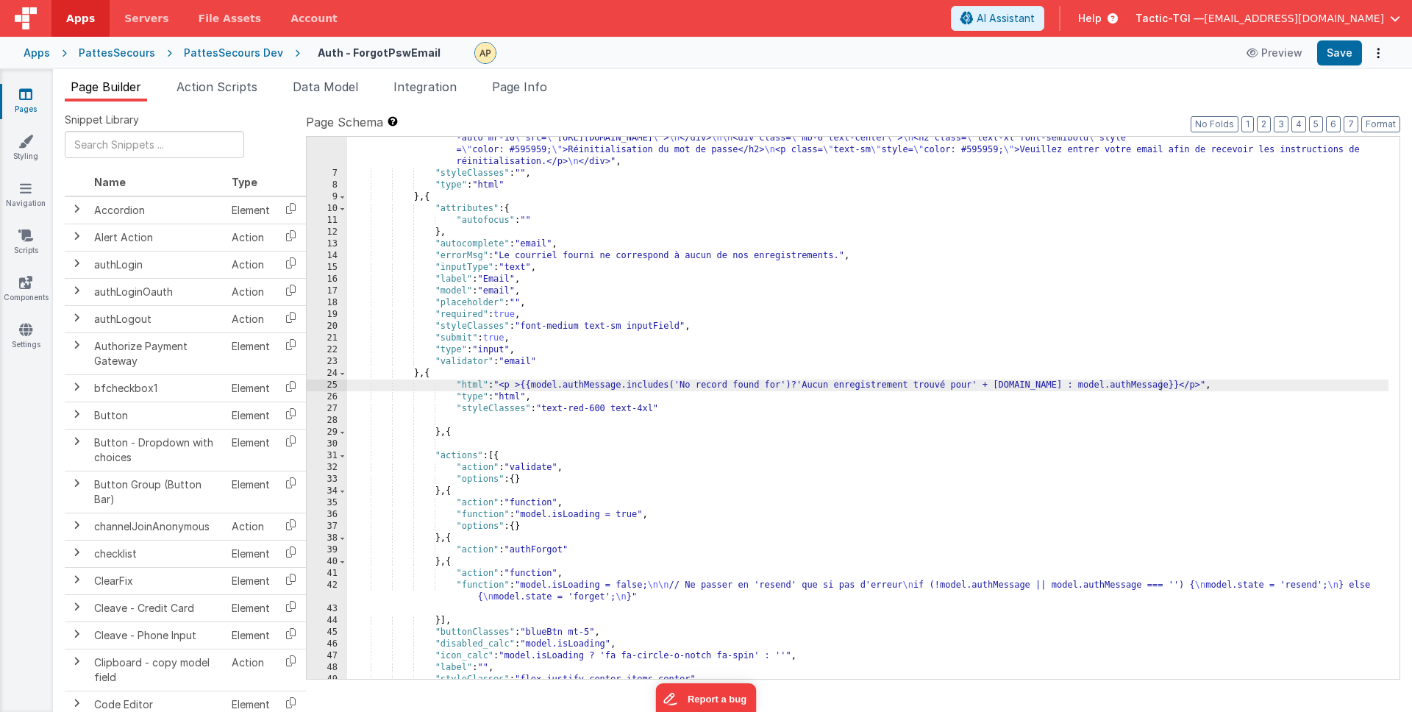
scroll to position [77, 0]
click at [795, 383] on div ""html" : "<div class= \" flex justify-between items-center mt-4 mb-6 py-5 \" > …" at bounding box center [867, 418] width 1041 height 601
drag, startPoint x: 806, startPoint y: 384, endPoint x: 839, endPoint y: 427, distance: 54.6
click at [807, 384] on div ""html" : "<div class= \" flex justify-between items-center mt-4 mb-6 py-5 \" > …" at bounding box center [867, 418] width 1041 height 601
click at [1342, 54] on button "Save" at bounding box center [1339, 52] width 45 height 25
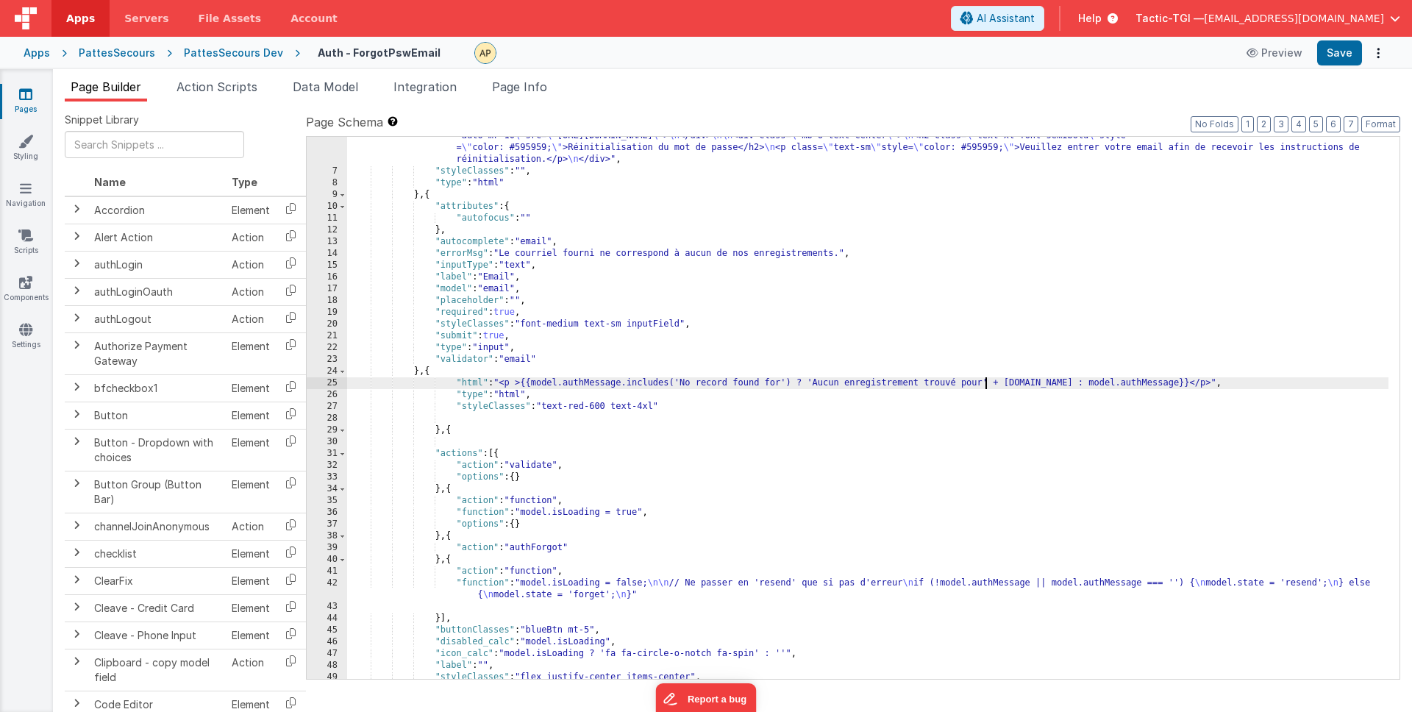
click at [985, 381] on div ""html" : "<div class= \" flex justify-between items-center mt-4 mb-6 py-5 \" > …" at bounding box center [867, 418] width 1041 height 601
click at [1322, 58] on button "Save" at bounding box center [1339, 52] width 45 height 25
click at [646, 403] on div ""html" : "<div class= \" flex justify-between items-center mt-4 mb-6 py-5 \" > …" at bounding box center [867, 418] width 1041 height 601
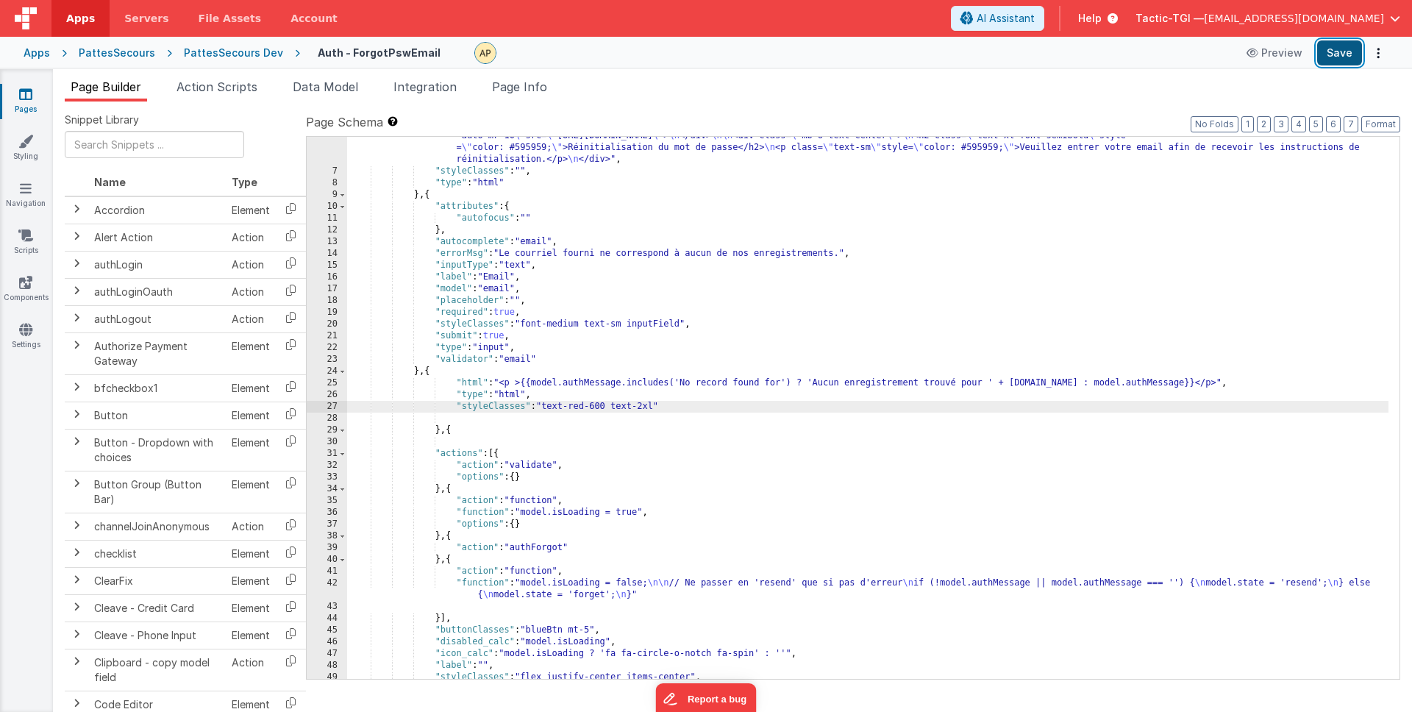
click at [1343, 51] on button "Save" at bounding box center [1339, 52] width 45 height 25
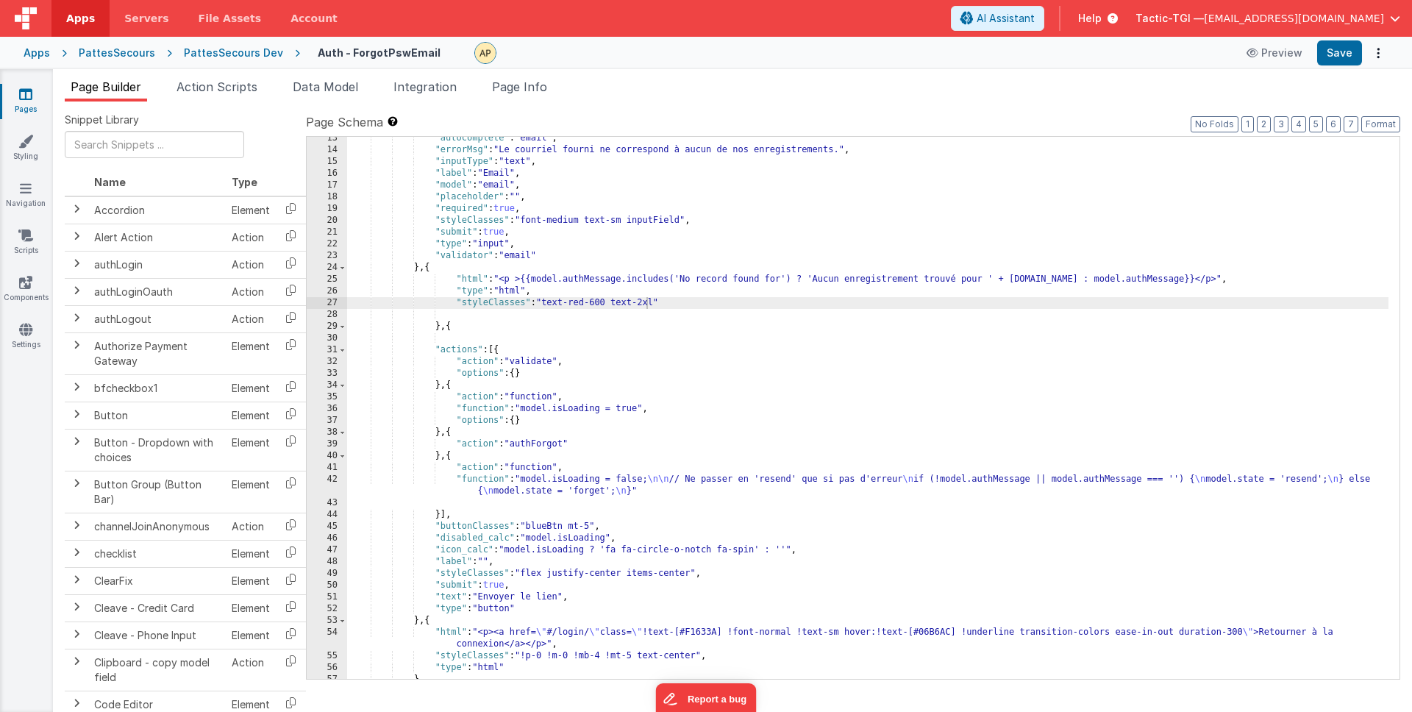
click at [776, 308] on div ""autocomplete" : "email" , "errorMsg" : "Le courriel fourni ne correspond à auc…" at bounding box center [867, 415] width 1041 height 566
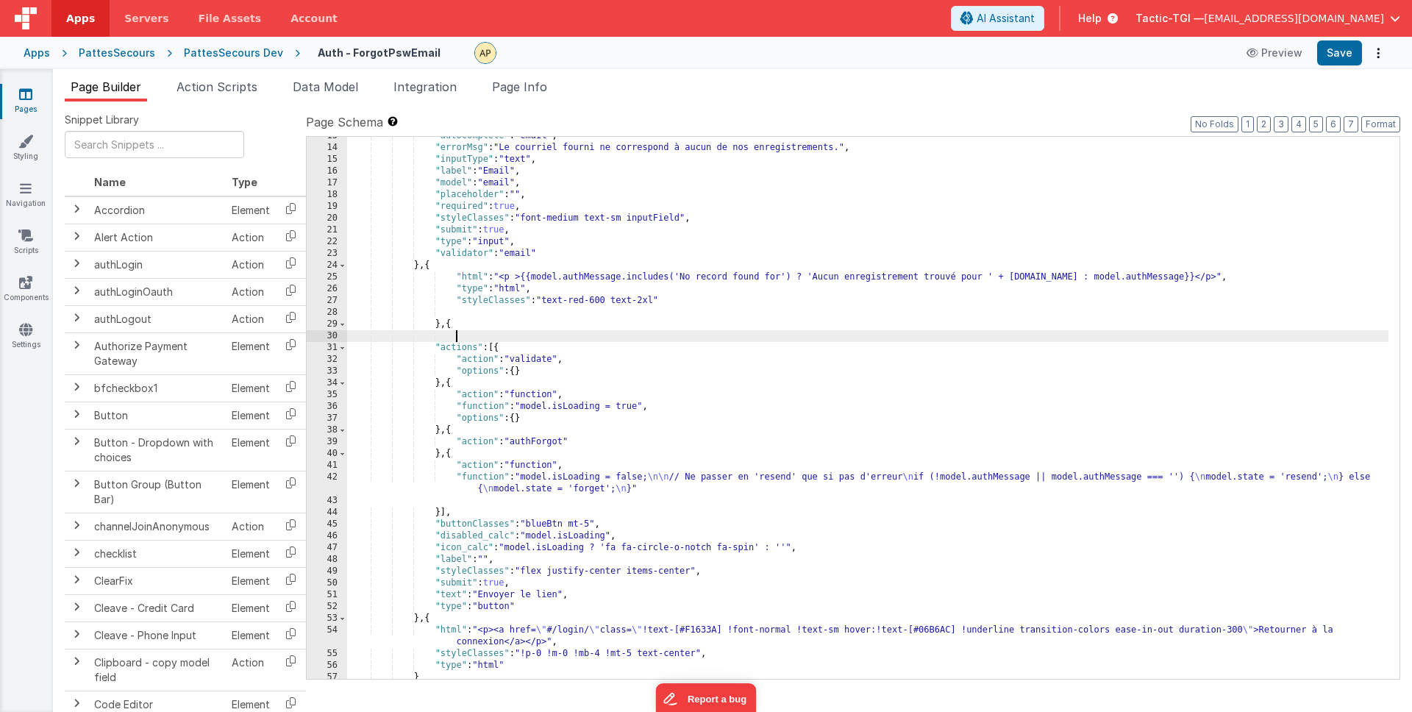
click at [789, 335] on div ""autocomplete" : "email" , "errorMsg" : "Le courriel fourni ne correspond à auc…" at bounding box center [867, 413] width 1041 height 566
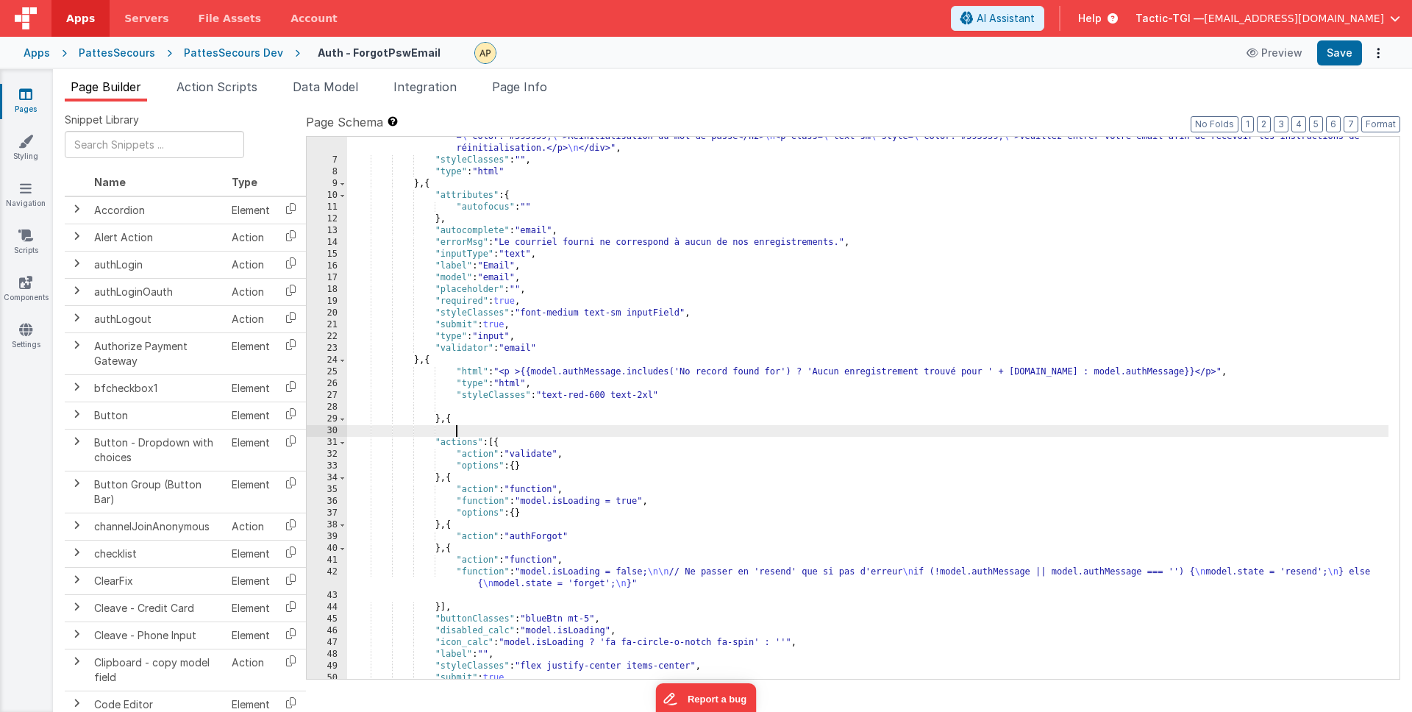
scroll to position [43, 0]
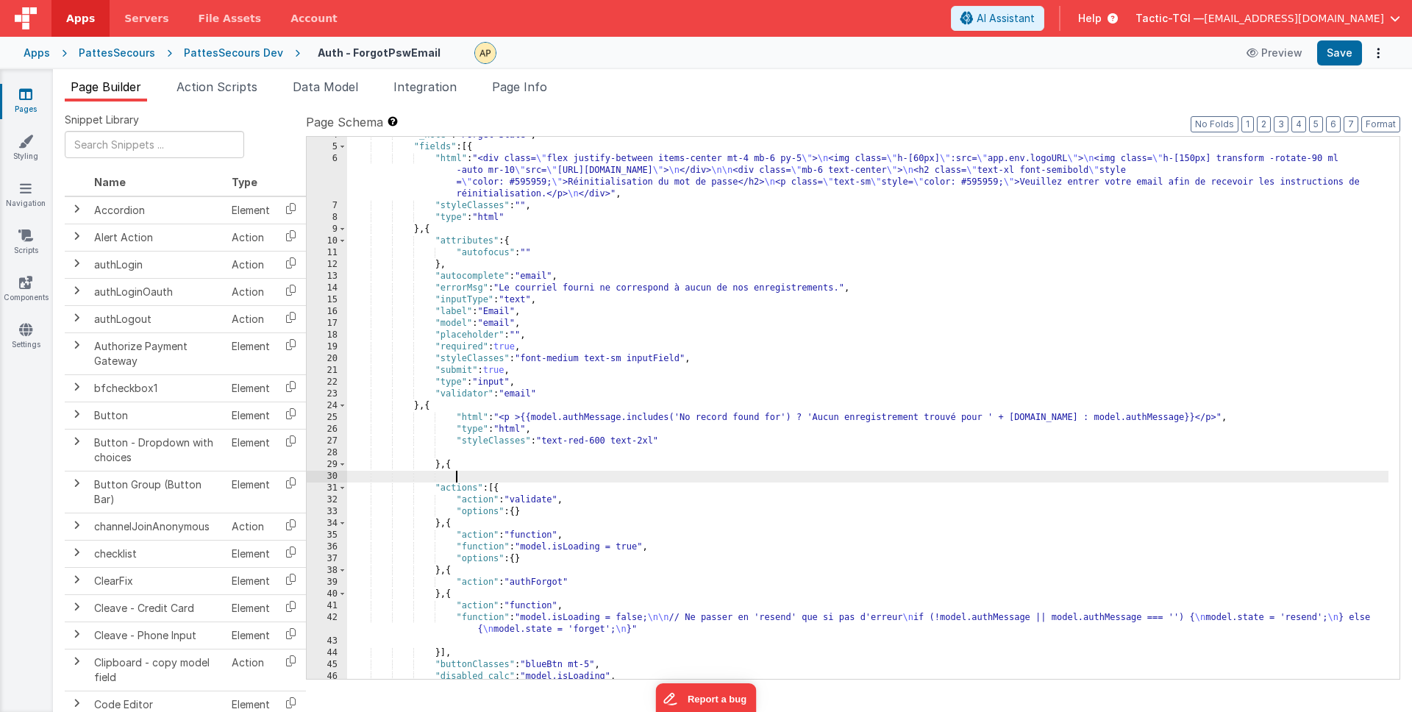
click at [835, 285] on div ""_note" : "Forget State" , "fields" : [{ "html" : "<div class= \" flex justify-…" at bounding box center [867, 412] width 1041 height 566
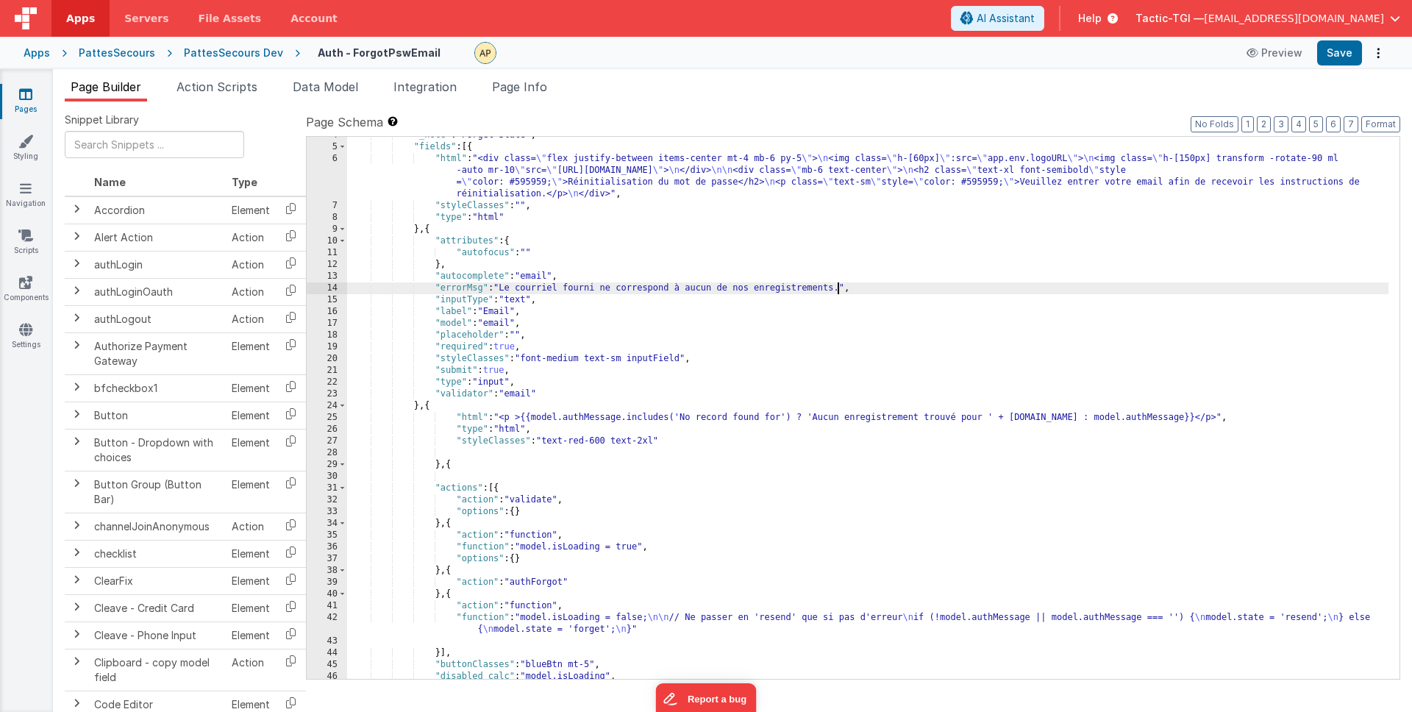
click at [781, 290] on div ""_note" : "Forget State" , "fields" : [{ "html" : "<div class= \" flex justify-…" at bounding box center [867, 412] width 1041 height 566
drag, startPoint x: 782, startPoint y: 291, endPoint x: 568, endPoint y: 288, distance: 214.0
click at [568, 288] on div ""_note" : "Forget State" , "fields" : [{ "html" : "<div class= \" flex justify-…" at bounding box center [867, 412] width 1041 height 566
click at [685, 295] on div ""_note" : "Forget State" , "fields" : [{ "html" : "<div class= \" flex justify-…" at bounding box center [867, 412] width 1041 height 566
click at [667, 288] on div ""_note" : "Forget State" , "fields" : [{ "html" : "<div class= \" flex justify-…" at bounding box center [867, 412] width 1041 height 566
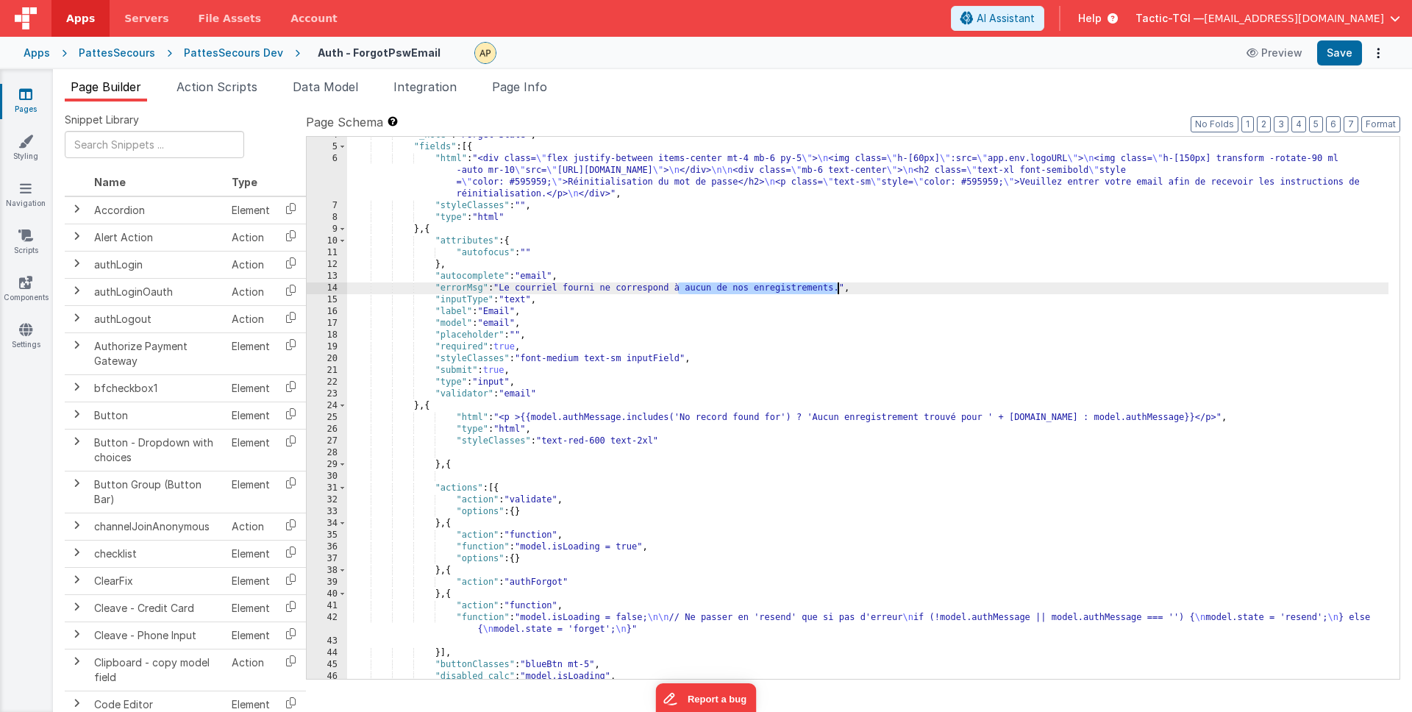
drag, startPoint x: 679, startPoint y: 290, endPoint x: 838, endPoint y: 288, distance: 158.1
click at [838, 288] on div ""_note" : "Forget State" , "fields" : [{ "html" : "<div class= \" flex justify-…" at bounding box center [867, 412] width 1041 height 566
drag, startPoint x: 772, startPoint y: 291, endPoint x: 838, endPoint y: 293, distance: 66.2
click at [773, 291] on div ""_note" : "Forget State" , "fields" : [{ "html" : "<div class= \" flex justify-…" at bounding box center [867, 412] width 1041 height 566
drag, startPoint x: 835, startPoint y: 288, endPoint x: 722, endPoint y: 287, distance: 113.3
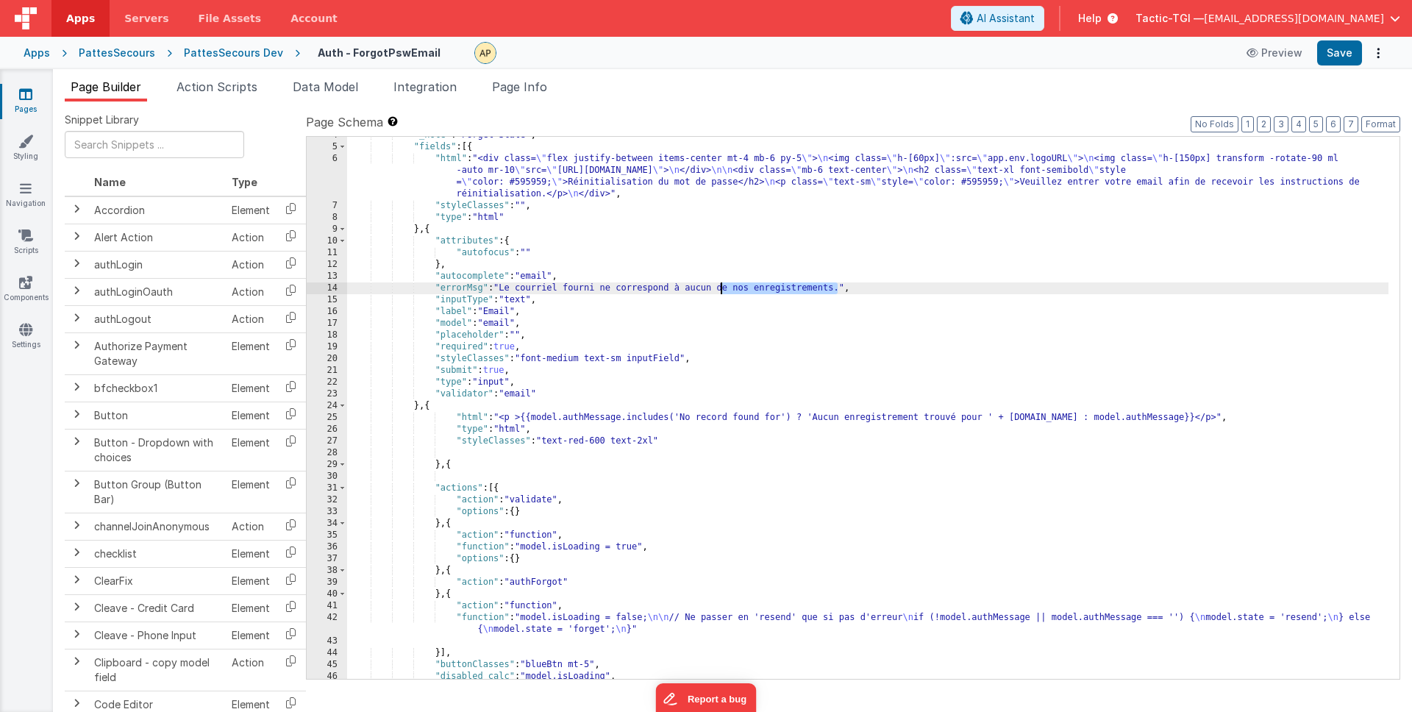
click at [722, 287] on div ""_note" : "Forget State" , "fields" : [{ "html" : "<div class= \" flex justify-…" at bounding box center [867, 412] width 1041 height 566
drag, startPoint x: 857, startPoint y: 352, endPoint x: 907, endPoint y: 328, distance: 56.2
click at [857, 352] on div ""_note" : "Forget State" , "fields" : [{ "html" : "<div class= \" flex justify-…" at bounding box center [867, 412] width 1041 height 566
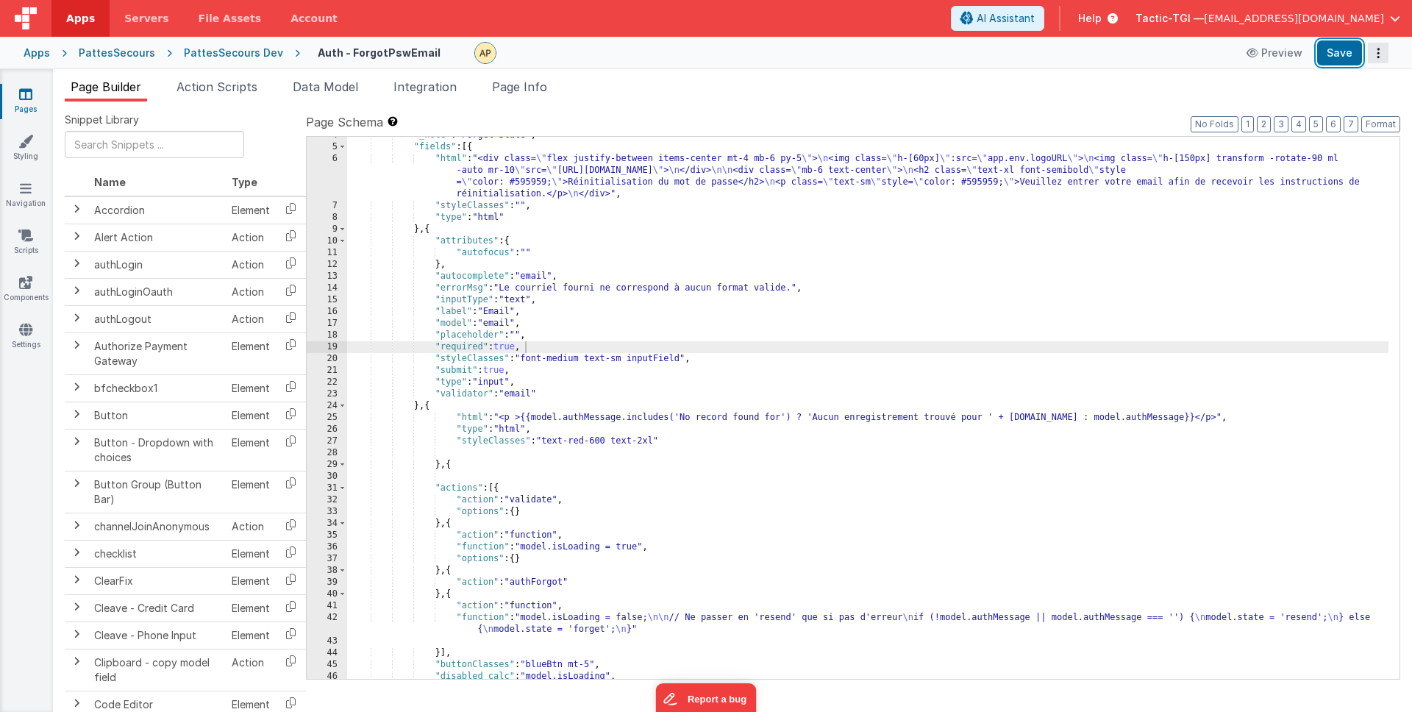
drag, startPoint x: 1330, startPoint y: 58, endPoint x: 1371, endPoint y: 54, distance: 41.4
click at [1330, 59] on button "Save" at bounding box center [1339, 52] width 45 height 25
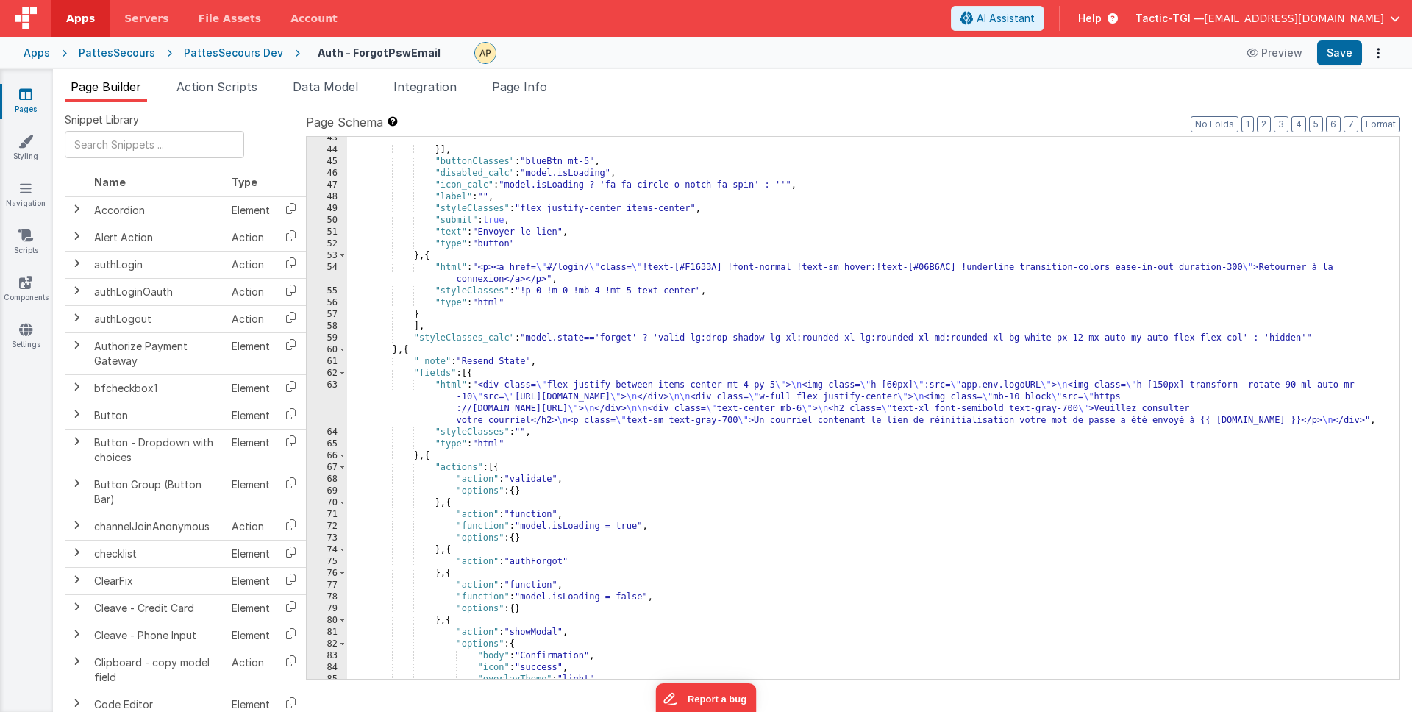
scroll to position [360, 0]
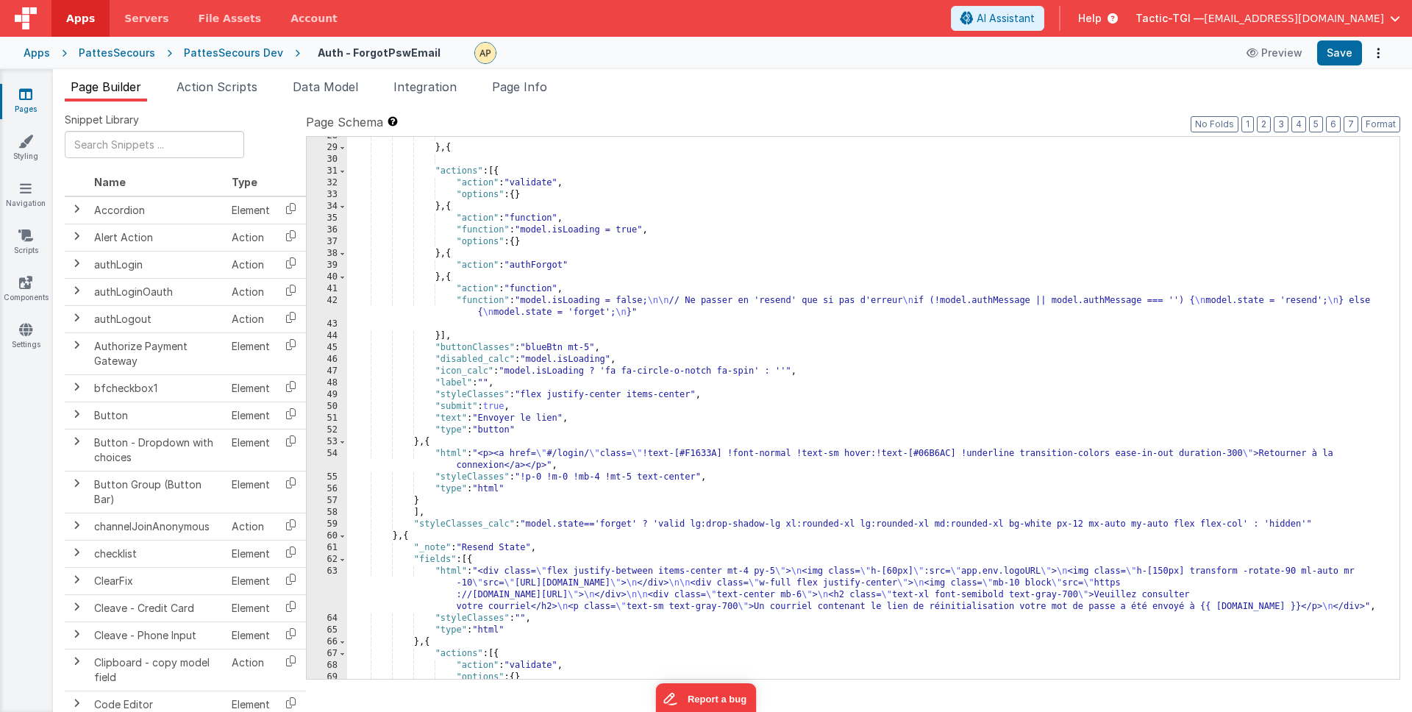
click at [848, 302] on div "} , { "actions" : [{ "action" : "validate" , "options" : { } } , { "action" : "…" at bounding box center [867, 413] width 1041 height 566
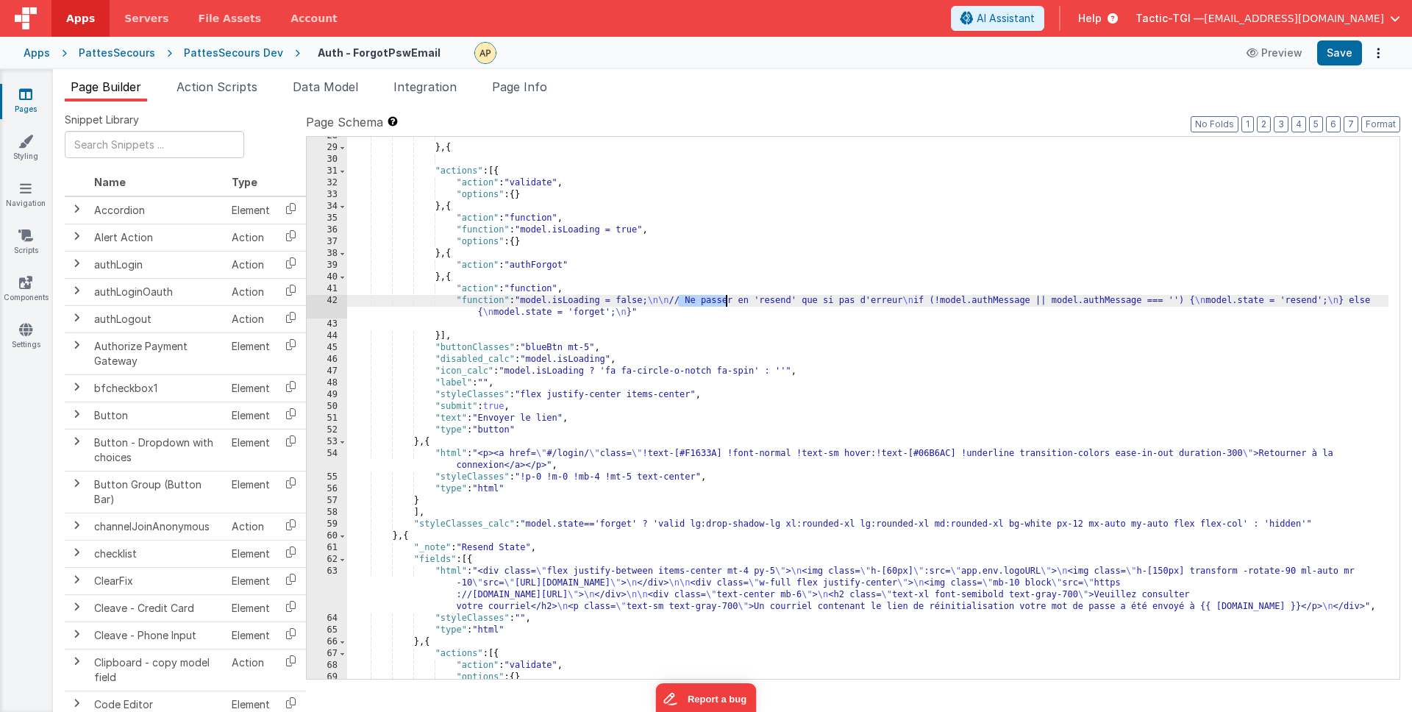
drag, startPoint x: 676, startPoint y: 301, endPoint x: 722, endPoint y: 304, distance: 46.5
click at [727, 305] on div "} , { "actions" : [{ "action" : "validate" , "options" : { } } , { "action" : "…" at bounding box center [867, 413] width 1041 height 566
drag, startPoint x: 718, startPoint y: 304, endPoint x: 703, endPoint y: 305, distance: 15.5
click at [717, 305] on div "} , { "actions" : [{ "action" : "validate" , "options" : { } } , { "action" : "…" at bounding box center [867, 413] width 1041 height 566
drag, startPoint x: 676, startPoint y: 299, endPoint x: 715, endPoint y: 303, distance: 39.1
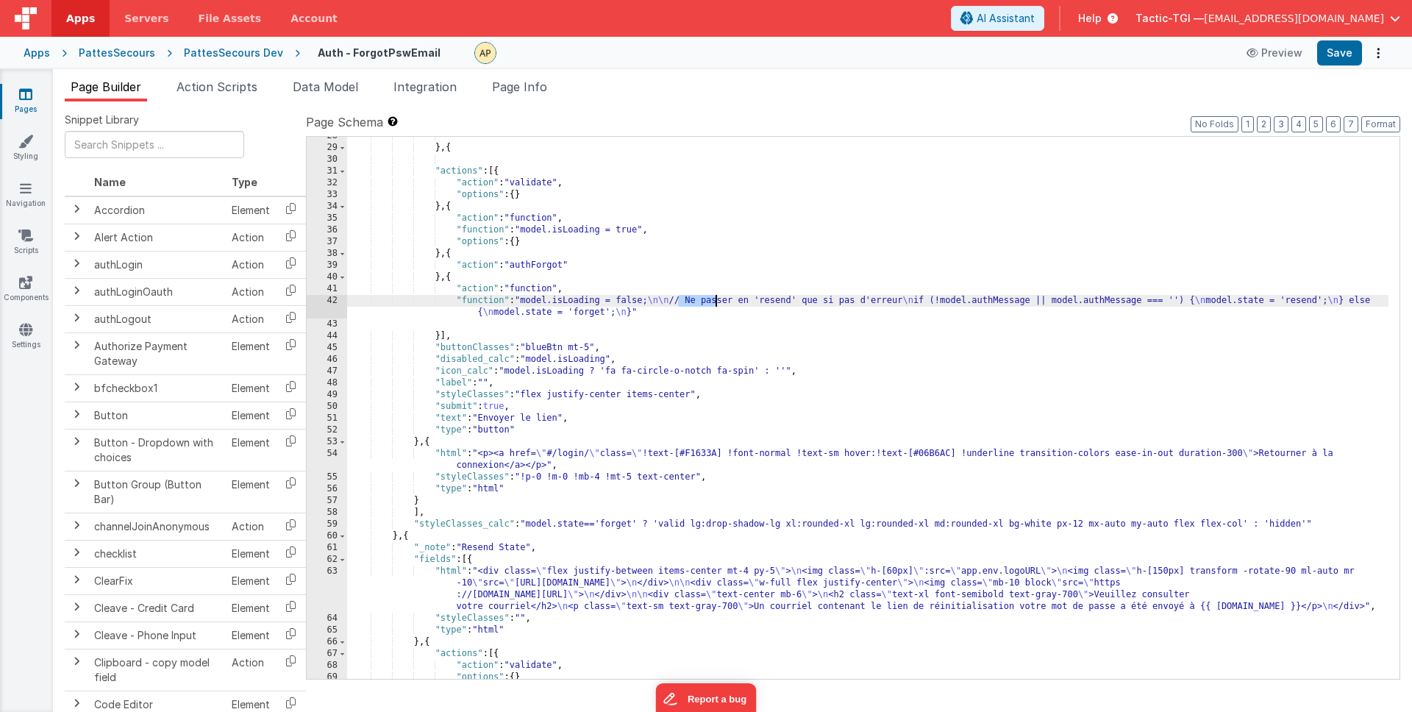
click at [715, 303] on div "} , { "actions" : [{ "action" : "validate" , "options" : { } } , { "action" : "…" at bounding box center [867, 413] width 1041 height 566
click at [824, 354] on div "} , { "actions" : [{ "action" : "validate" , "options" : { } } , { "action" : "…" at bounding box center [867, 413] width 1041 height 566
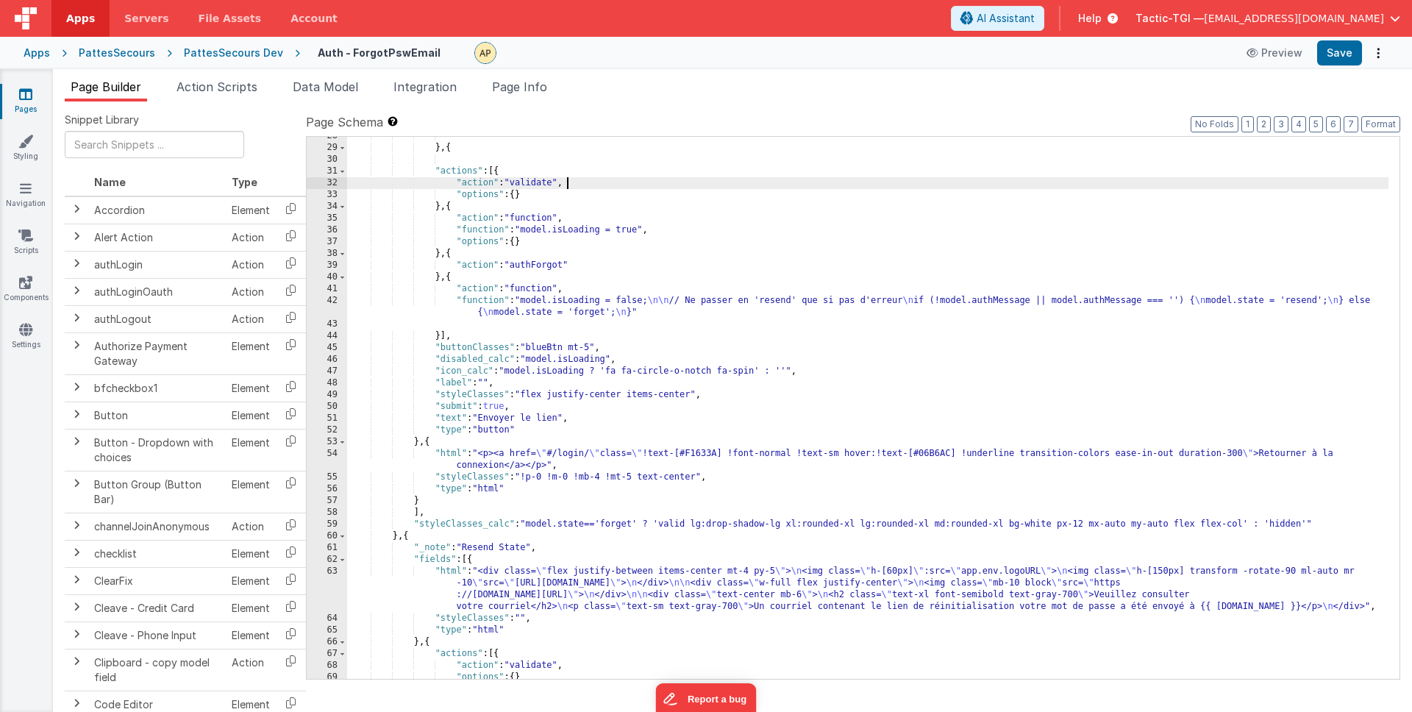
click at [810, 184] on div "} , { "actions" : [{ "action" : "validate" , "options" : { } } , { "action" : "…" at bounding box center [867, 413] width 1041 height 566
